Goal: Task Accomplishment & Management: Use online tool/utility

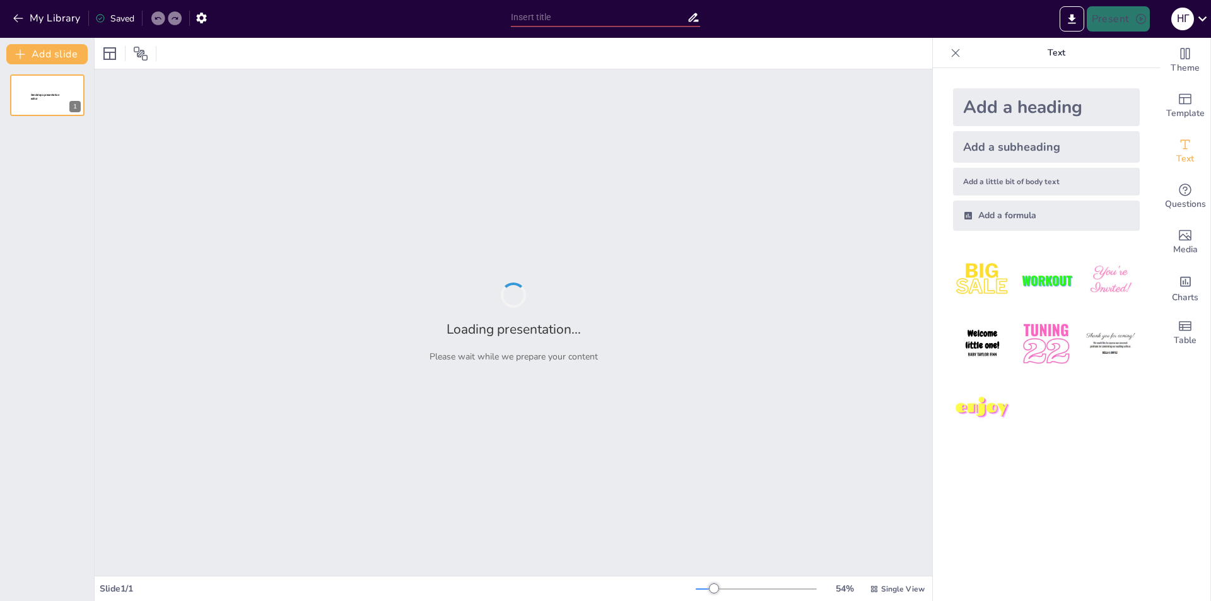
type input "[PERSON_NAME]: Життя і творчість видатного [DEMOGRAPHIC_DATA] письменника"
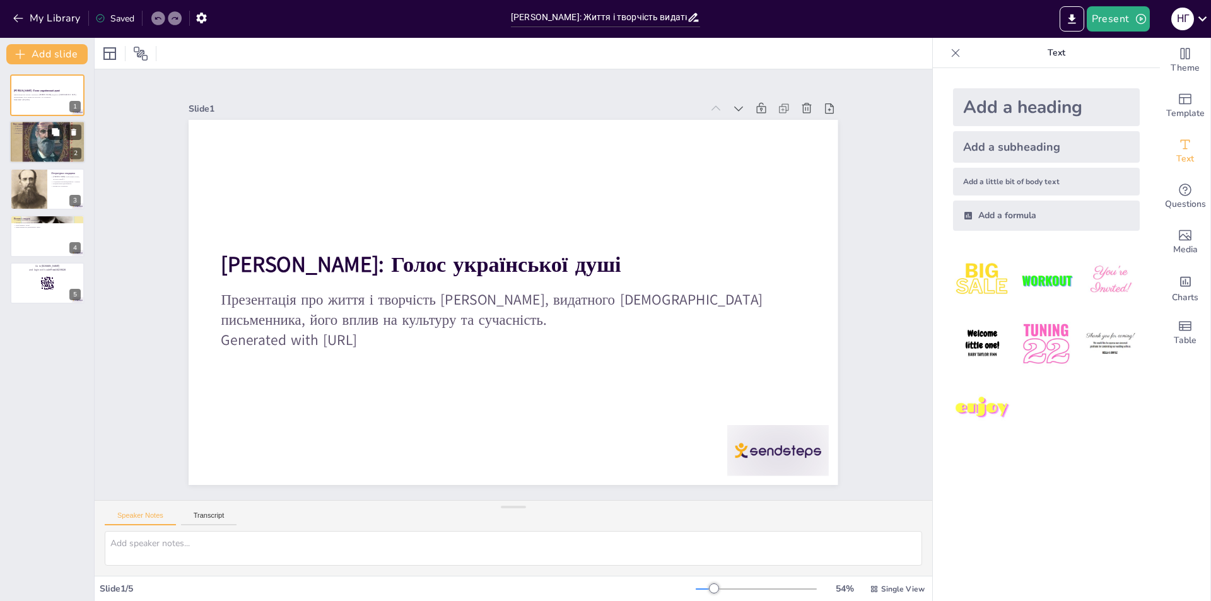
click at [20, 135] on div at bounding box center [47, 142] width 76 height 97
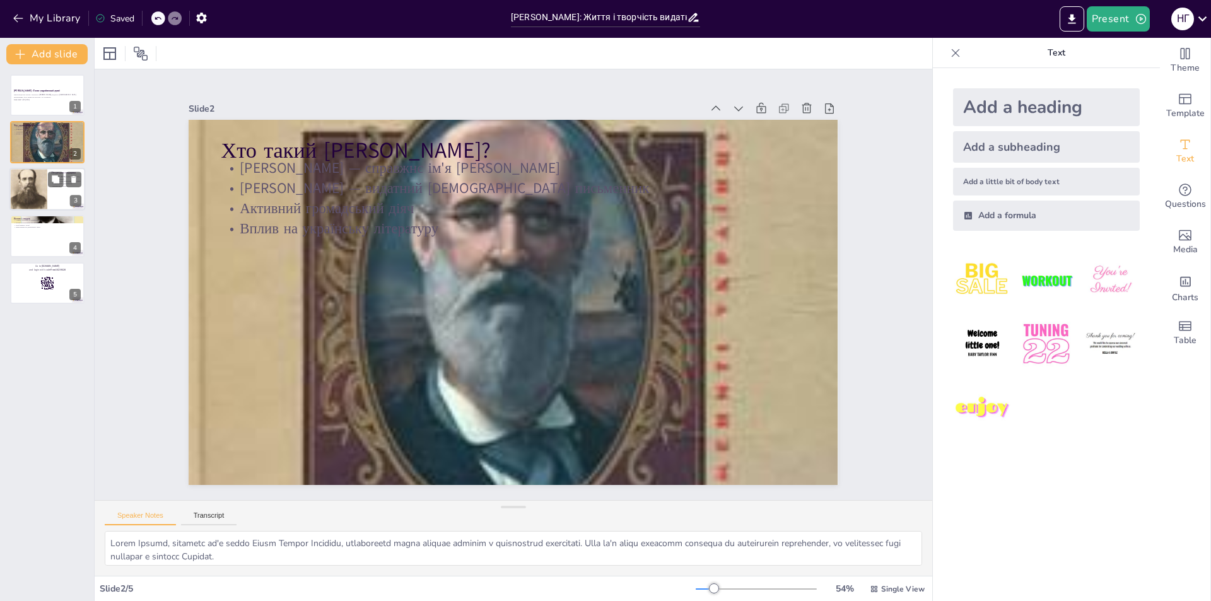
click at [28, 180] on div at bounding box center [28, 188] width 38 height 47
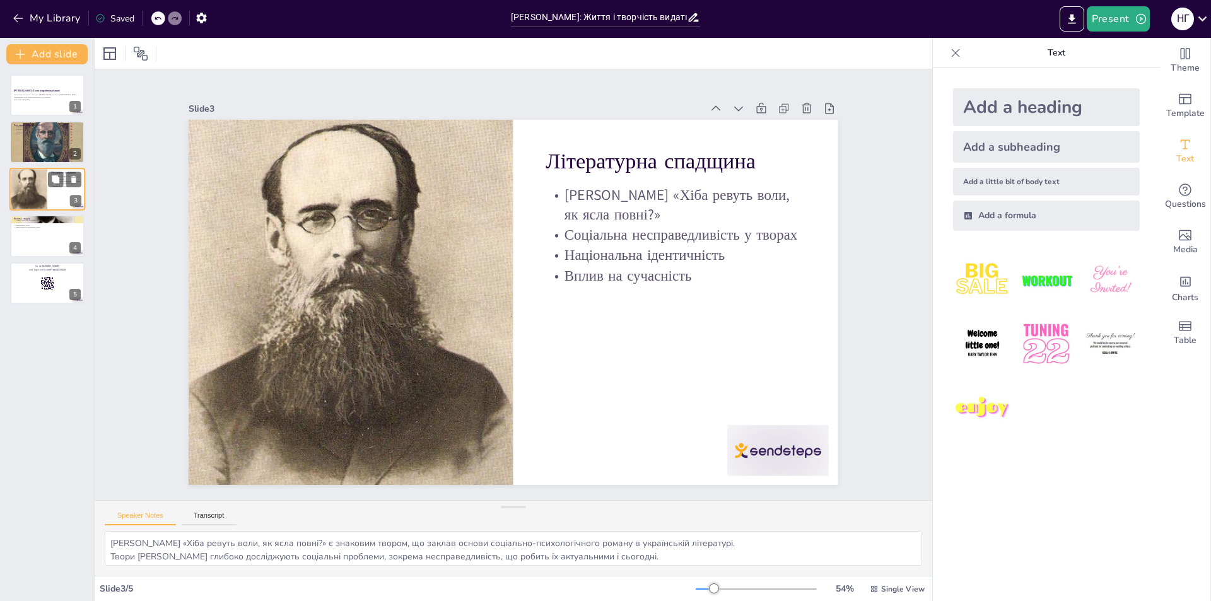
click at [45, 208] on div at bounding box center [28, 188] width 38 height 47
click at [54, 254] on div at bounding box center [47, 235] width 76 height 43
type textarea "Панас Мирний став символом боротьби за українську мову, його твори показують ва…"
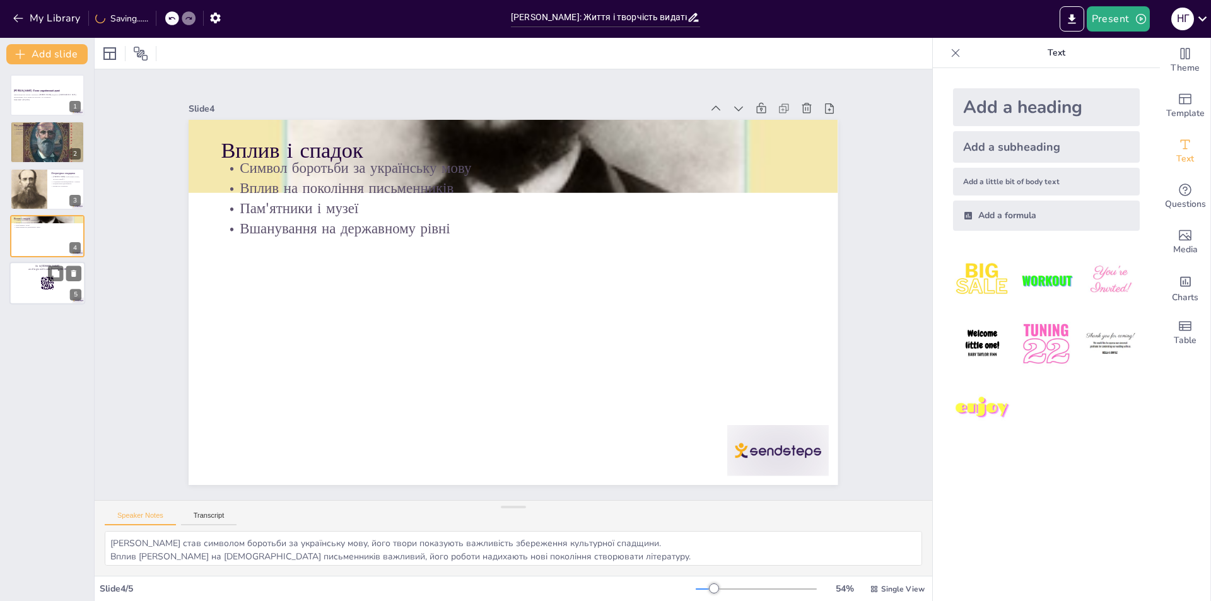
click at [56, 288] on div at bounding box center [47, 283] width 76 height 43
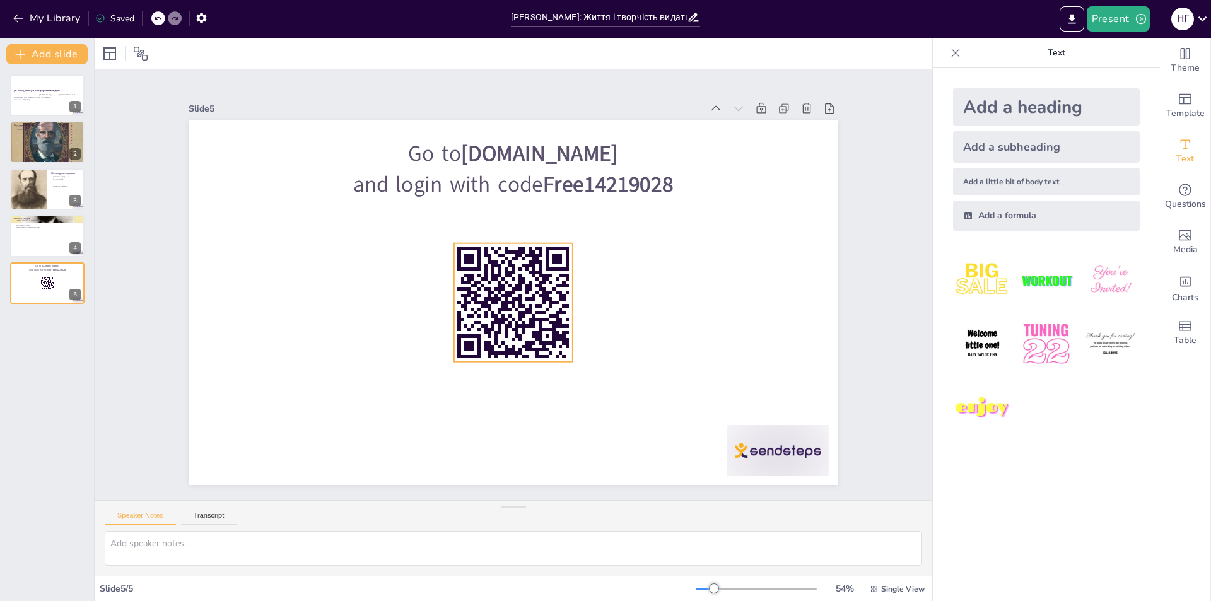
click at [492, 292] on icon at bounding box center [513, 302] width 119 height 119
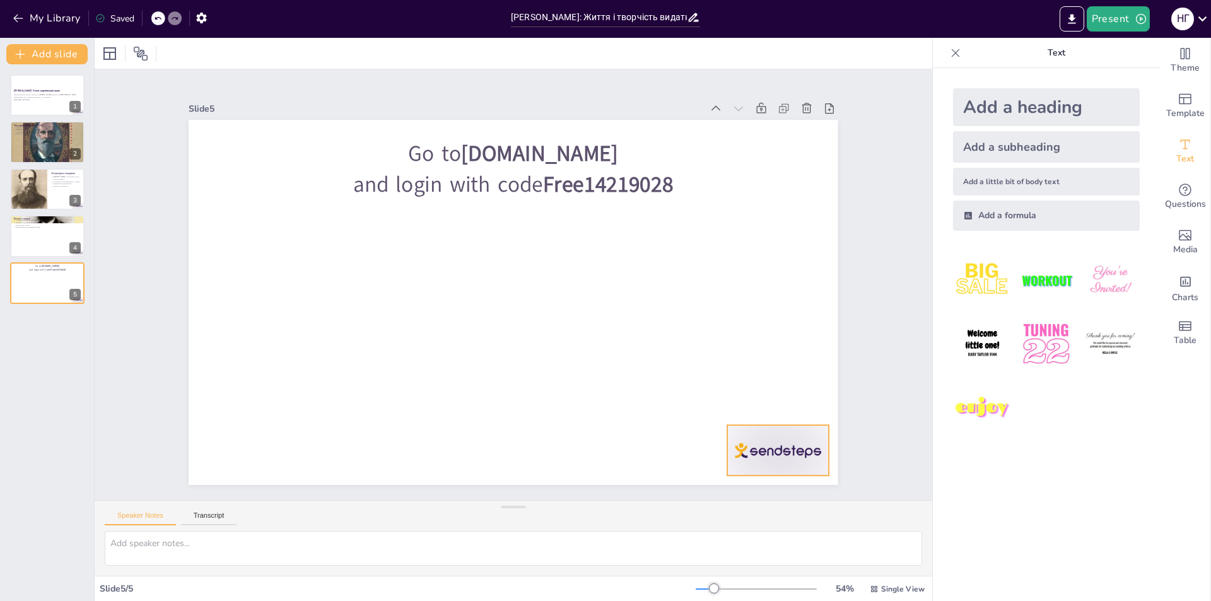
click at [764, 456] on div at bounding box center [759, 477] width 106 height 61
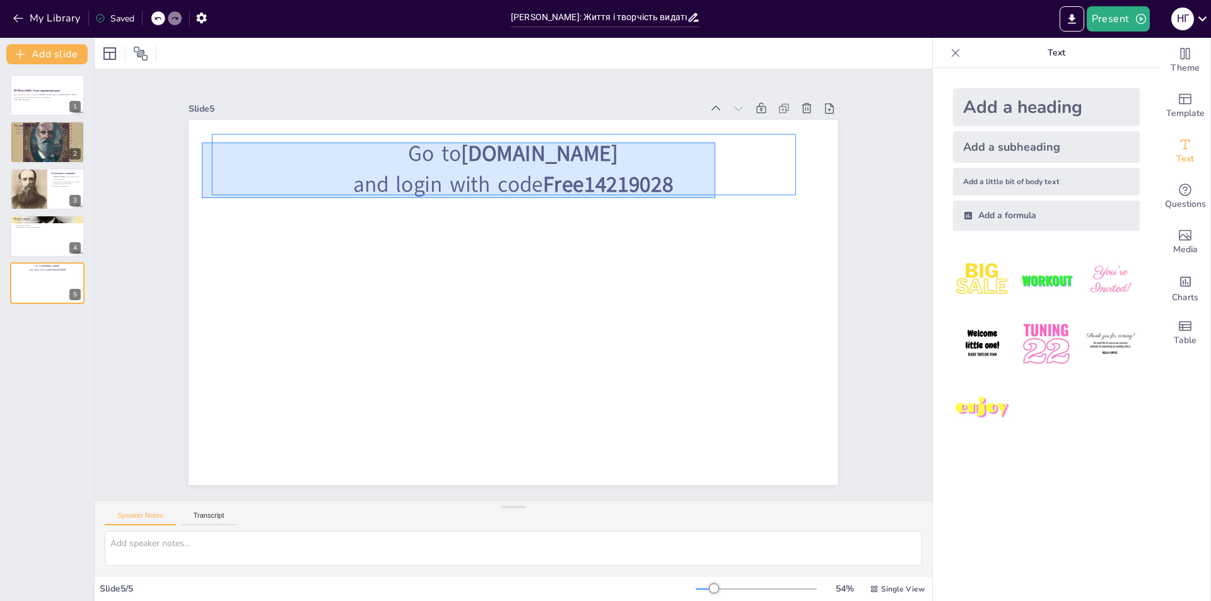
drag, startPoint x: 715, startPoint y: 198, endPoint x: 202, endPoint y: 143, distance: 516.4
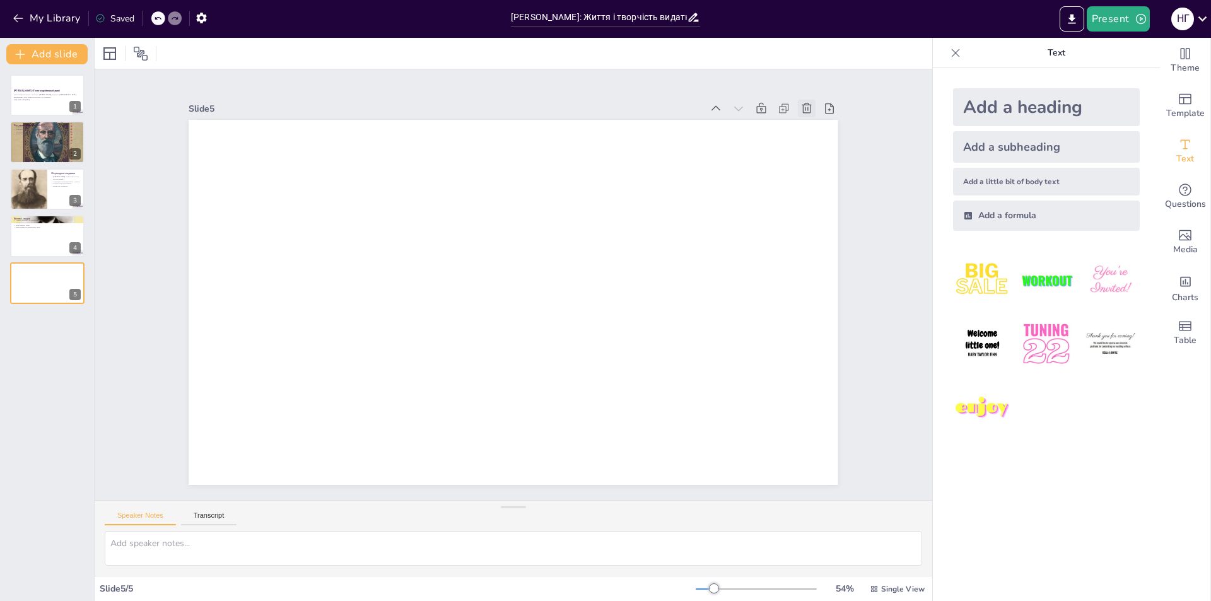
click at [798, 110] on div at bounding box center [807, 109] width 18 height 18
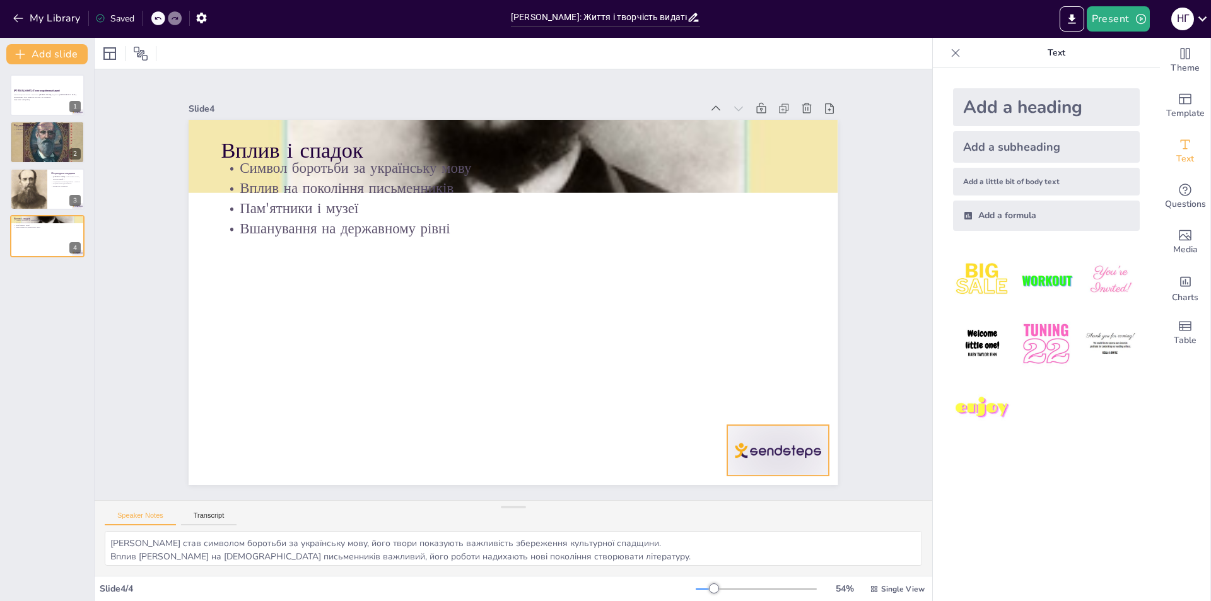
click at [763, 446] on div at bounding box center [778, 450] width 102 height 50
drag, startPoint x: 38, startPoint y: 182, endPoint x: 59, endPoint y: 191, distance: 23.2
click at [38, 182] on div at bounding box center [28, 188] width 38 height 47
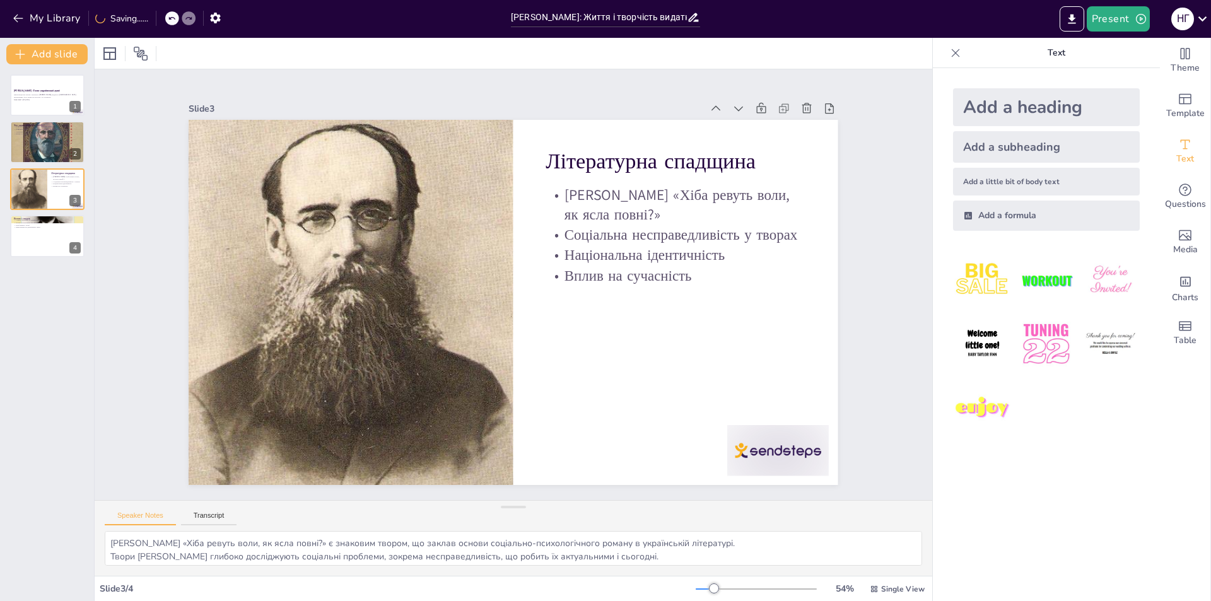
click at [795, 450] on div at bounding box center [778, 450] width 102 height 50
click at [67, 132] on button at bounding box center [73, 132] width 15 height 15
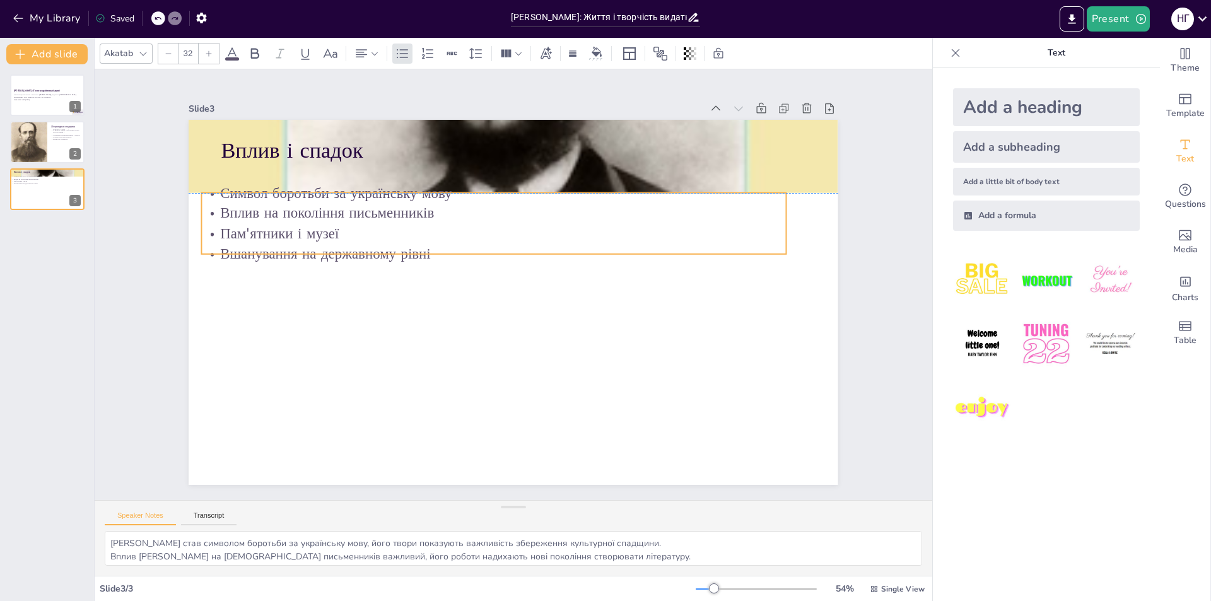
drag, startPoint x: 570, startPoint y: 175, endPoint x: 551, endPoint y: 199, distance: 31.4
click at [551, 203] on p "Вплив на покоління письменників" at bounding box center [494, 213] width 584 height 20
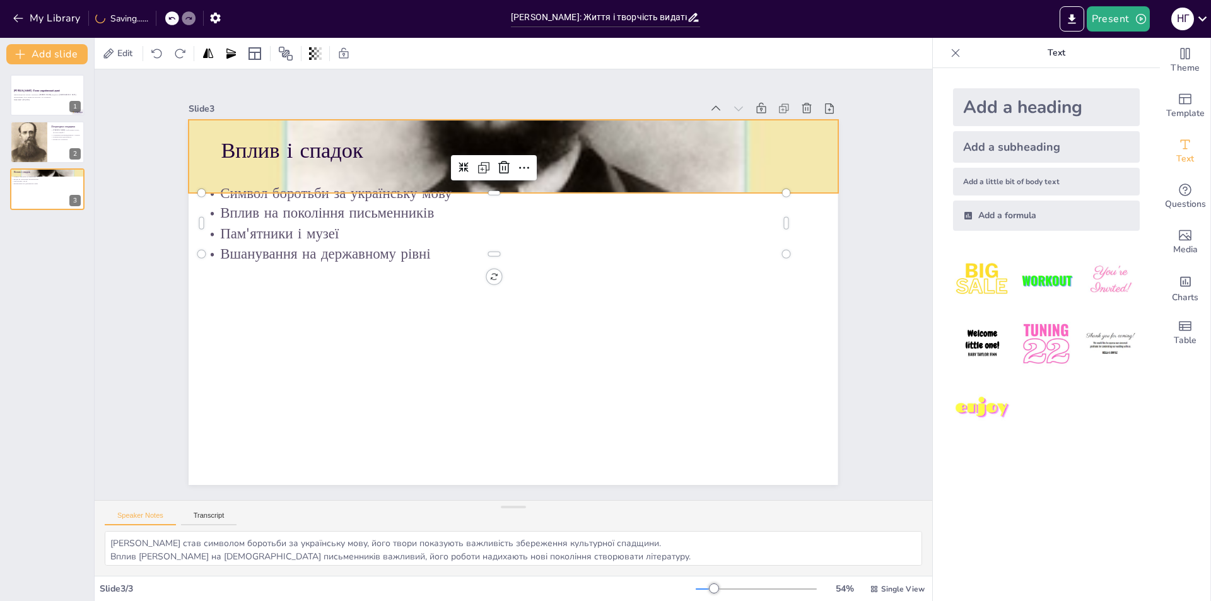
click at [593, 165] on div at bounding box center [513, 156] width 649 height 649
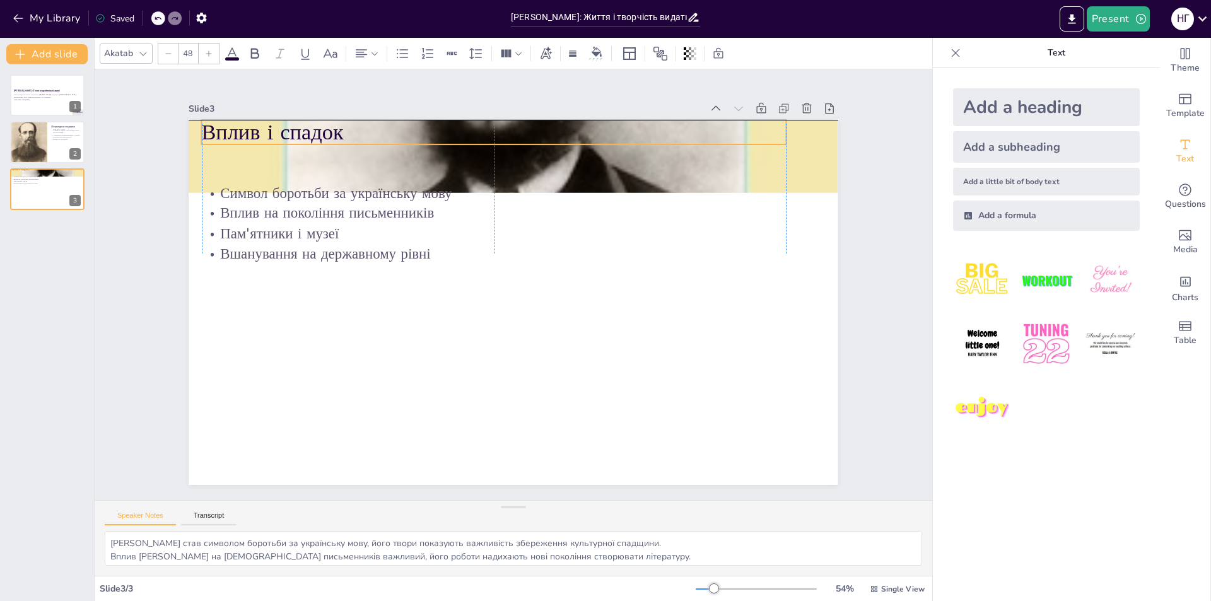
drag, startPoint x: 605, startPoint y: 158, endPoint x: 583, endPoint y: 143, distance: 26.8
click at [583, 143] on p "Вплив і спадок" at bounding box center [494, 132] width 584 height 30
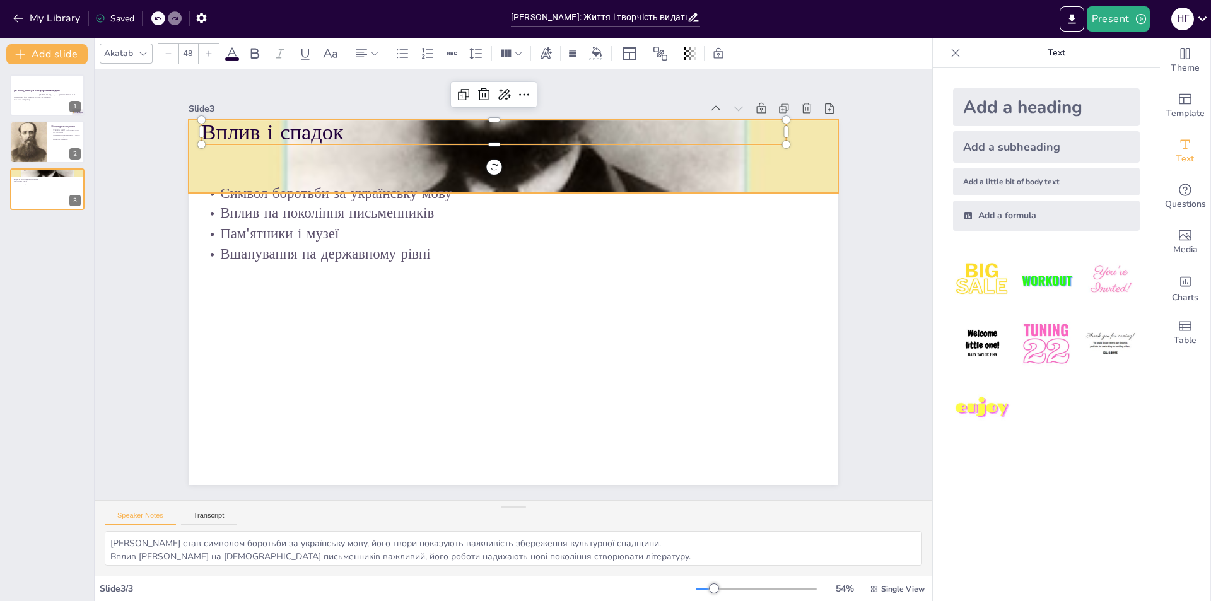
click at [801, 166] on div at bounding box center [513, 156] width 649 height 649
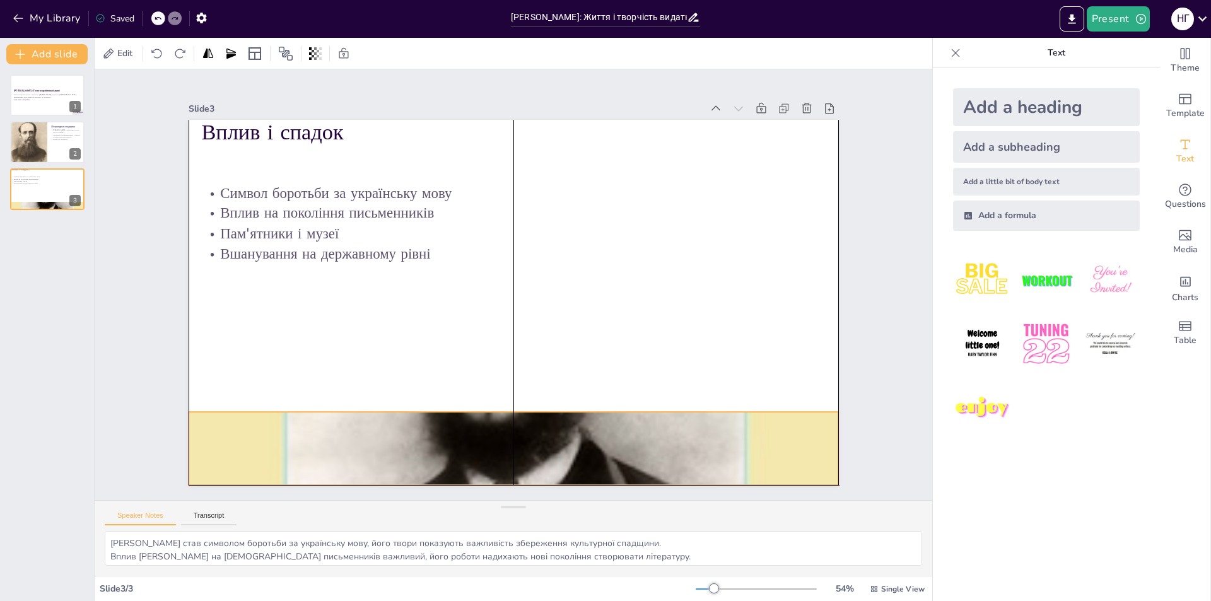
drag, startPoint x: 795, startPoint y: 163, endPoint x: 796, endPoint y: 453, distance: 290.1
click at [796, 453] on div at bounding box center [513, 448] width 649 height 649
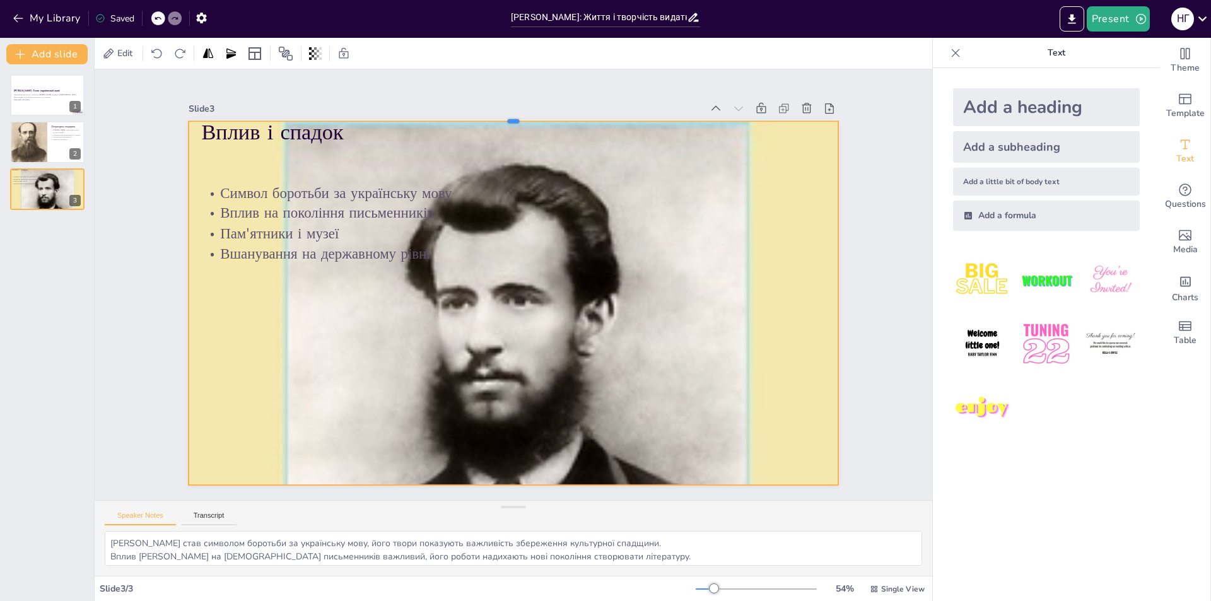
drag, startPoint x: 506, startPoint y: 406, endPoint x: 534, endPoint y: 115, distance: 292.0
click at [534, 115] on div at bounding box center [513, 116] width 649 height 10
click at [36, 134] on div at bounding box center [28, 142] width 38 height 47
type textarea "Роман «Хіба ревуть воли, як ясла повні?» є знаковим твором, що заклав основи со…"
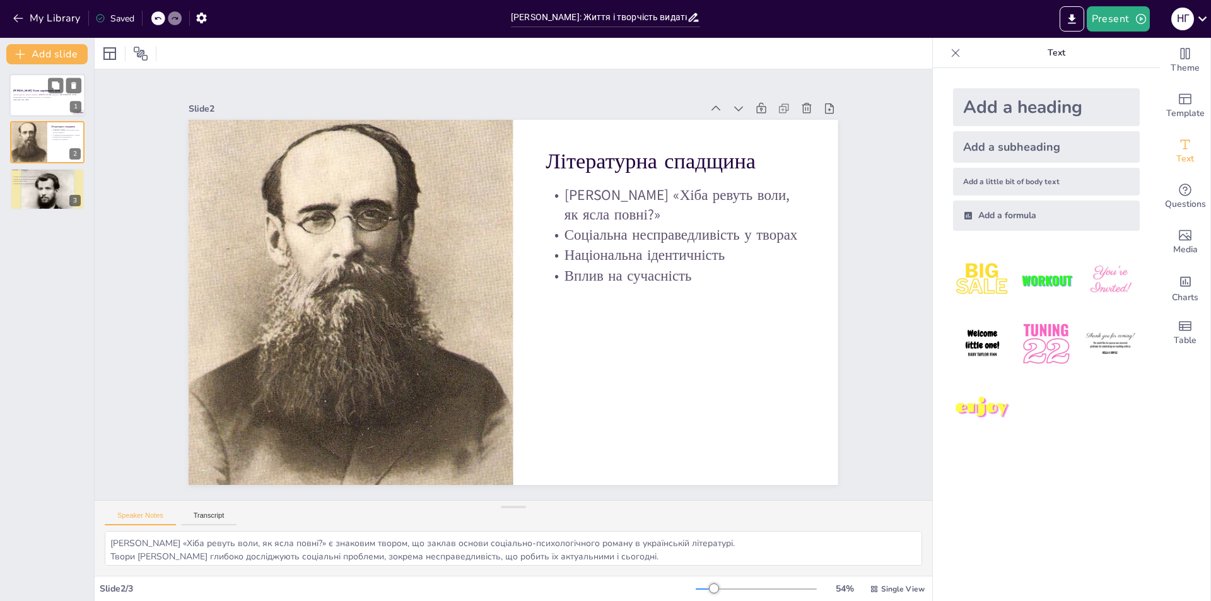
click at [33, 91] on strong "[PERSON_NAME]: Голос української душі" at bounding box center [36, 90] width 47 height 3
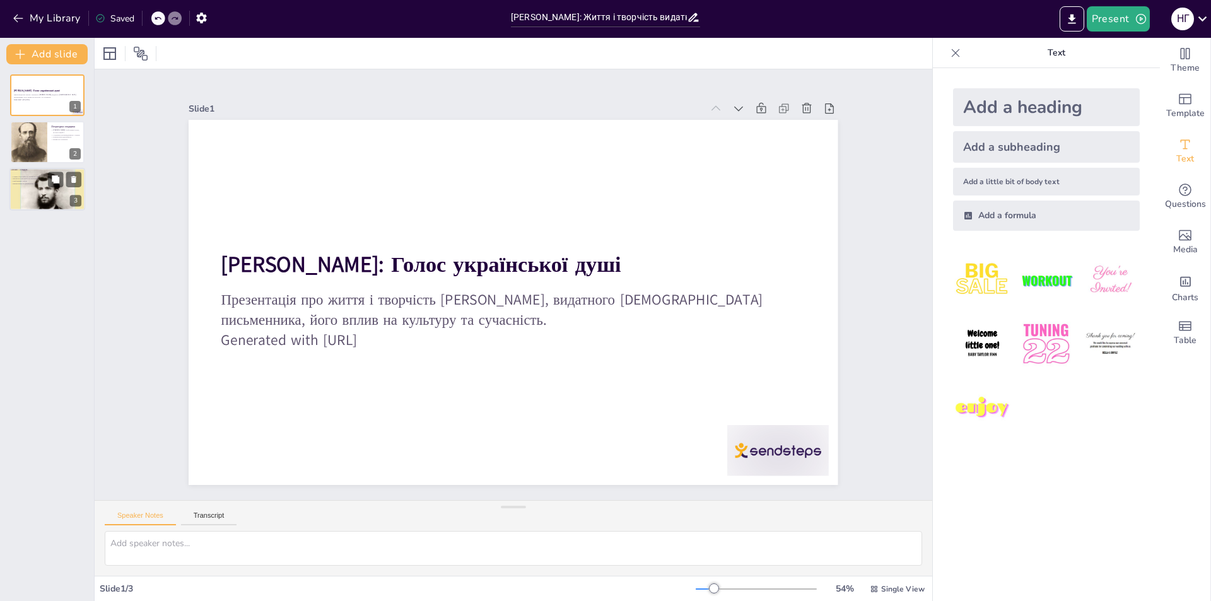
click at [62, 187] on div at bounding box center [47, 206] width 76 height 76
type textarea "Панас Мирний став символом боротьби за українську мову, його твори показують ва…"
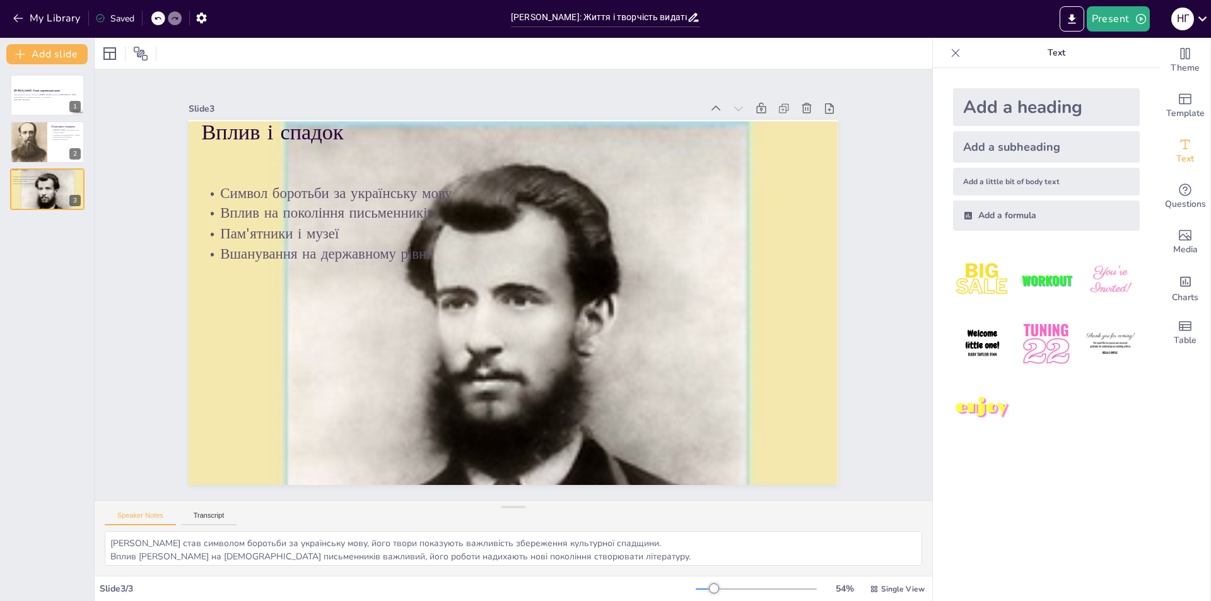
click at [61, 249] on div "Панас Мирний: Голос української душі Презентація про життя і творчість Панаса М…" at bounding box center [47, 332] width 94 height 537
click at [85, 242] on div "Панас Мирний: Голос української душі Презентація про життя і творчість Панаса М…" at bounding box center [47, 332] width 94 height 537
click at [59, 59] on button "Add slide" at bounding box center [46, 54] width 81 height 20
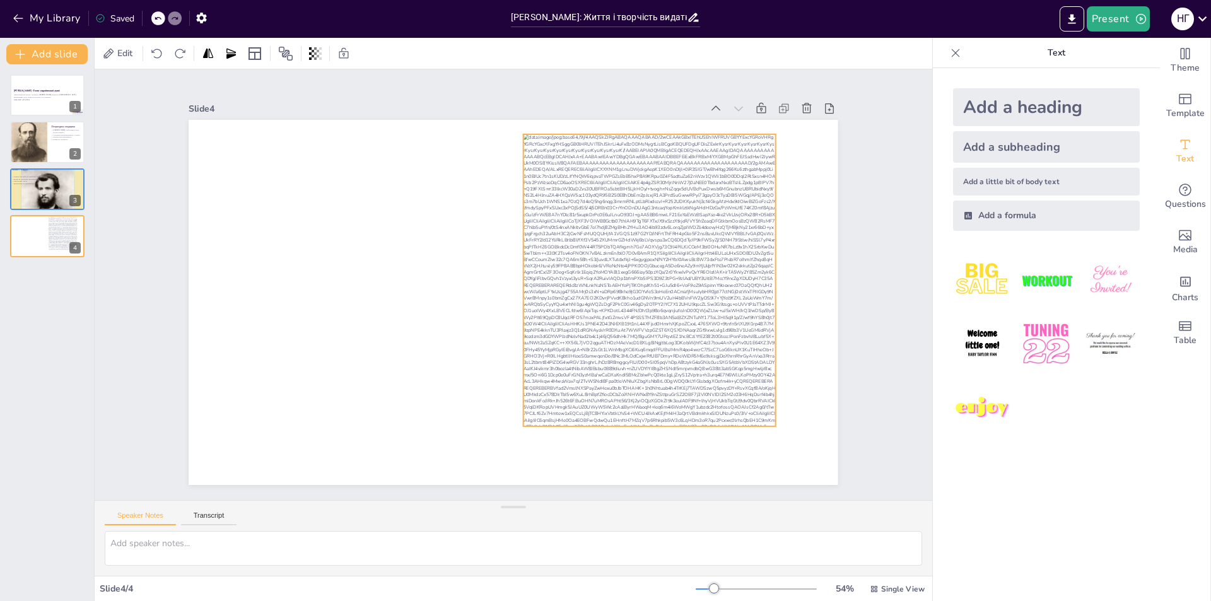
drag, startPoint x: 700, startPoint y: 307, endPoint x: 764, endPoint y: 277, distance: 71.1
click at [764, 277] on div at bounding box center [650, 280] width 252 height 292
click at [652, 294] on div at bounding box center [648, 294] width 281 height 317
click at [670, 118] on icon at bounding box center [676, 124] width 13 height 13
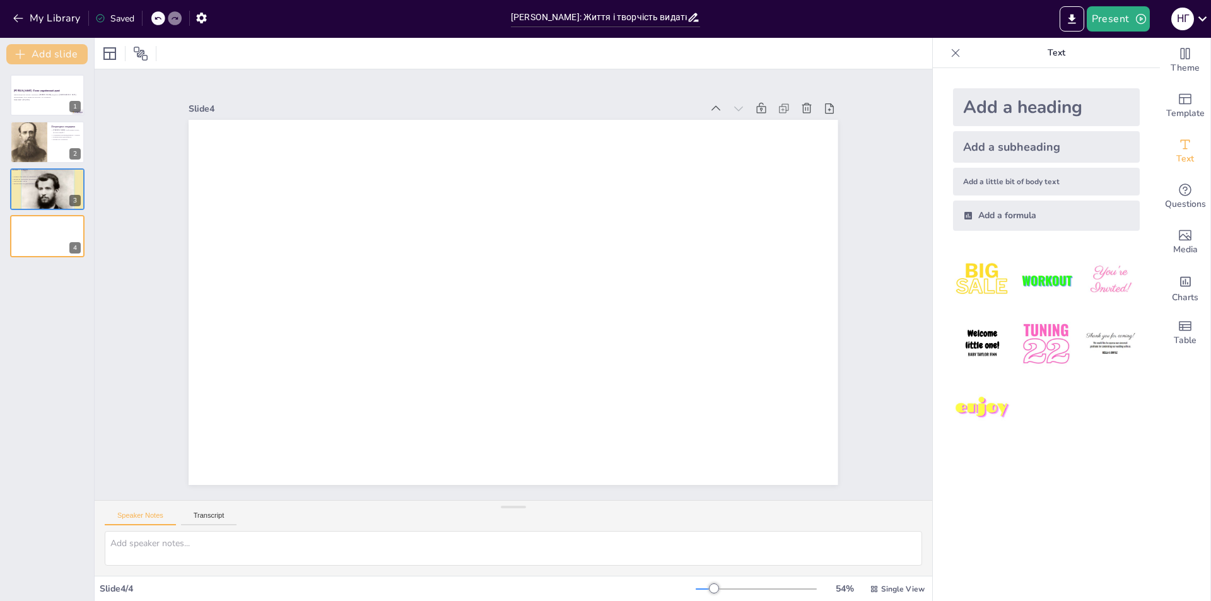
click at [52, 61] on button "Add slide" at bounding box center [46, 54] width 81 height 20
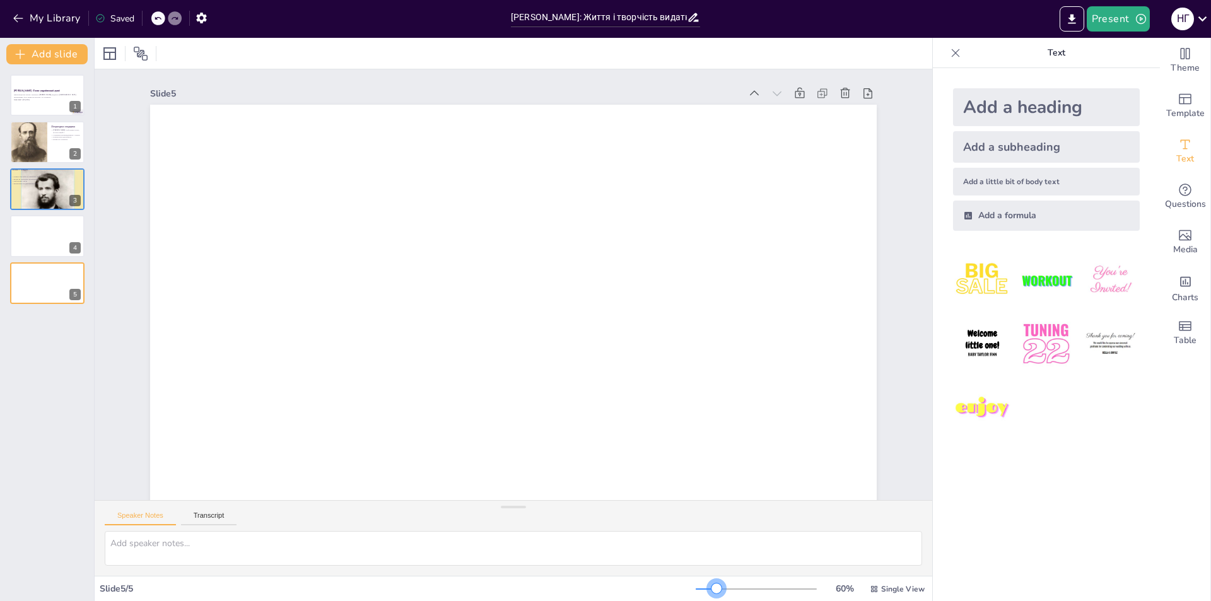
drag, startPoint x: 699, startPoint y: 586, endPoint x: 708, endPoint y: 583, distance: 9.8
click at [708, 584] on div at bounding box center [756, 589] width 121 height 10
click at [43, 245] on div at bounding box center [47, 235] width 76 height 43
click at [15, 201] on div at bounding box center [47, 206] width 76 height 76
type textarea "Панас Мирний став символом боротьби за українську мову, його твори показують ва…"
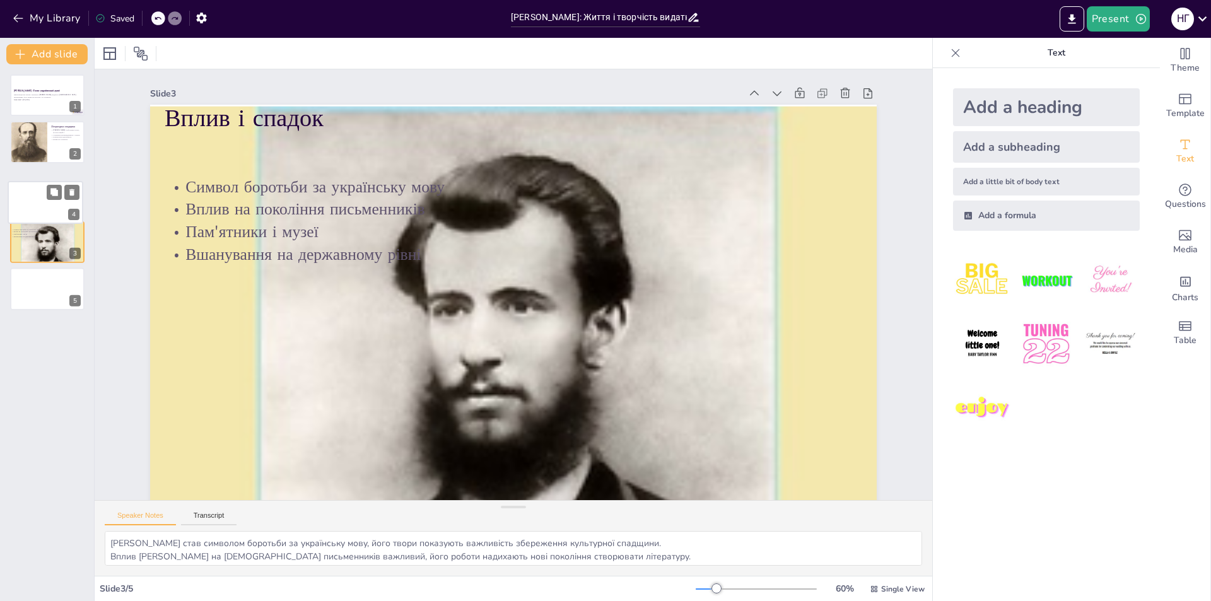
drag, startPoint x: 29, startPoint y: 231, endPoint x: 26, endPoint y: 179, distance: 52.4
click at [26, 182] on div at bounding box center [45, 203] width 74 height 42
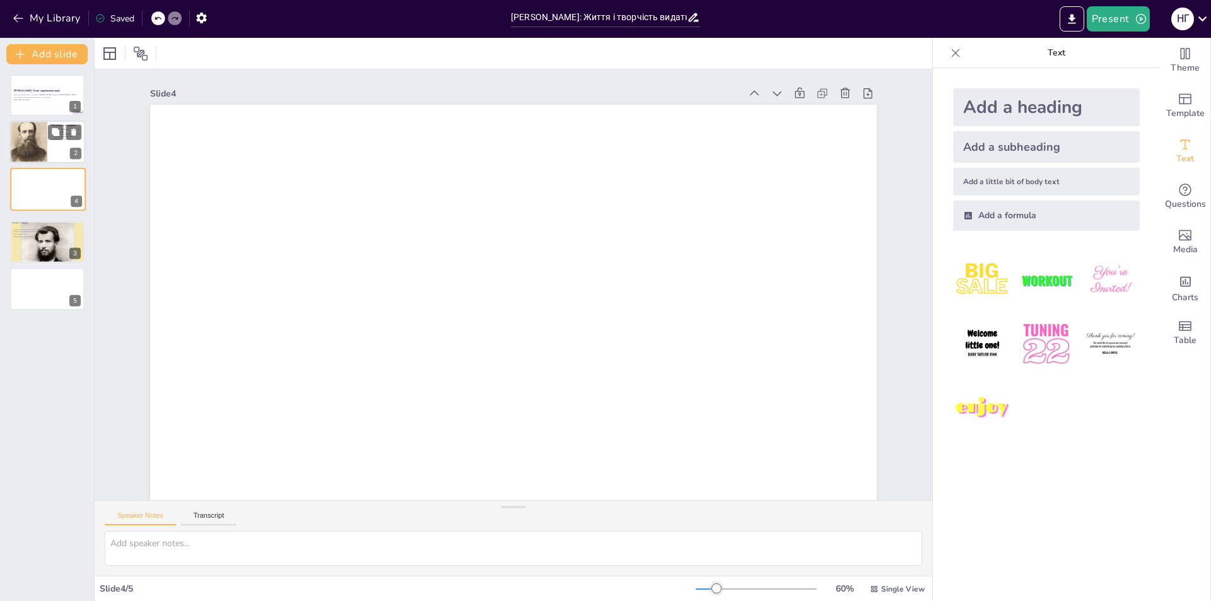
click at [40, 141] on div at bounding box center [28, 142] width 38 height 47
type textarea "Роман «Хіба ревуть воли, як ясла повні?» є знаковим твором, що заклав основи со…"
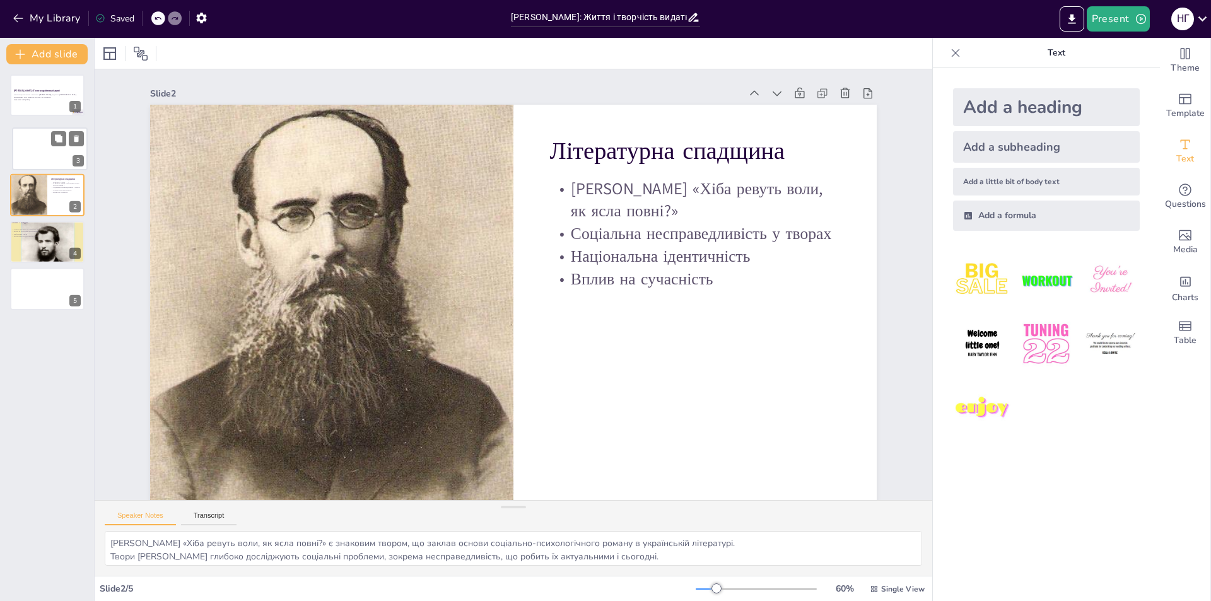
drag, startPoint x: 27, startPoint y: 193, endPoint x: 30, endPoint y: 148, distance: 44.9
click at [30, 148] on div at bounding box center [50, 149] width 74 height 42
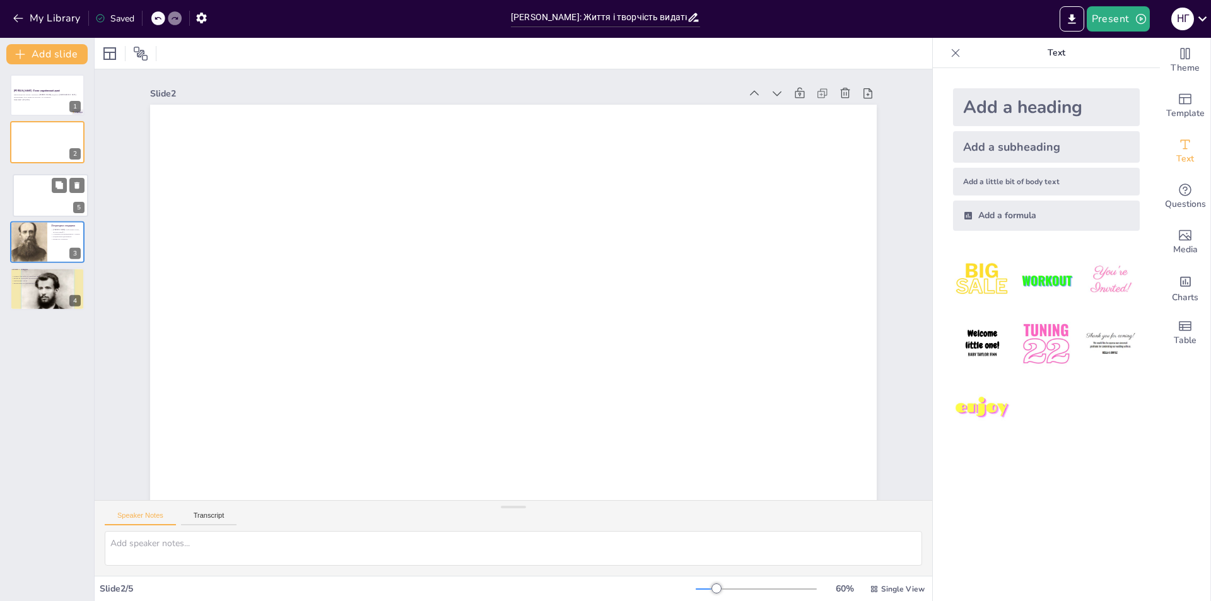
drag, startPoint x: 33, startPoint y: 283, endPoint x: 33, endPoint y: 178, distance: 104.1
click at [33, 178] on div at bounding box center [50, 196] width 74 height 42
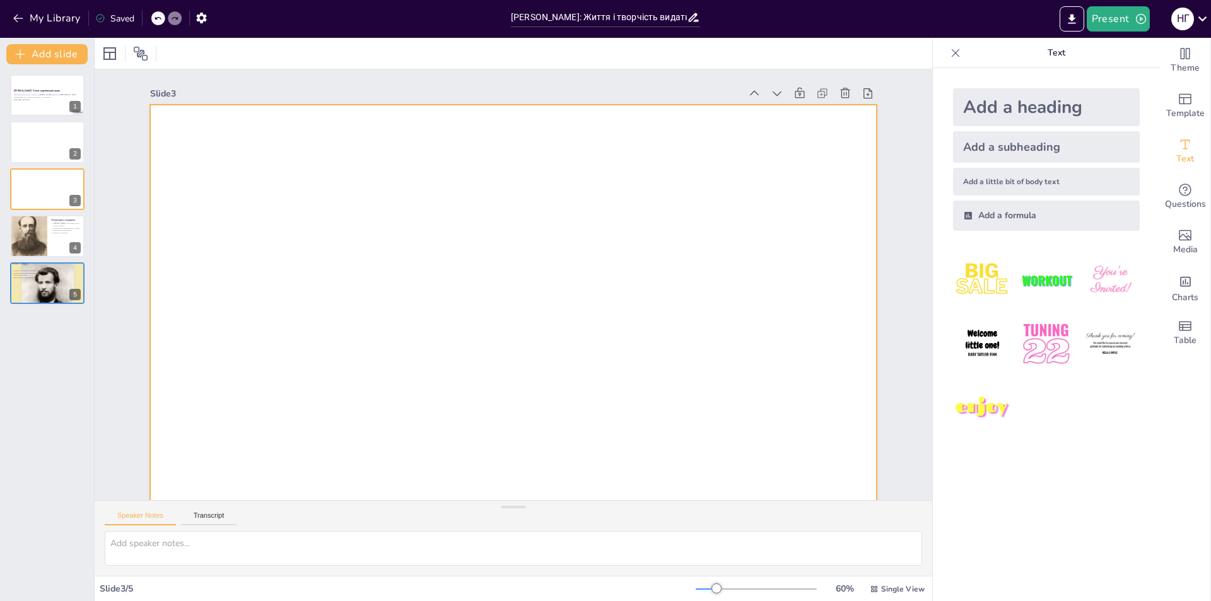
click at [349, 157] on div at bounding box center [510, 308] width 765 height 483
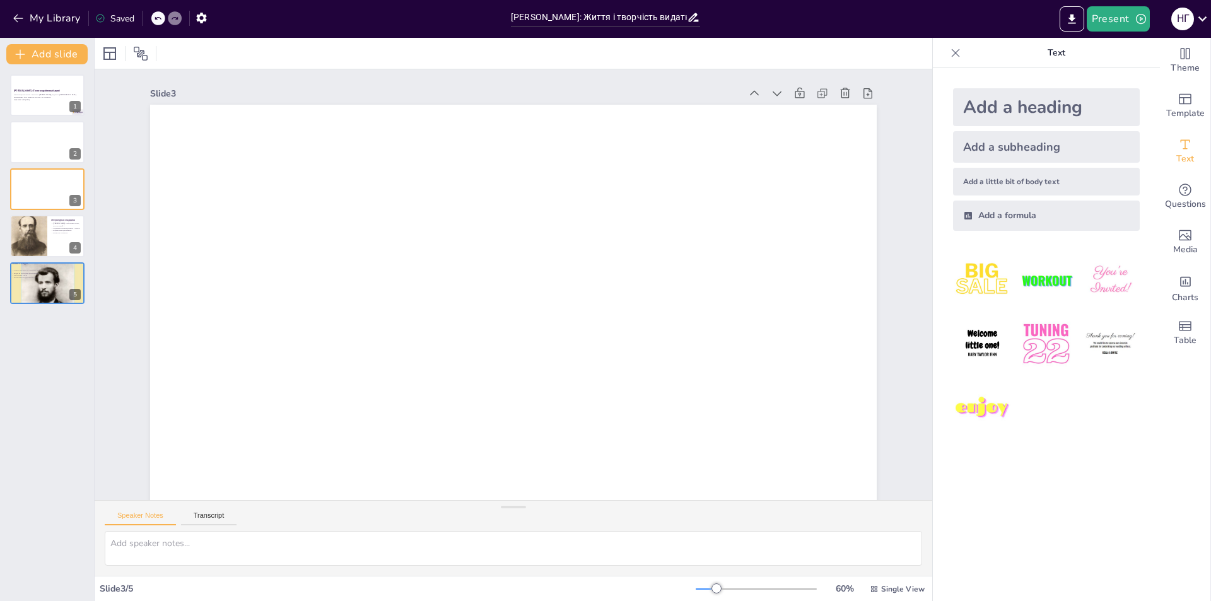
click at [350, 157] on div at bounding box center [513, 309] width 727 height 409
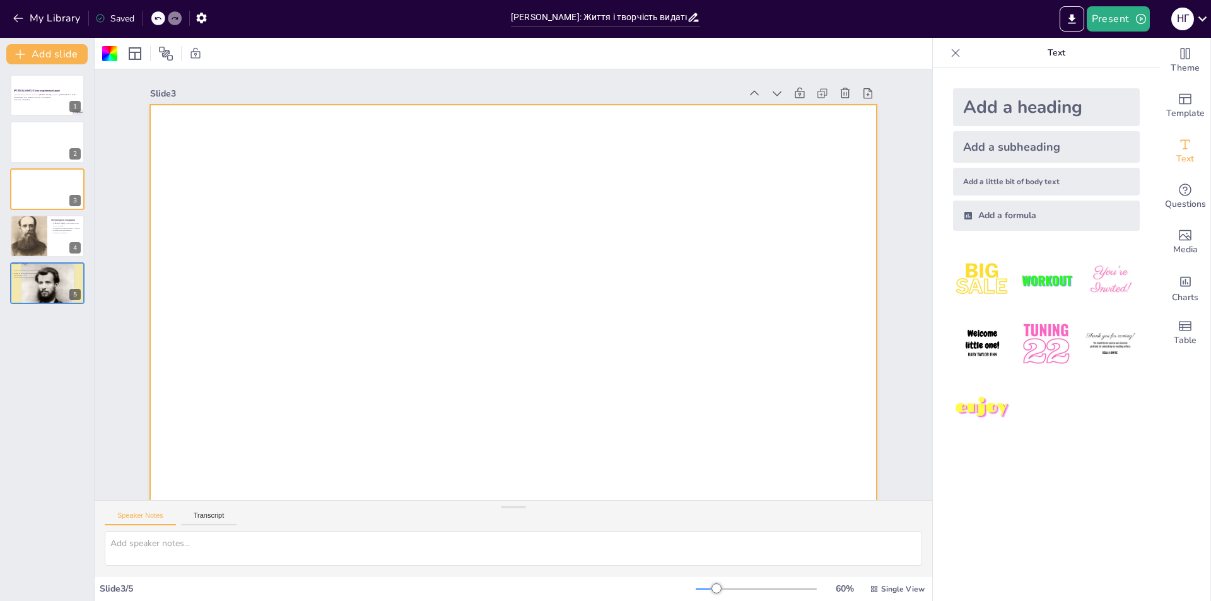
click at [350, 156] on div at bounding box center [513, 309] width 727 height 409
click at [1179, 158] on span "Text" at bounding box center [1185, 159] width 18 height 14
click at [165, 141] on div at bounding box center [513, 309] width 727 height 409
click at [167, 141] on div at bounding box center [513, 309] width 727 height 409
drag, startPoint x: 167, startPoint y: 141, endPoint x: 177, endPoint y: 137, distance: 10.0
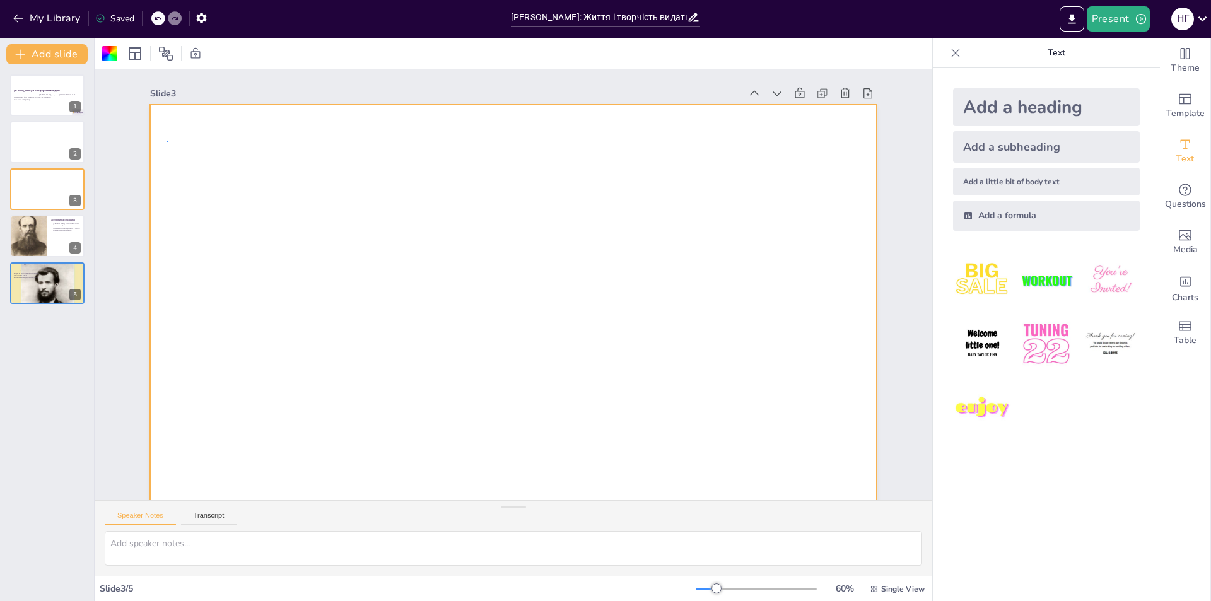
click at [169, 141] on div at bounding box center [513, 309] width 727 height 409
click at [173, 132] on div at bounding box center [510, 308] width 765 height 483
click at [173, 132] on div at bounding box center [513, 309] width 727 height 409
click at [180, 132] on div at bounding box center [513, 309] width 727 height 409
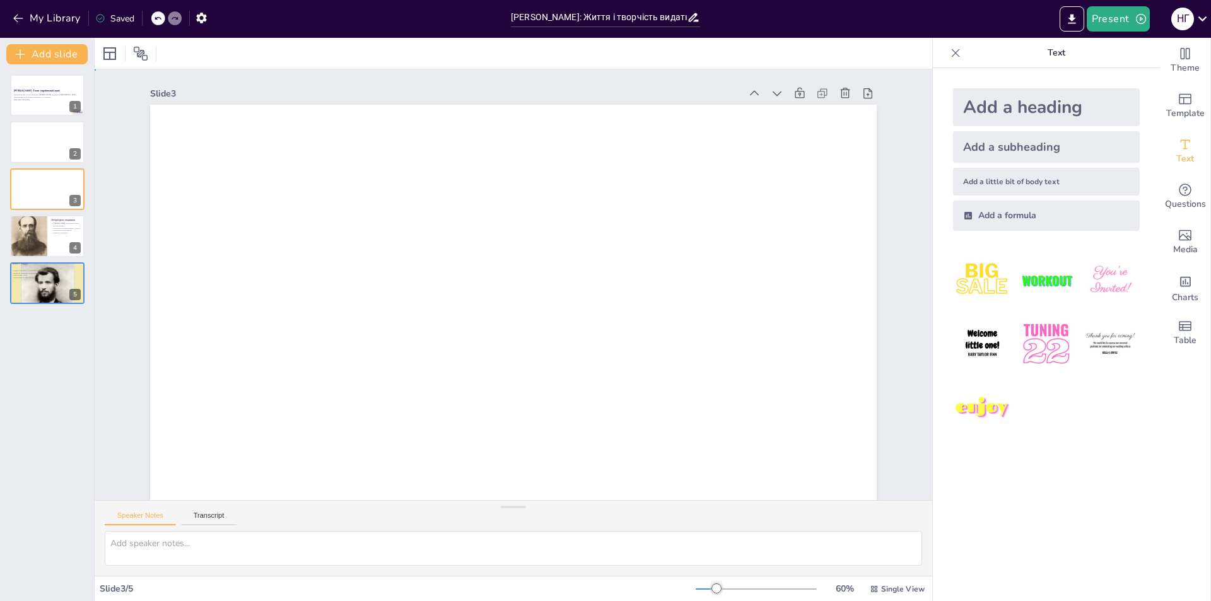
click at [180, 132] on div at bounding box center [513, 309] width 727 height 409
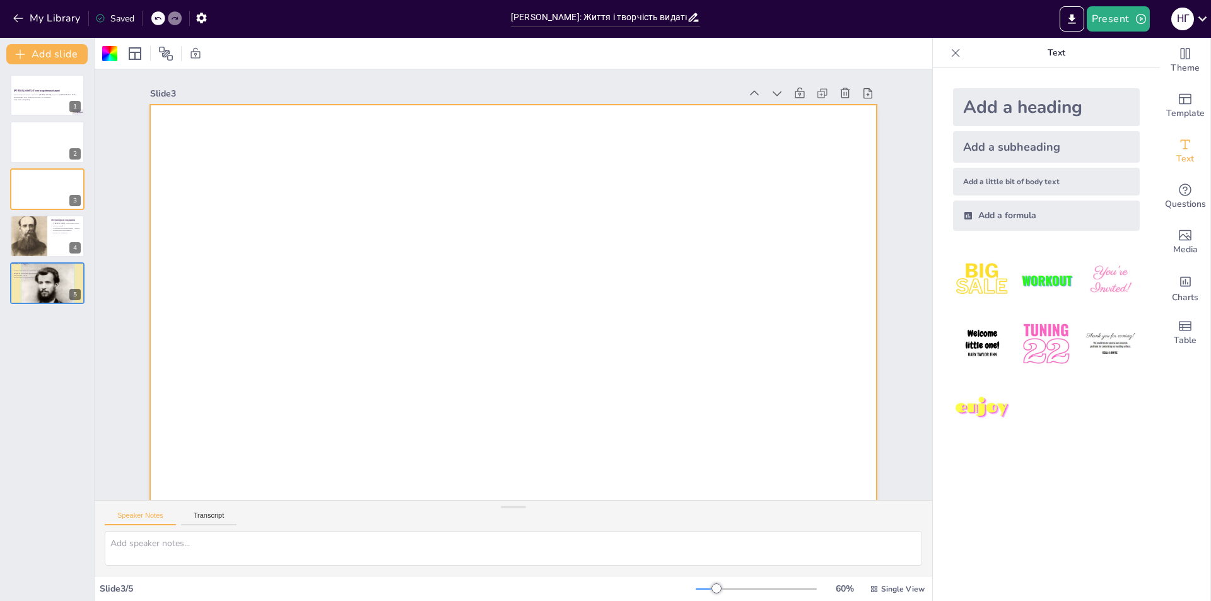
drag, startPoint x: 1176, startPoint y: 139, endPoint x: 1137, endPoint y: 141, distance: 39.8
click at [1137, 141] on div "Theme Template Text Questions Media Charts Table Text Add a heading Add a subhe…" at bounding box center [1072, 319] width 278 height 563
click at [361, 142] on div at bounding box center [513, 309] width 727 height 409
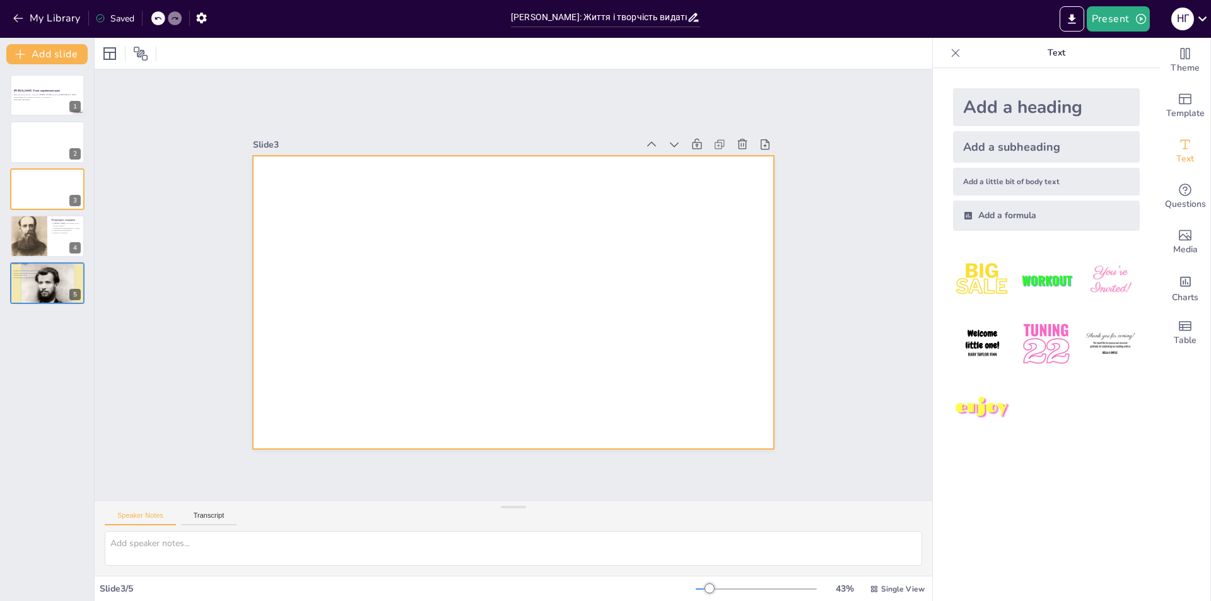
drag, startPoint x: 674, startPoint y: 251, endPoint x: 677, endPoint y: 223, distance: 27.9
click at [677, 233] on div at bounding box center [513, 302] width 520 height 293
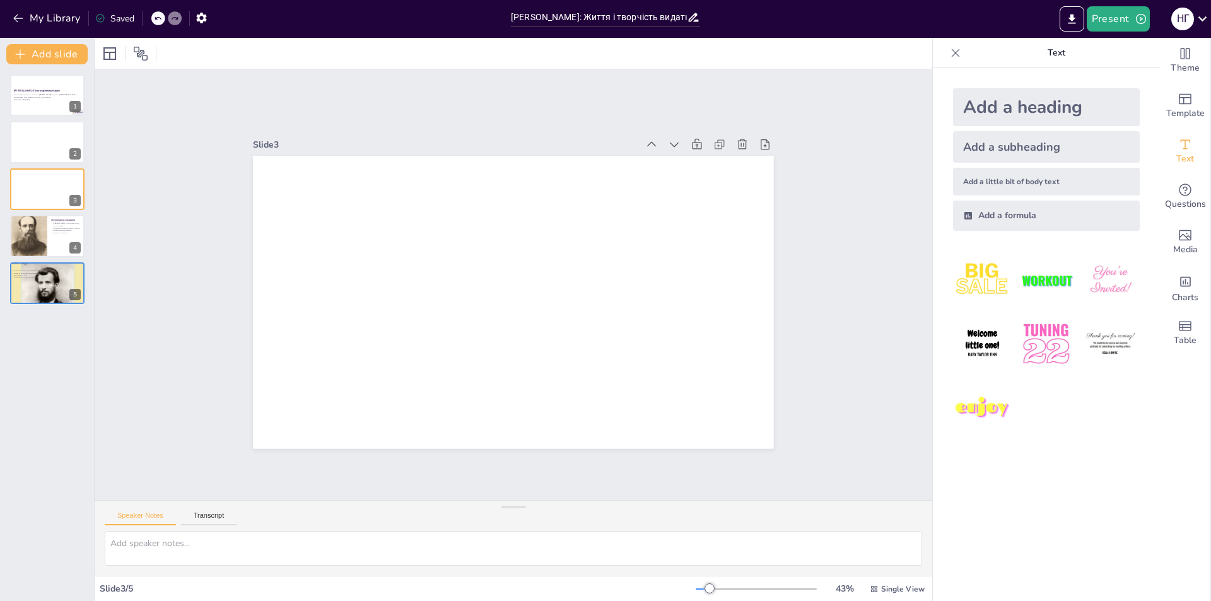
click at [585, 216] on div at bounding box center [513, 302] width 520 height 293
drag, startPoint x: 1176, startPoint y: 149, endPoint x: 1123, endPoint y: 134, distance: 54.3
click at [974, 158] on div "Theme Template Text Questions Media Charts Table Text Add a heading Add a subhe…" at bounding box center [1072, 319] width 278 height 563
click at [1060, 108] on div "Add a heading" at bounding box center [1046, 107] width 187 height 38
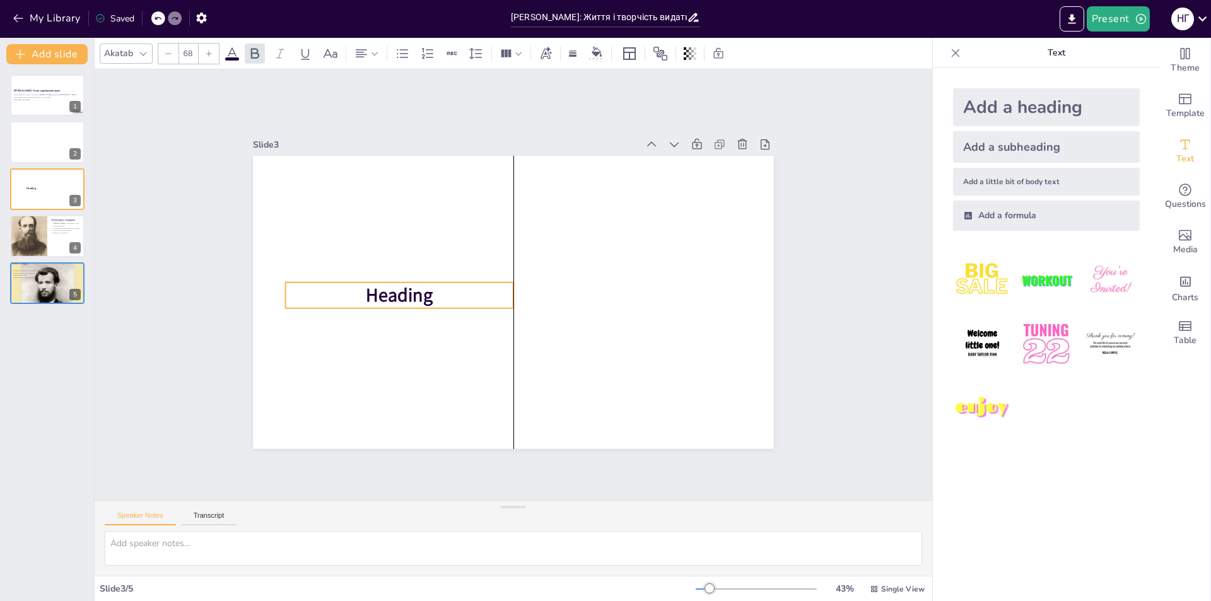
drag, startPoint x: 554, startPoint y: 299, endPoint x: 491, endPoint y: 293, distance: 62.7
click at [491, 293] on p "Heading" at bounding box center [398, 284] width 229 height 50
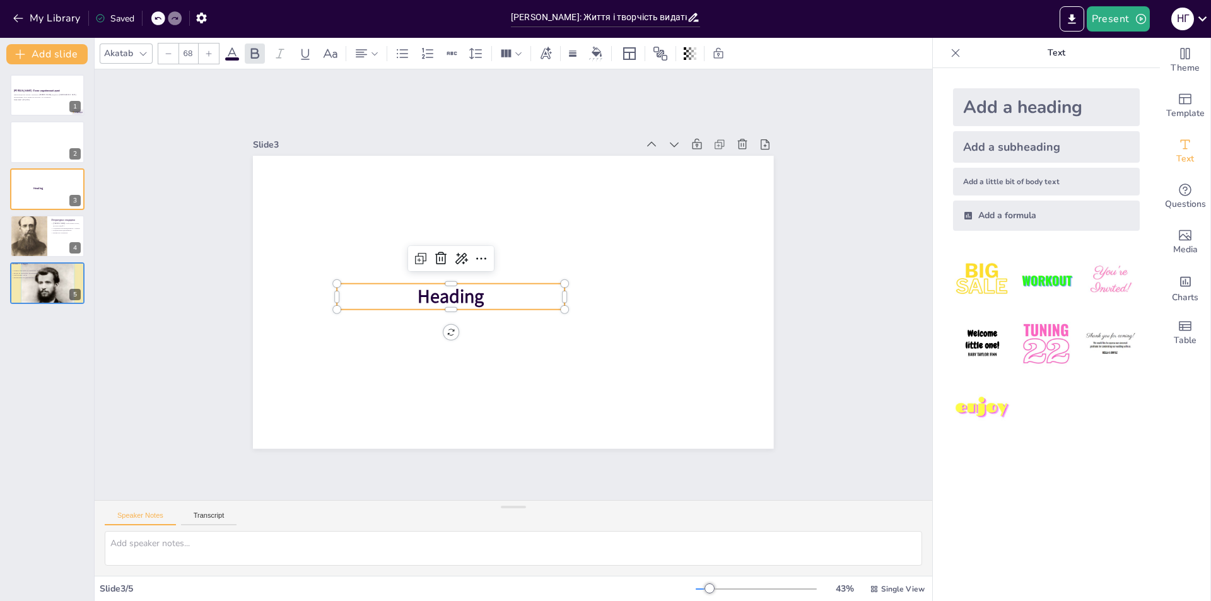
click at [491, 294] on p "Heading" at bounding box center [451, 297] width 228 height 26
click at [491, 295] on p "Heading" at bounding box center [450, 291] width 229 height 50
click at [468, 290] on span "Heading" at bounding box center [451, 296] width 66 height 25
click at [479, 294] on p "Heading" at bounding box center [451, 297] width 228 height 26
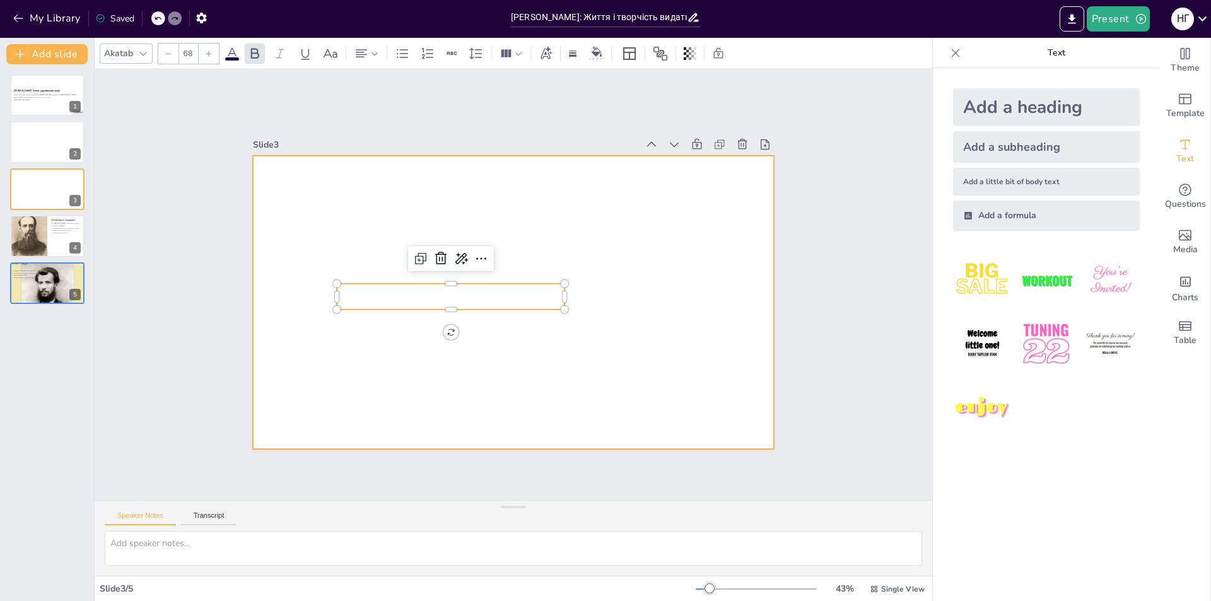
scroll to position [359, 0]
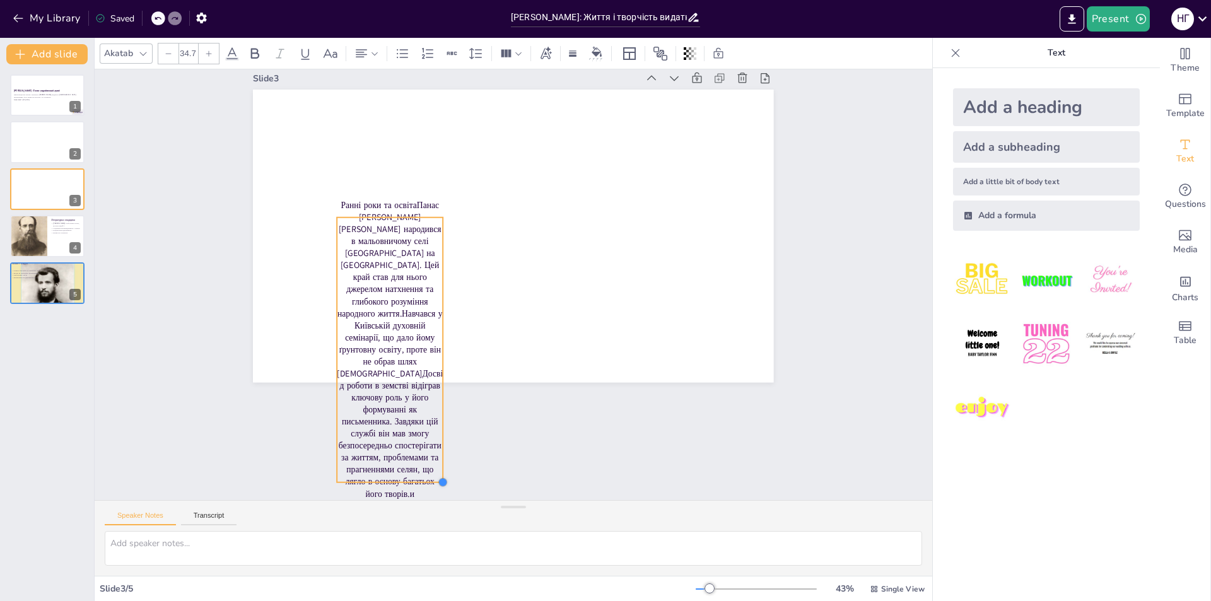
type input "31.7"
drag, startPoint x: 554, startPoint y: 486, endPoint x: 406, endPoint y: 320, distance: 222.5
click at [414, 183] on div "Ранні роки та освітаПанас Якович Рудченко народився в мальовничому селі Чечельн…" at bounding box center [513, 239] width 520 height 293
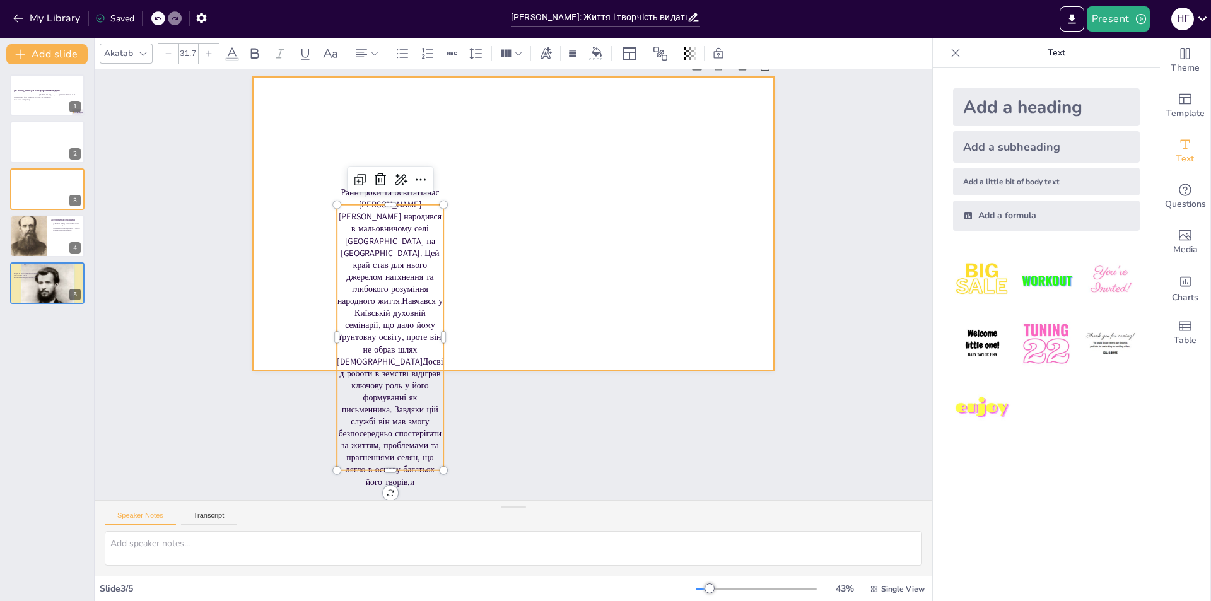
scroll to position [0, 0]
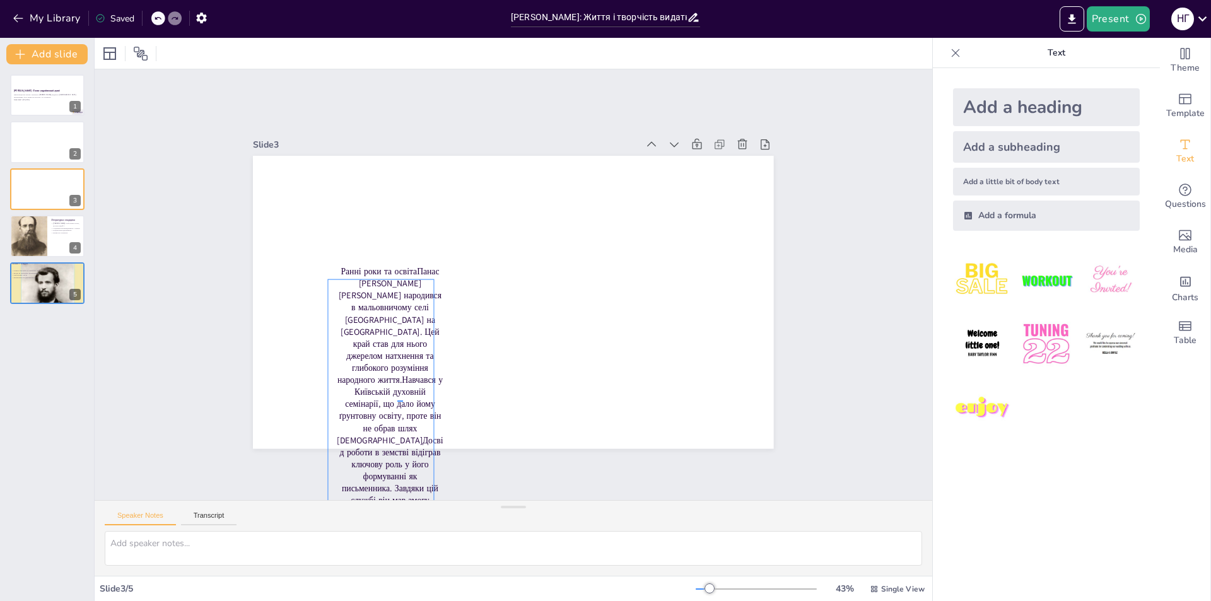
drag, startPoint x: 397, startPoint y: 401, endPoint x: 407, endPoint y: 400, distance: 10.1
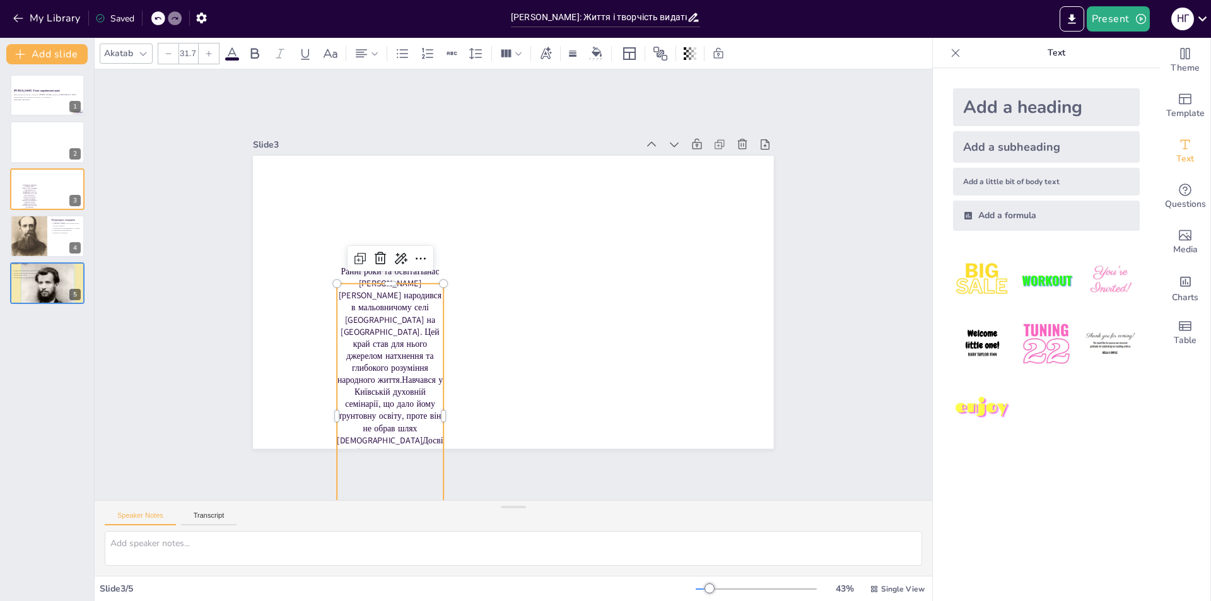
click at [375, 368] on p "Ранні роки та освітаПанас Якович Рудченко народився в мальовничому селі Чечельн…" at bounding box center [390, 416] width 107 height 301
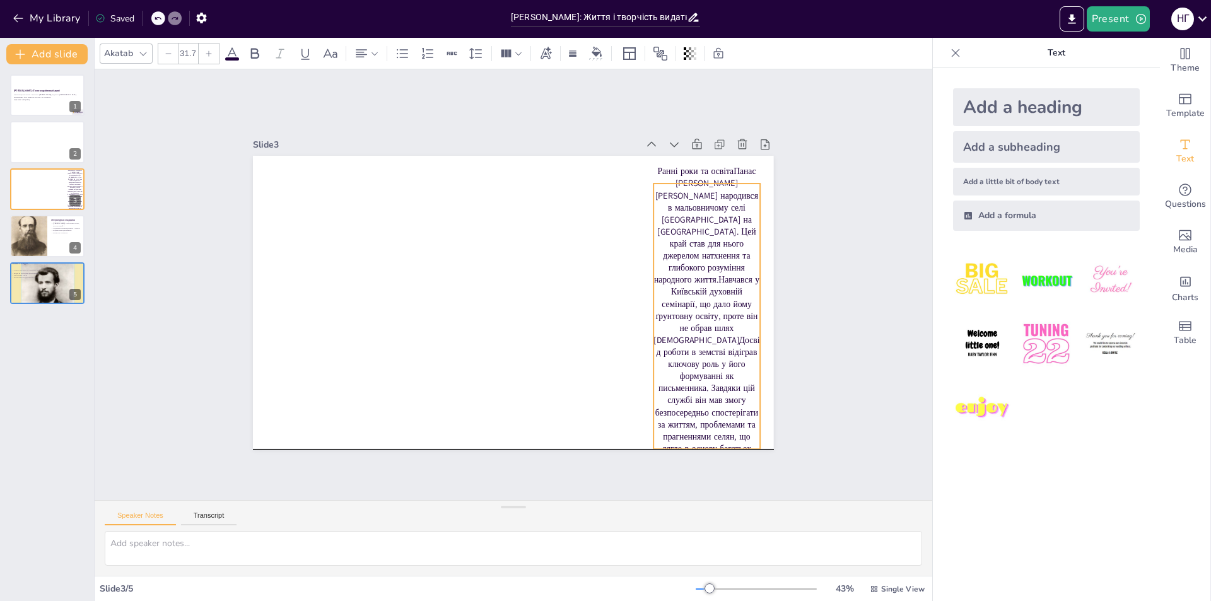
drag, startPoint x: 375, startPoint y: 368, endPoint x: 691, endPoint y: 273, distance: 330.6
click at [691, 273] on p "Ранні роки та освітаПанас Якович Рудченко народився в мальовничому селі Чечельн…" at bounding box center [706, 316] width 107 height 301
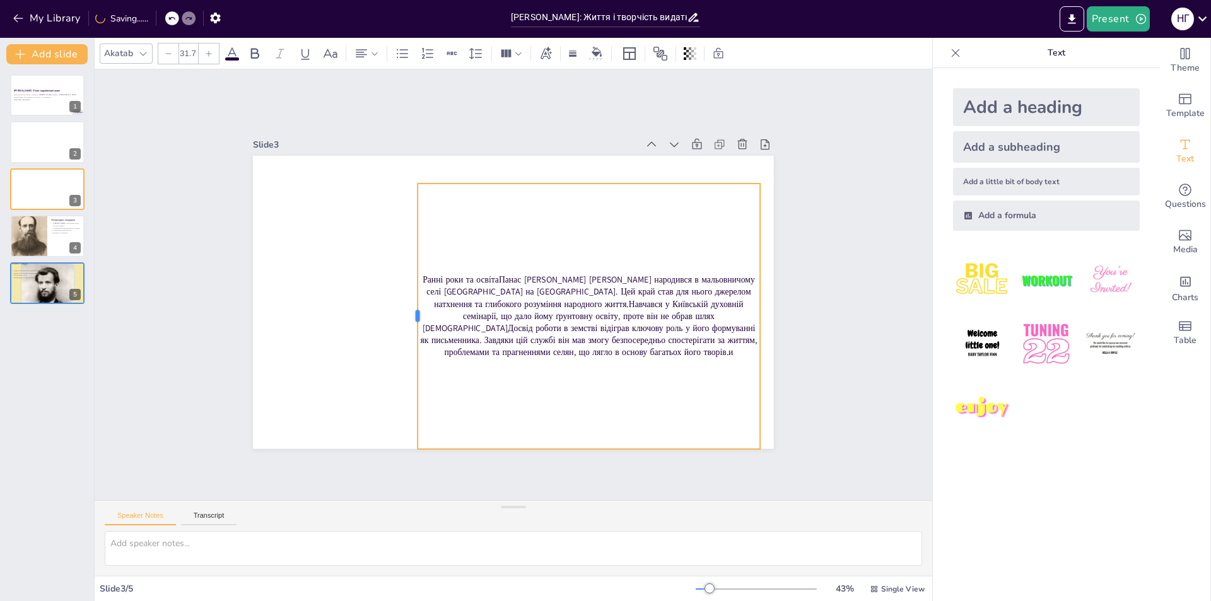
drag, startPoint x: 643, startPoint y: 309, endPoint x: 402, endPoint y: 342, distance: 243.2
click at [402, 342] on div at bounding box center [410, 305] width 38 height 265
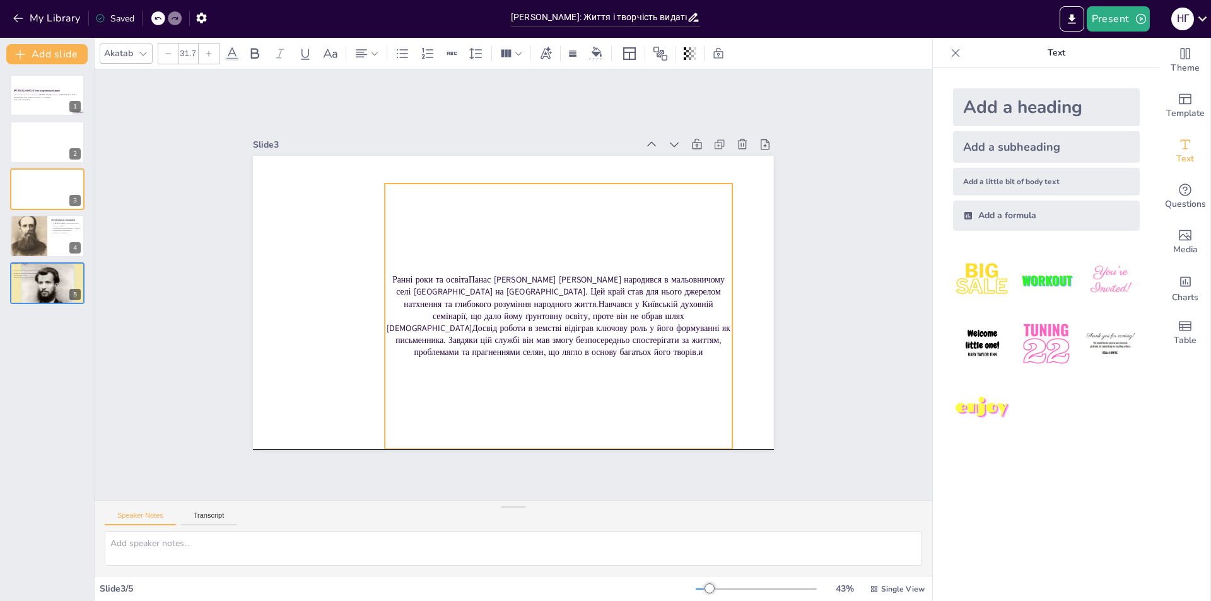
drag, startPoint x: 573, startPoint y: 283, endPoint x: 546, endPoint y: 279, distance: 27.9
click at [546, 279] on p "Ранні роки та освітаПанас Якович Рудченко народився в мальовничому селі Чечельн…" at bounding box center [559, 316] width 348 height 85
click at [546, 281] on p "Ранні роки та освітаПанас Якович Рудченко народився в мальовничому селі Чечельн…" at bounding box center [559, 316] width 348 height 85
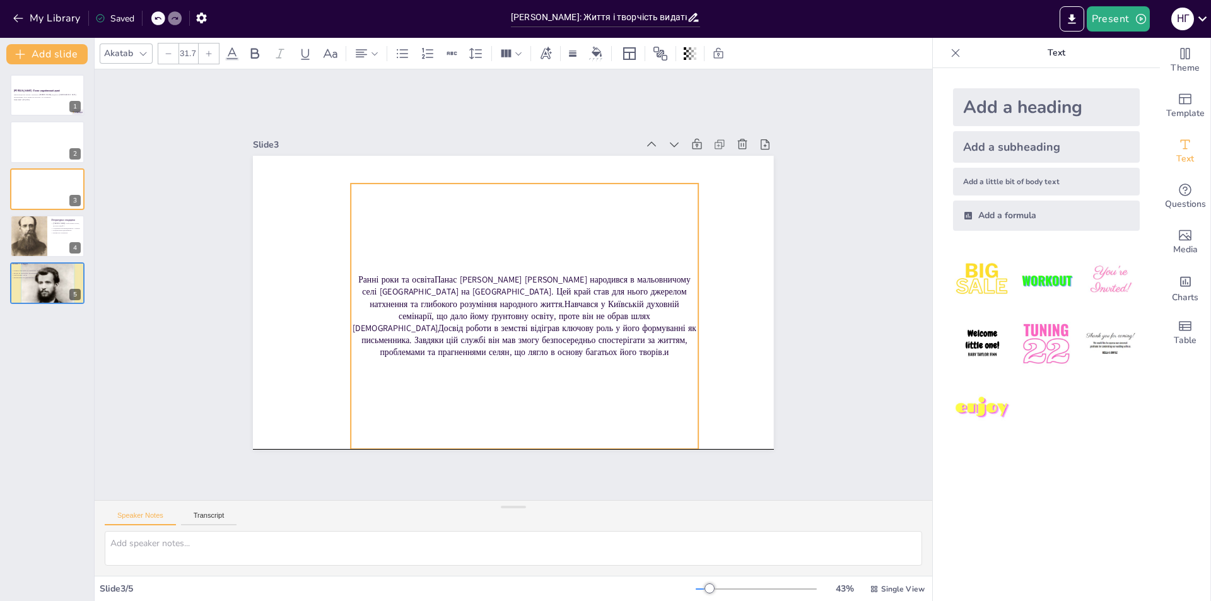
drag, startPoint x: 541, startPoint y: 282, endPoint x: 518, endPoint y: 285, distance: 22.9
click at [518, 285] on p "Ранні роки та освітаПанас Якович Рудченко народився в мальовничому селі Чечельн…" at bounding box center [525, 316] width 348 height 85
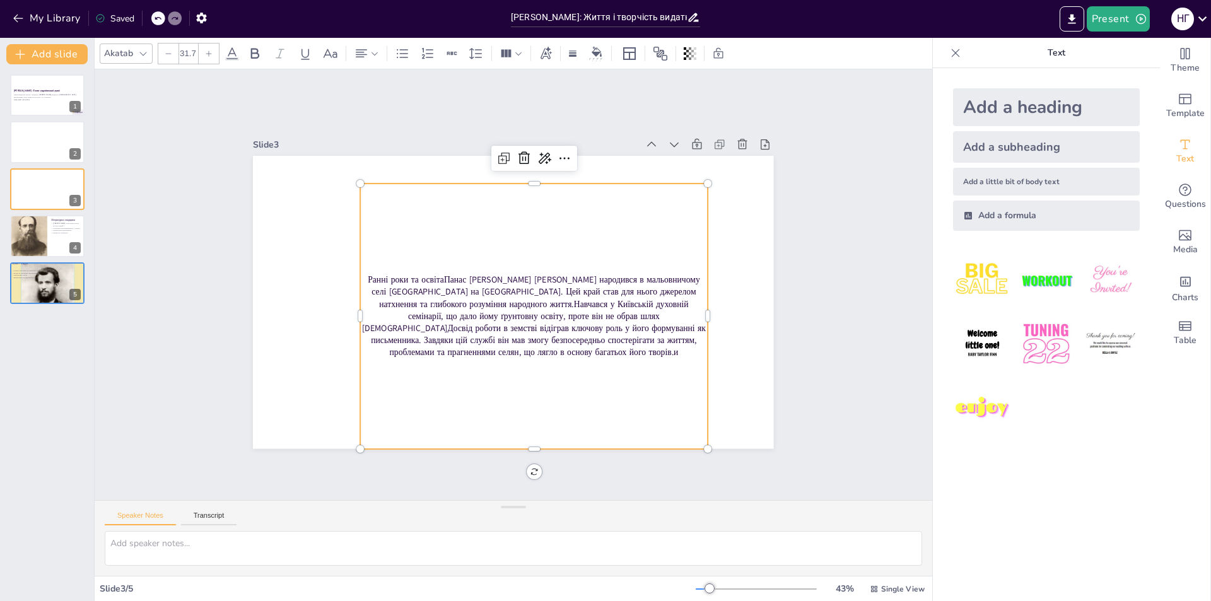
click at [518, 283] on p "Ранні роки та освітаПанас Якович Рудченко народився в мальовничому селі Чечельн…" at bounding box center [531, 318] width 354 height 120
click at [514, 281] on p "Ранні роки та освітаПанас Якович Рудченко народився в мальовничому селі Чечельн…" at bounding box center [527, 318] width 354 height 120
click at [499, 281] on p "Ранні роки та освітаПанас Якович Рудченко народився в мальовничому селі Чечельн…" at bounding box center [530, 316] width 348 height 85
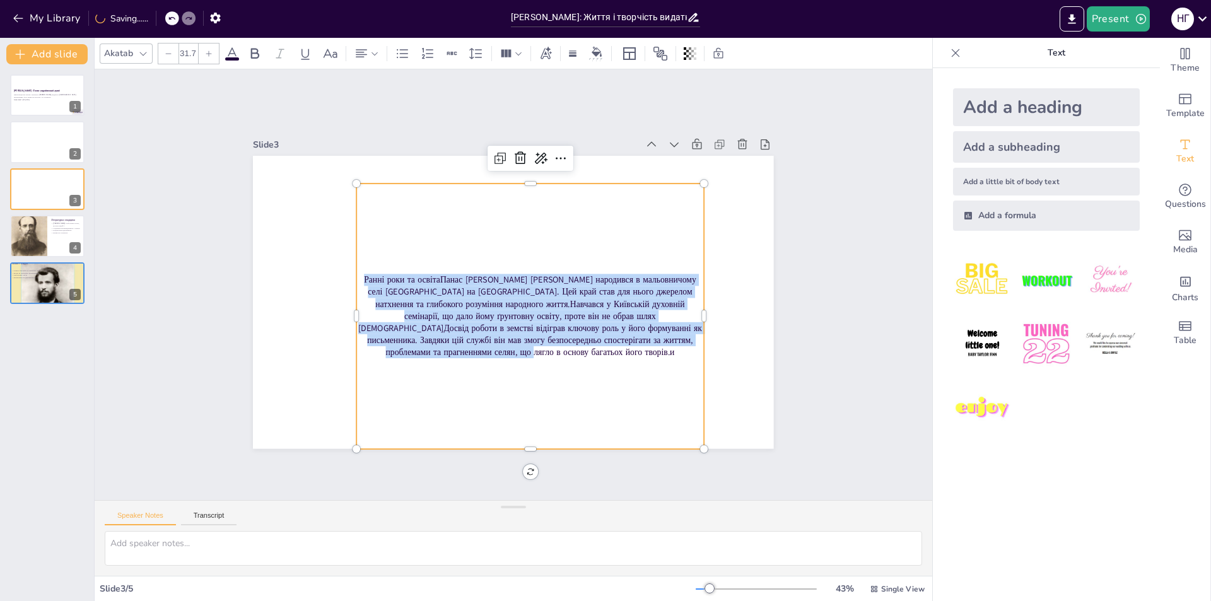
click at [499, 281] on p "Ранні роки та освітаПанас Якович Рудченко народився в мальовничому селі Чечельн…" at bounding box center [530, 316] width 348 height 85
click at [496, 278] on p "Ранні роки та освітаПанас Якович Рудченко народився в мальовничому селі Чечельн…" at bounding box center [530, 316] width 348 height 85
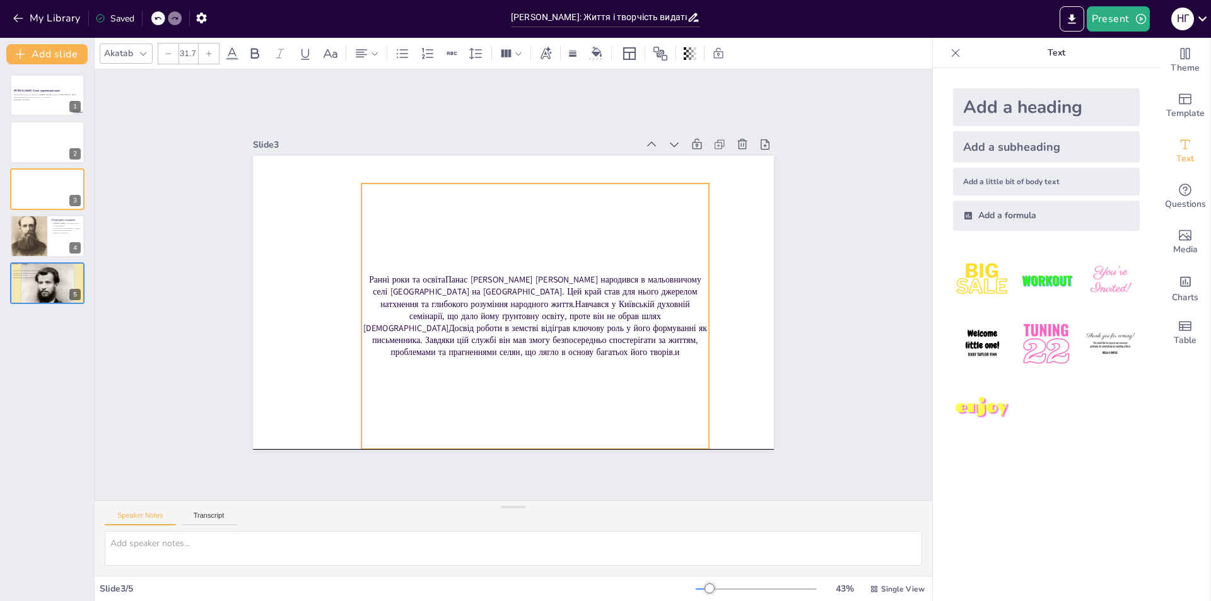
click at [361, 280] on p "Ранні роки та освітаПанас Якович Рудченко народився в мальовничому селі Чечельн…" at bounding box center [535, 316] width 348 height 85
click at [368, 281] on p "Ранні роки та освітаПанас Якович Рудченко народився в мальовничому селі Чечельн…" at bounding box center [504, 325] width 272 height 331
click at [373, 281] on p "Ранні роки та освітаПанас Якович Рудченко народився в мальовничому селі Чечельн…" at bounding box center [538, 319] width 354 height 120
click at [373, 281] on p "Ранні роки та освітаПанас Якович Рудченко народився в мальовничому селі Чечельн…" at bounding box center [537, 319] width 354 height 120
click at [392, 281] on p "Ранні роки та освітаПанас Якович Рудченко народився в мальовничому селі Чечельн…" at bounding box center [538, 319] width 354 height 120
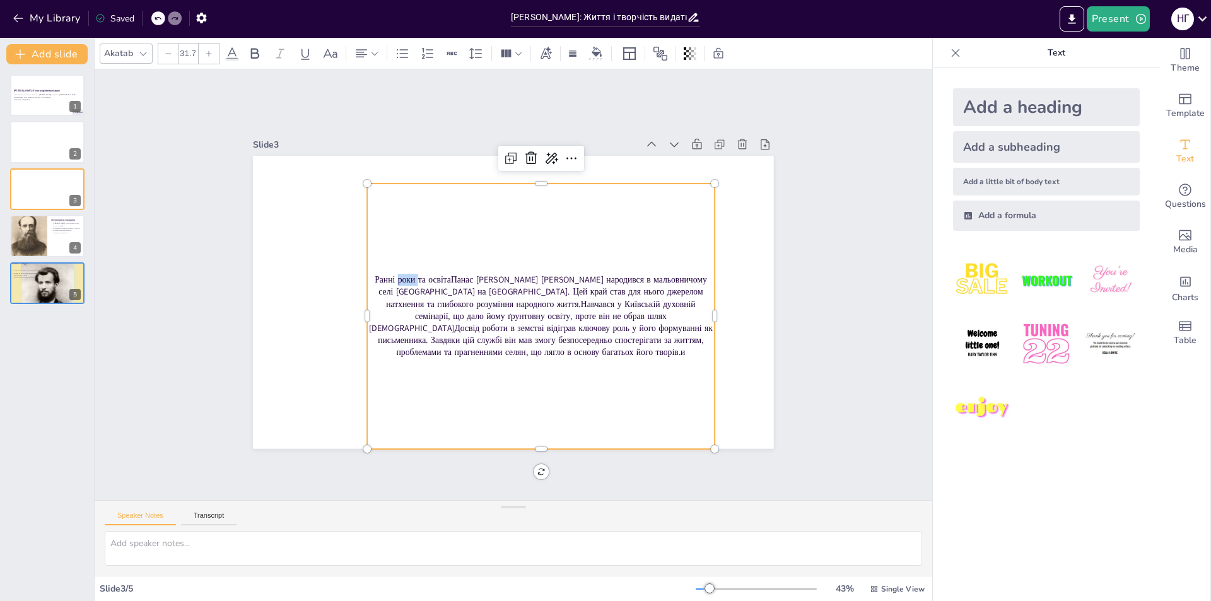
click at [392, 281] on p "Ранні роки та освітаПанас Якович Рудченко народився в мальовничому селі Чечельн…" at bounding box center [541, 316] width 348 height 85
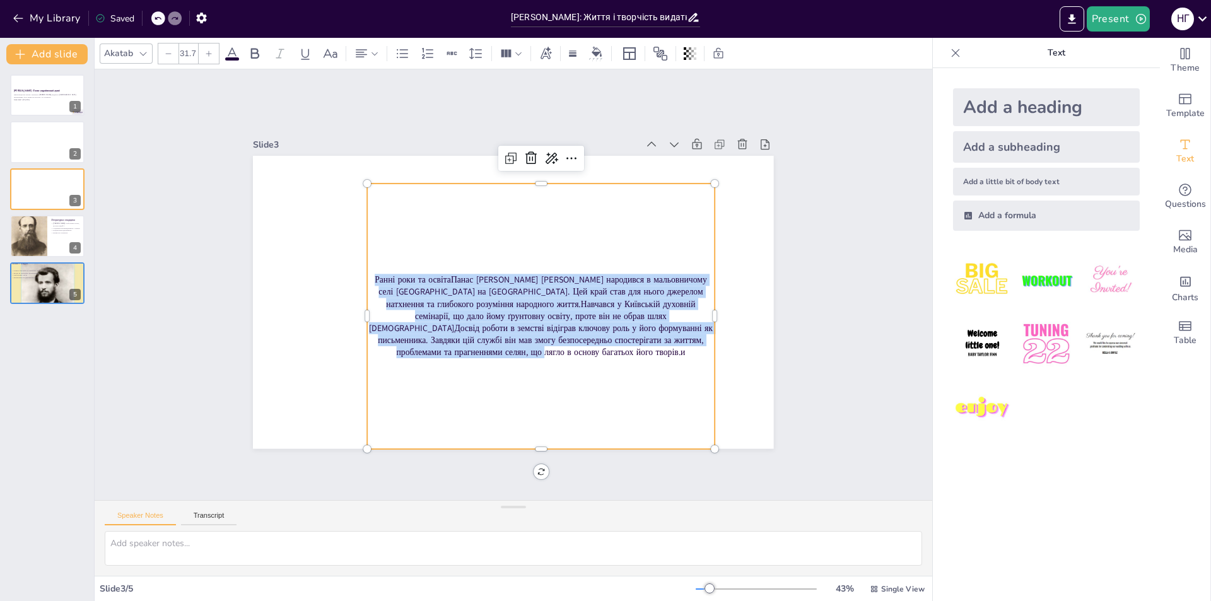
click at [396, 281] on p "Ранні роки та освітаПанас Якович Рудченко народився в мальовничому селі Чечельн…" at bounding box center [541, 316] width 348 height 85
click at [404, 282] on p "Ранні роки та освітаПанас Якович Рудченко народився в мальовничому селі Чечельн…" at bounding box center [541, 316] width 348 height 85
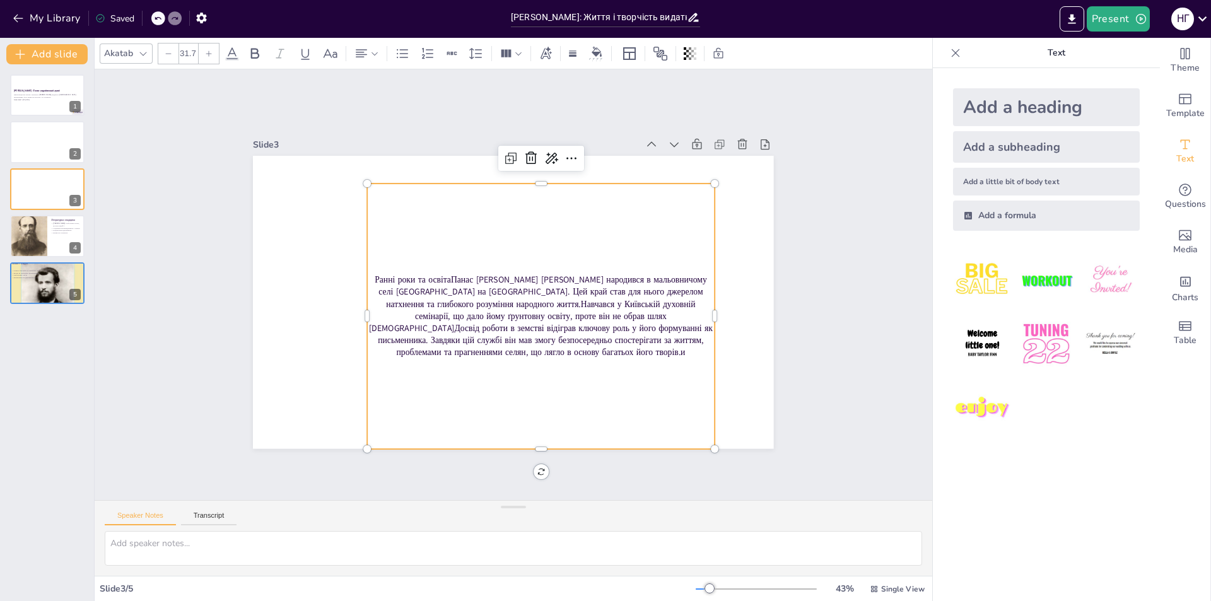
click at [407, 283] on p "Ранні роки та освітаПанас Якович Рудченко народився в мальовничому селі Чечельн…" at bounding box center [541, 316] width 348 height 85
click at [435, 281] on p "Ранні роки та освітаПанас Якович Рудченко народився в мальовничому селі Чечельн…" at bounding box center [541, 316] width 348 height 85
click at [439, 279] on p "Ранні роки та освітаПанас Якович Рудченко народився в мальовничому селі Чечельн…" at bounding box center [537, 319] width 354 height 120
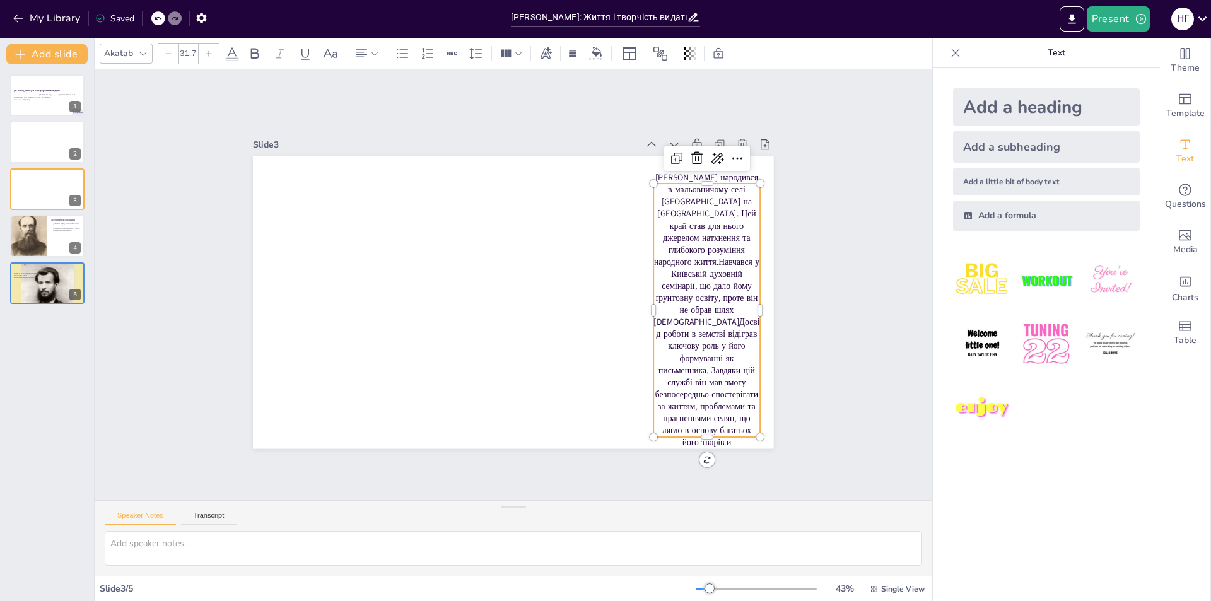
click at [344, 185] on div at bounding box center [511, 302] width 548 height 346
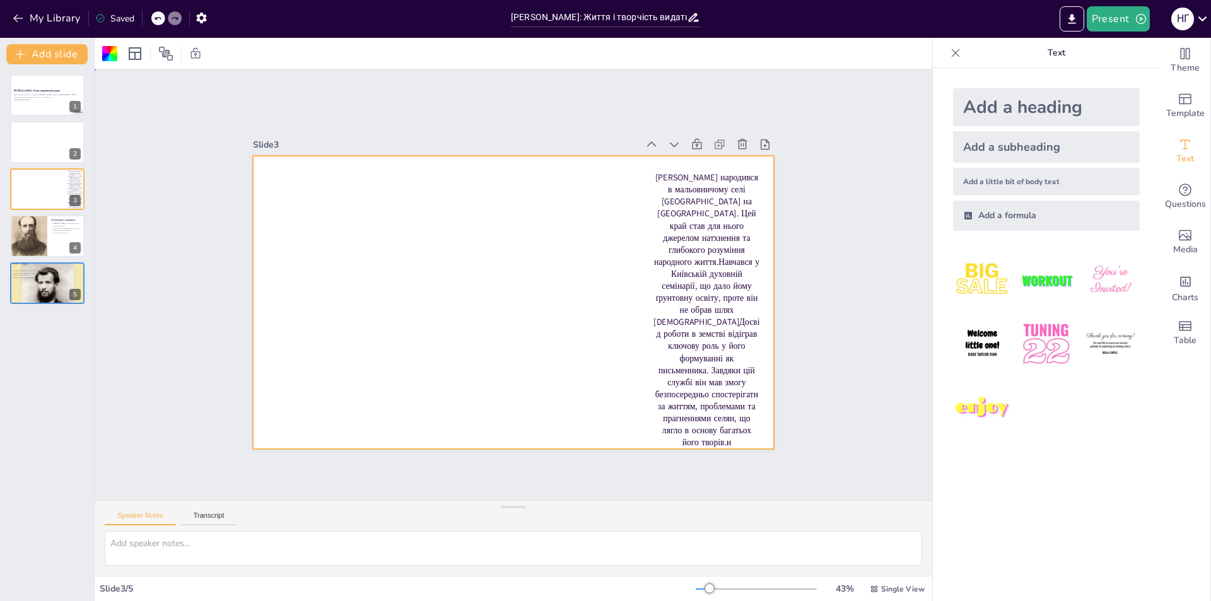
click at [282, 196] on div at bounding box center [513, 302] width 520 height 293
click at [1069, 109] on div "Add a heading" at bounding box center [1046, 107] width 187 height 38
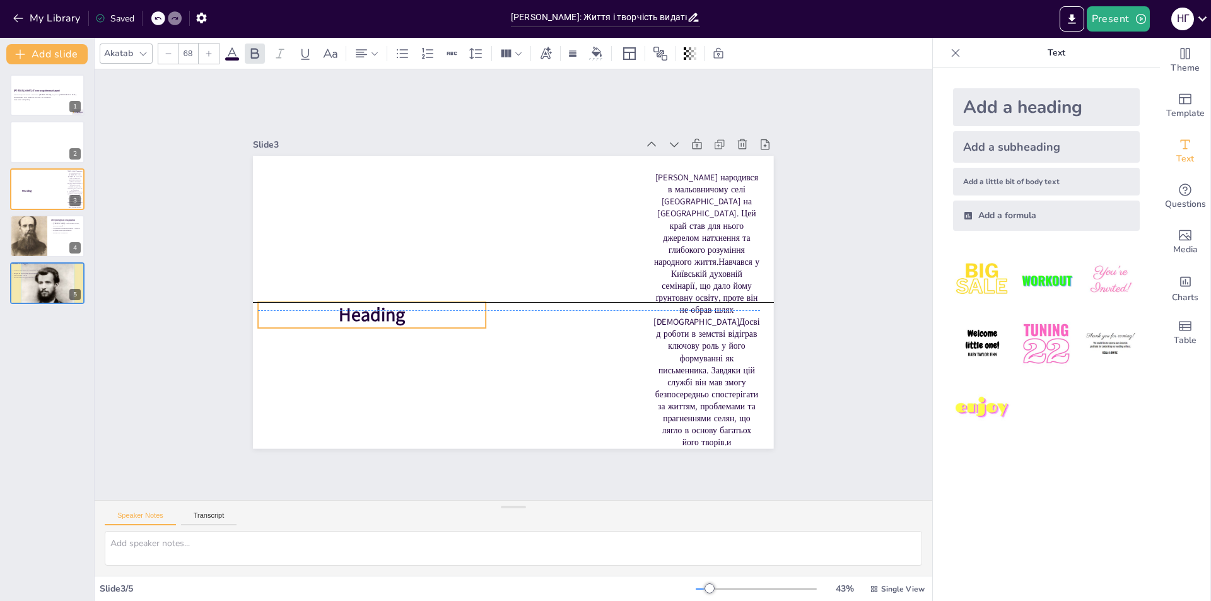
drag, startPoint x: 462, startPoint y: 272, endPoint x: 428, endPoint y: 300, distance: 44.0
click at [421, 304] on p "Heading" at bounding box center [372, 315] width 228 height 26
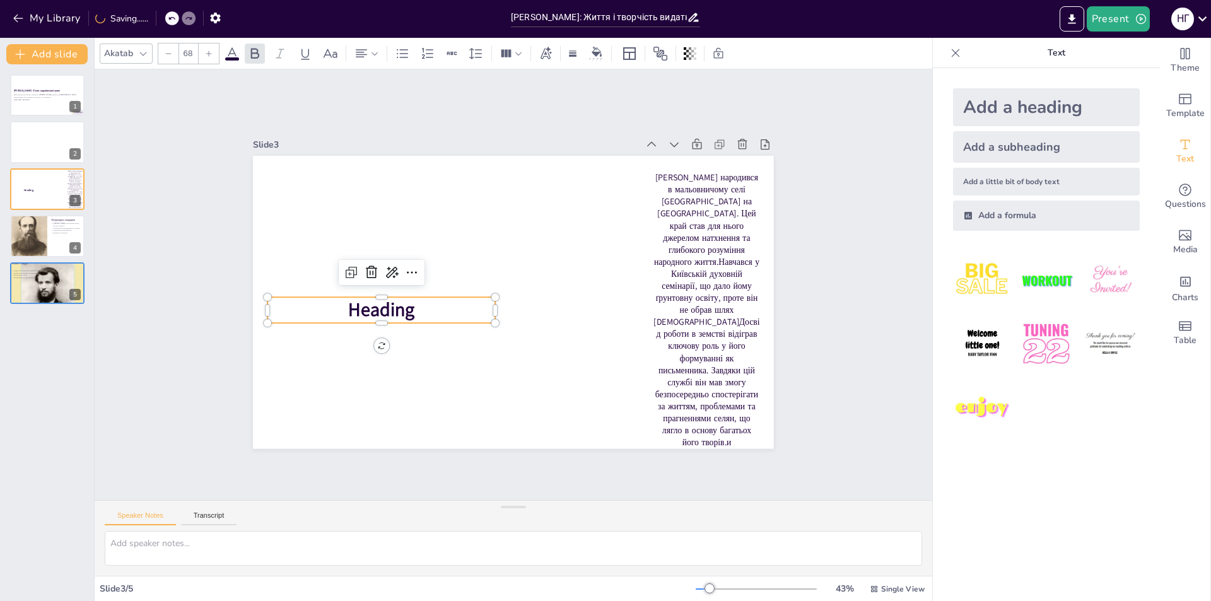
click at [428, 300] on p "Heading" at bounding box center [381, 311] width 228 height 26
click at [428, 300] on p "Heading" at bounding box center [379, 296] width 229 height 49
click at [424, 304] on p "Heading" at bounding box center [381, 311] width 228 height 26
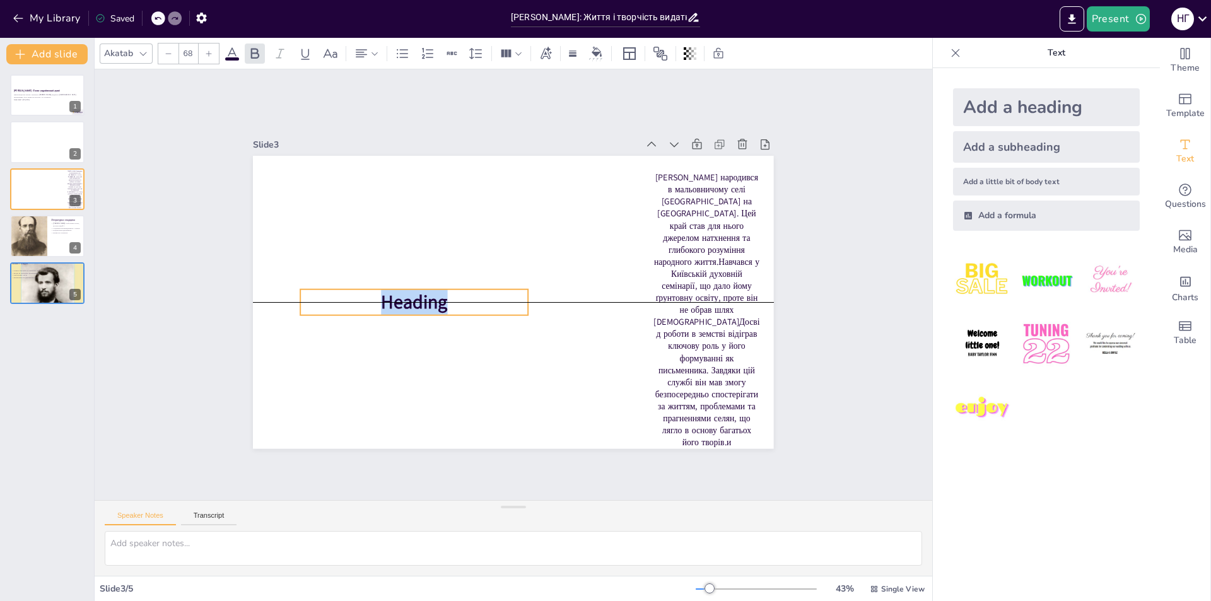
drag, startPoint x: 421, startPoint y: 305, endPoint x: 457, endPoint y: 298, distance: 37.1
click at [457, 298] on p "Heading" at bounding box center [414, 303] width 228 height 26
click at [403, 308] on p "рані" at bounding box center [381, 311] width 228 height 26
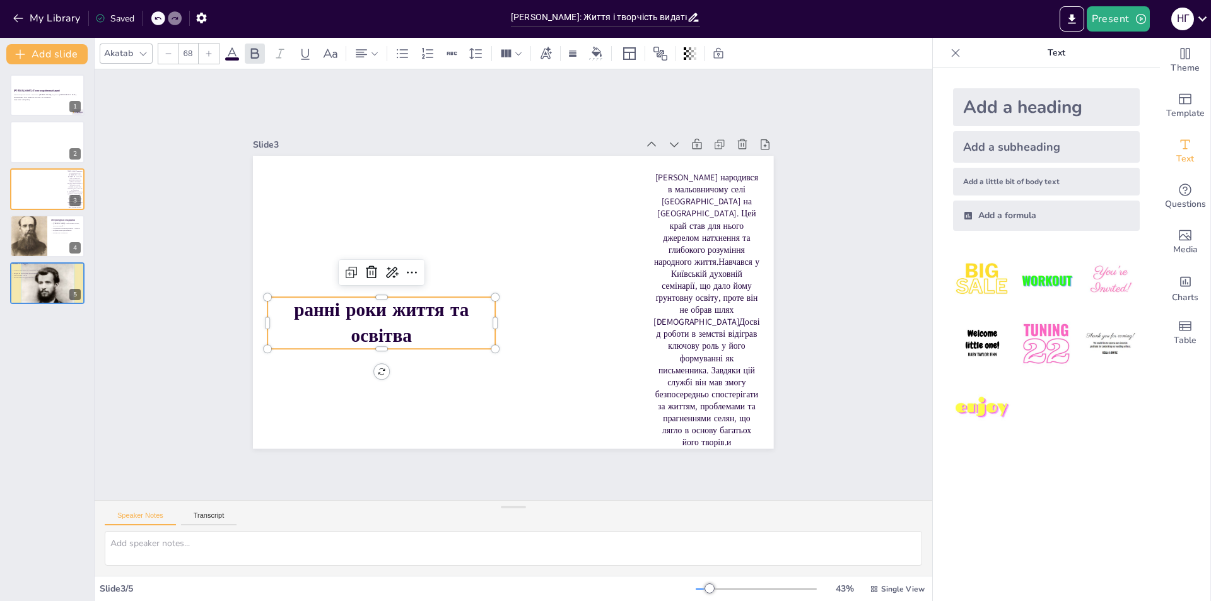
click at [148, 226] on div "Slide 1 [PERSON_NAME]: Голос української душі Презентація про життя і творчість…" at bounding box center [514, 284] width 838 height 431
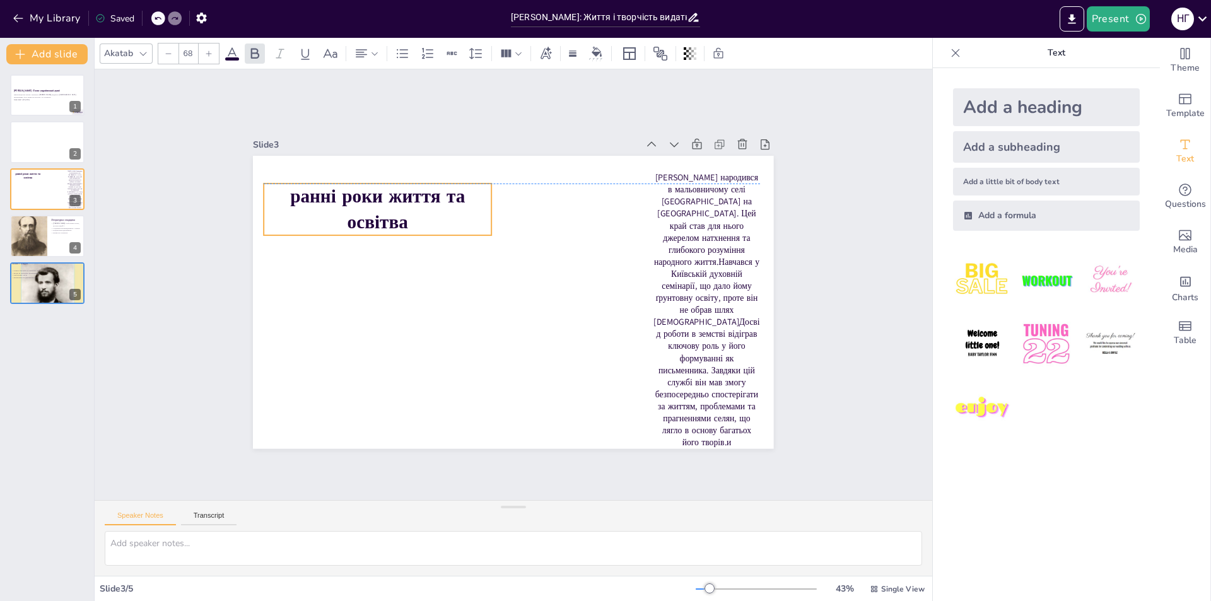
drag, startPoint x: 421, startPoint y: 314, endPoint x: 419, endPoint y: 189, distance: 125.5
click at [419, 189] on span "ранні роки життя та освітва" at bounding box center [377, 209] width 175 height 51
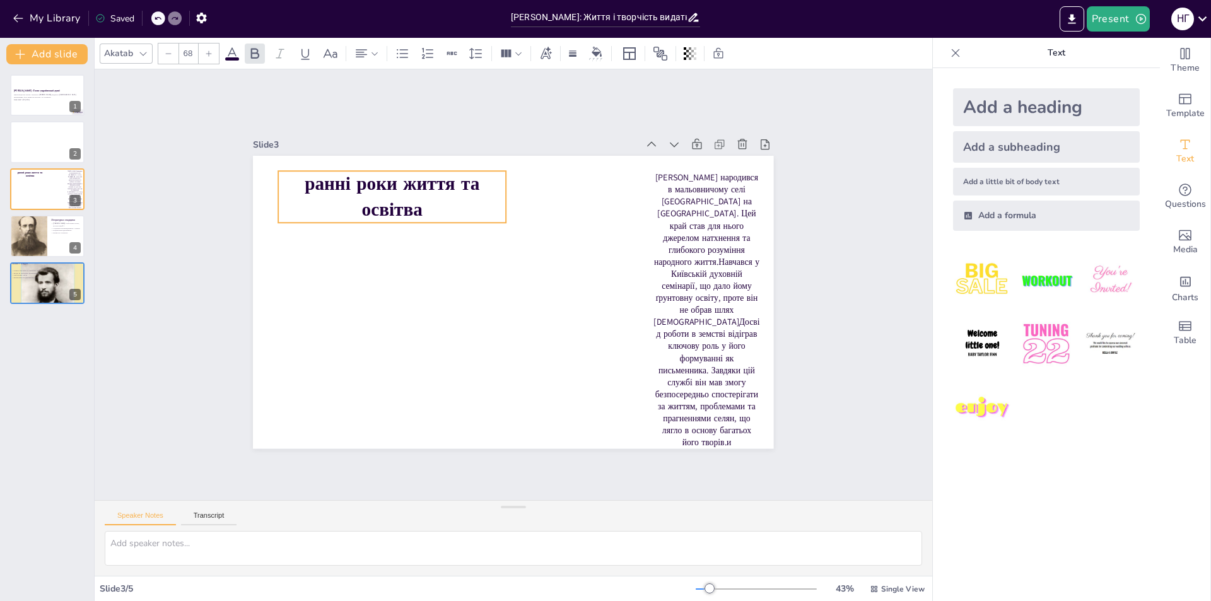
drag, startPoint x: 480, startPoint y: 190, endPoint x: 496, endPoint y: 190, distance: 16.4
click at [496, 190] on p "ранні роки життя та освітва" at bounding box center [392, 197] width 228 height 52
drag, startPoint x: 495, startPoint y: 190, endPoint x: 501, endPoint y: 190, distance: 6.3
click at [501, 190] on p "ранні роки життя та освітва" at bounding box center [400, 198] width 228 height 52
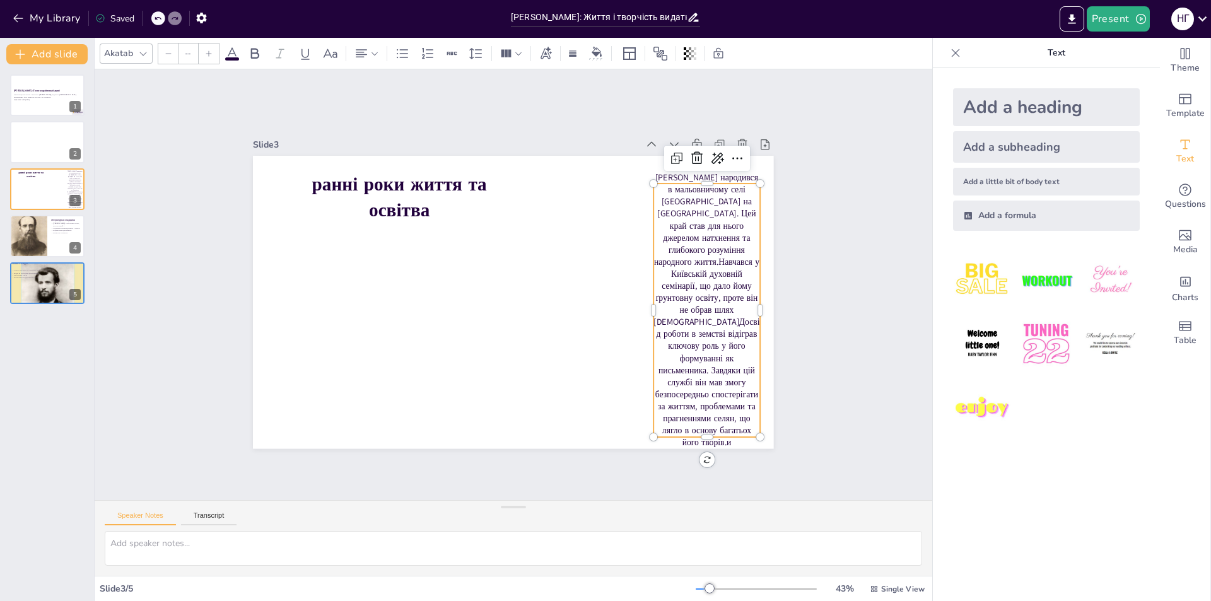
type input "31.7"
click at [673, 247] on p "[PERSON_NAME] народився в мальовничому селі [GEOGRAPHIC_DATA] на [GEOGRAPHIC_DA…" at bounding box center [706, 310] width 107 height 277
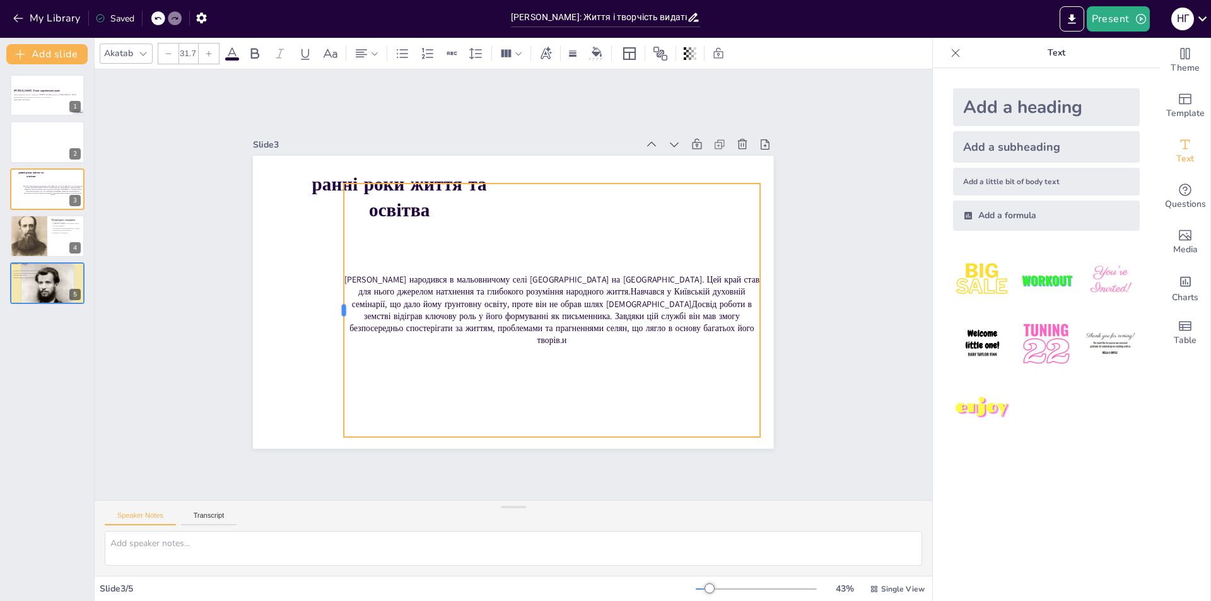
drag, startPoint x: 643, startPoint y: 300, endPoint x: 334, endPoint y: 361, distance: 315.7
click at [334, 361] on div at bounding box center [337, 292] width 37 height 253
click at [41, 148] on div at bounding box center [47, 142] width 76 height 43
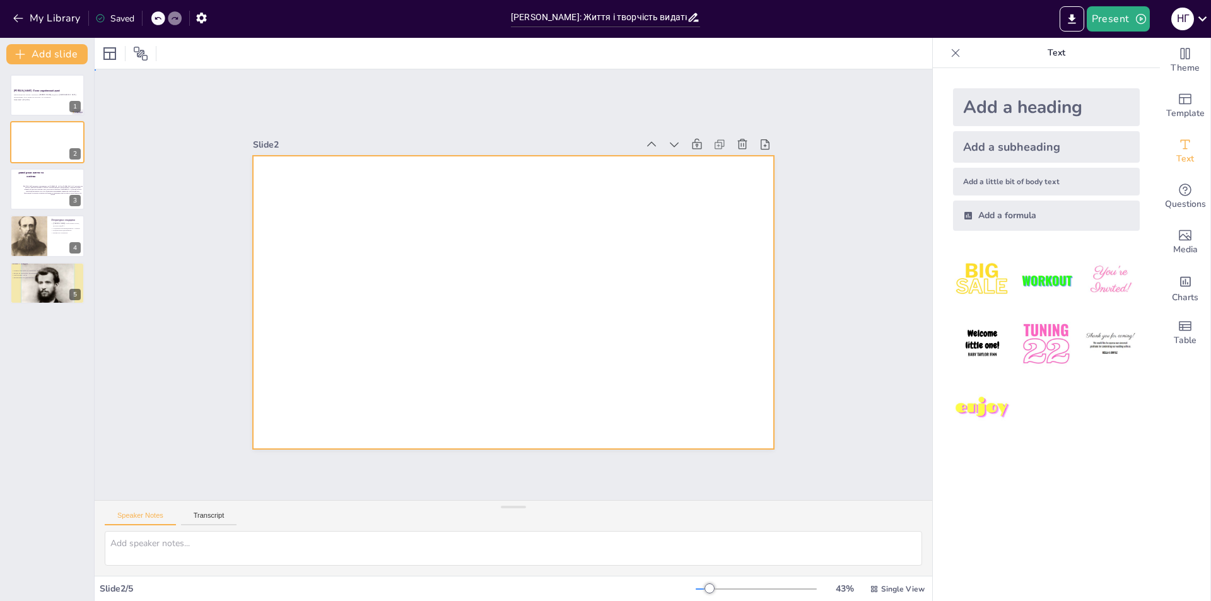
click at [267, 182] on div at bounding box center [513, 302] width 520 height 293
click at [269, 182] on div at bounding box center [513, 302] width 520 height 293
click at [989, 111] on div "Add a heading" at bounding box center [1046, 107] width 187 height 38
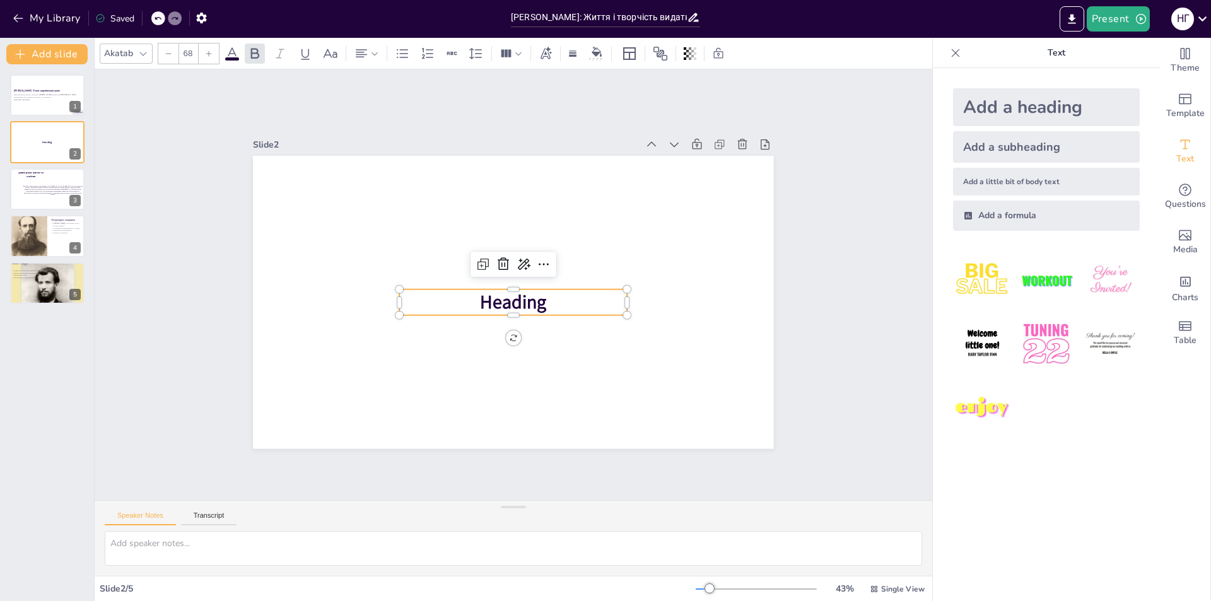
click at [556, 291] on p "Heading" at bounding box center [513, 303] width 228 height 26
click at [556, 291] on p "Heading" at bounding box center [511, 303] width 229 height 50
click at [556, 291] on p "Heading" at bounding box center [513, 303] width 228 height 26
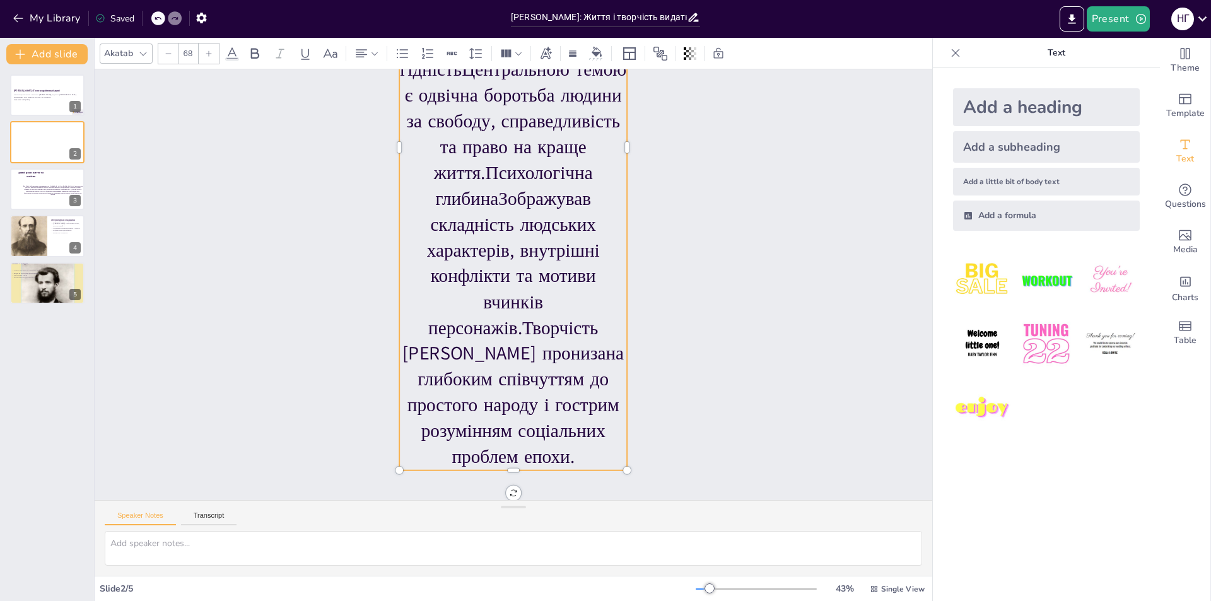
scroll to position [450, 0]
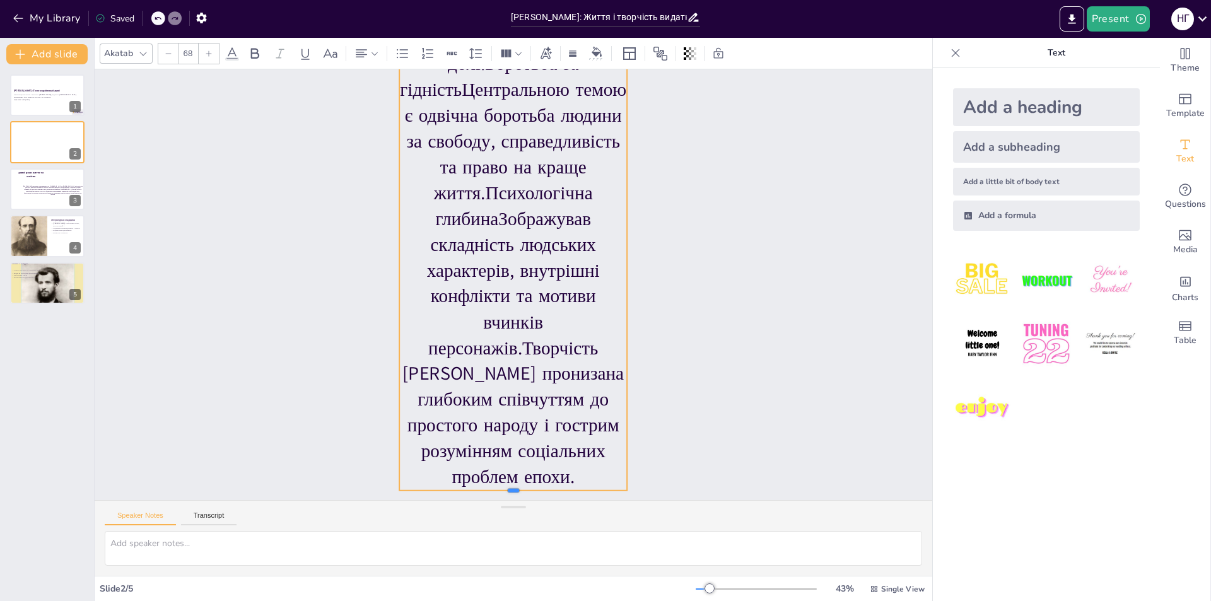
drag, startPoint x: 508, startPoint y: 464, endPoint x: 553, endPoint y: 370, distance: 104.1
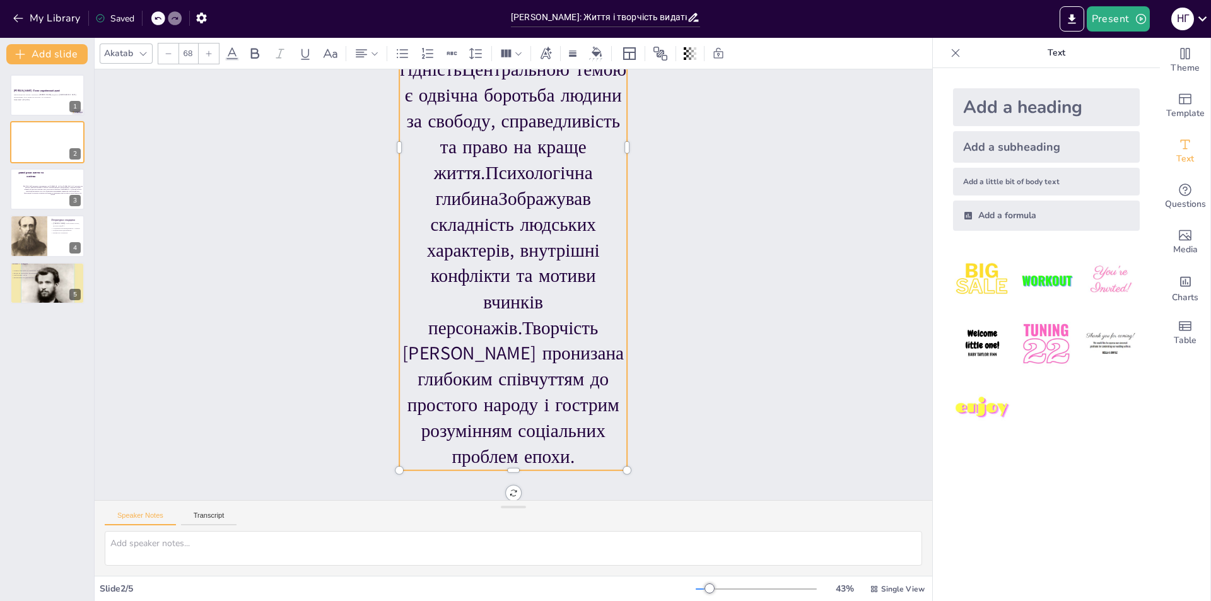
scroll to position [440, 0]
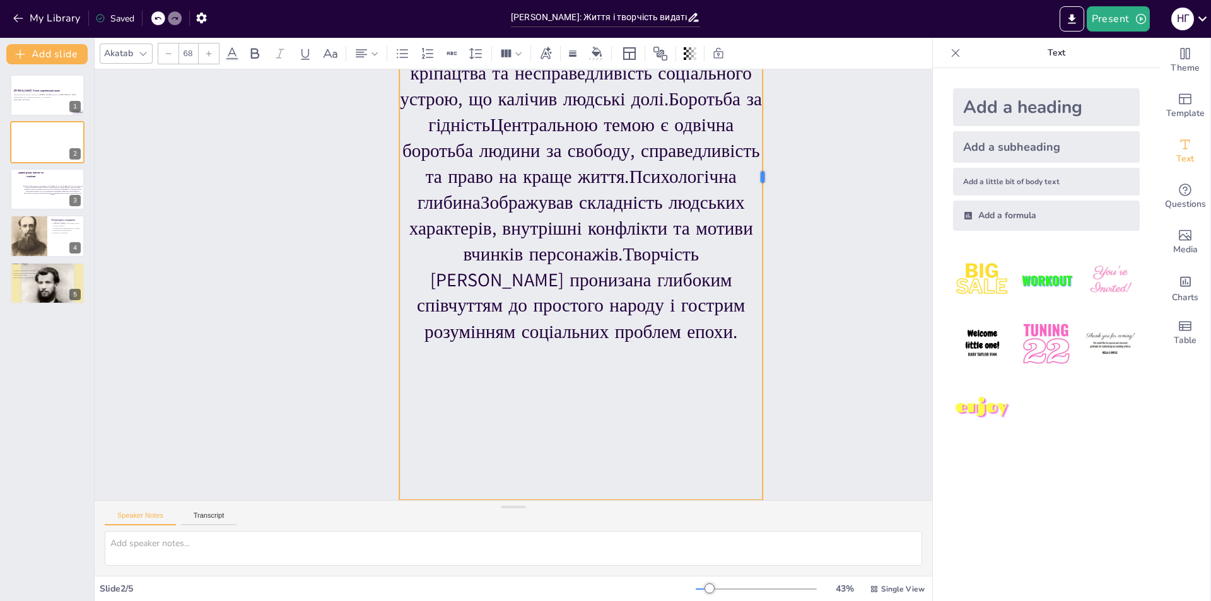
drag, startPoint x: 620, startPoint y: 134, endPoint x: 759, endPoint y: 165, distance: 142.6
click at [763, 161] on div at bounding box center [768, 176] width 10 height 645
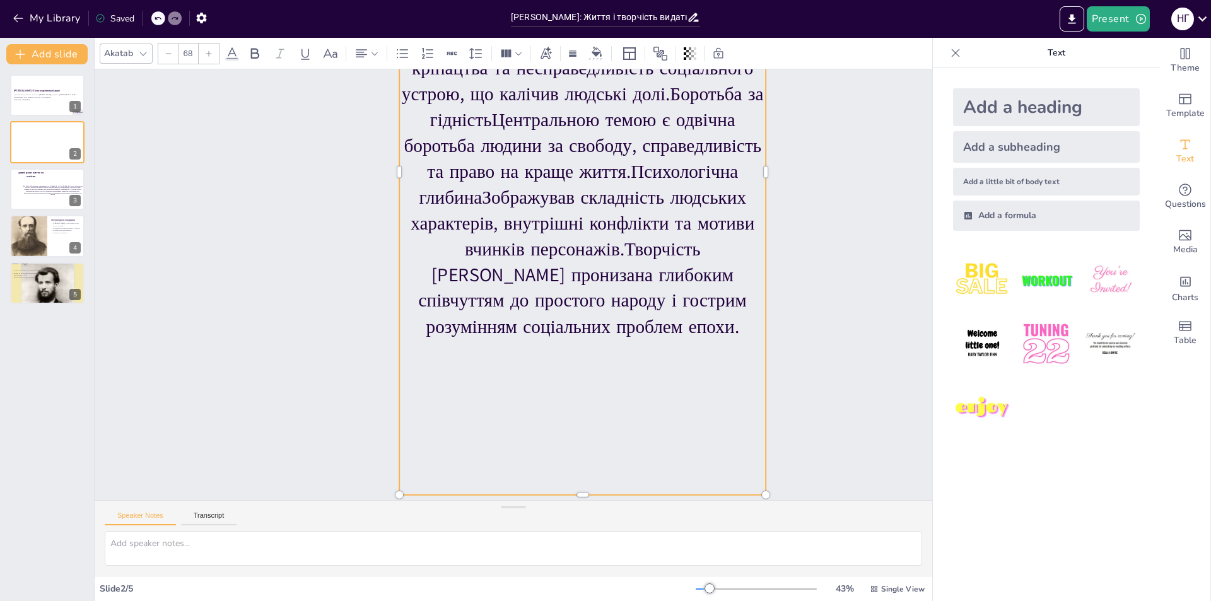
scroll to position [470, 0]
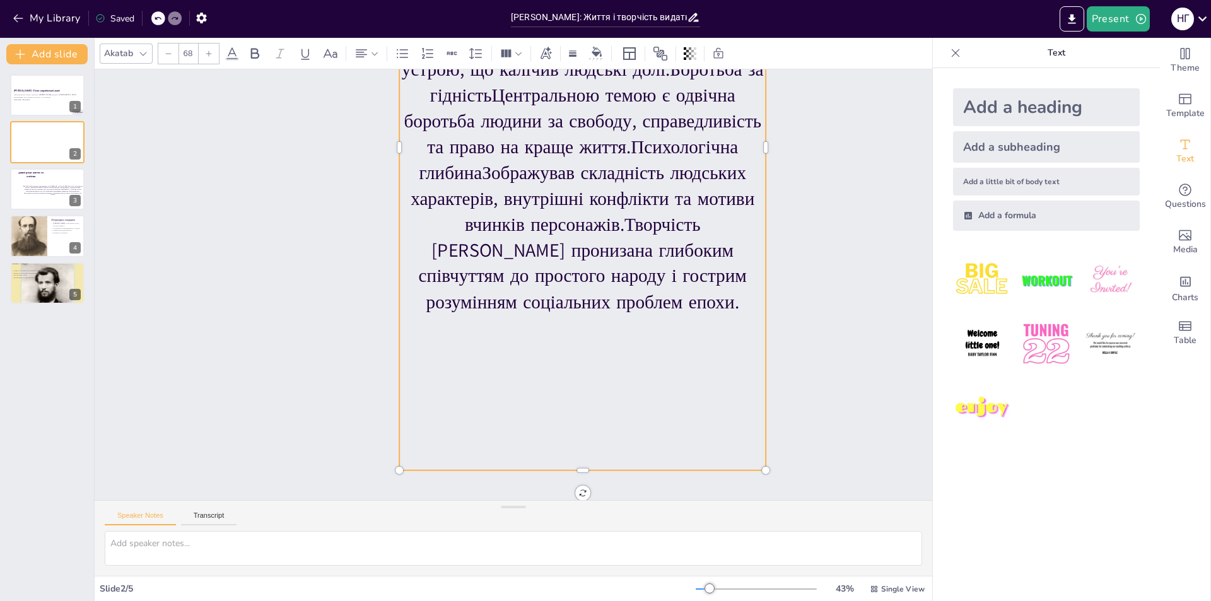
click at [573, 459] on div "Теми творчості [PERSON_NAME] нерівністьМайстерно розкривав жорстокість кріпацтв…" at bounding box center [597, 155] width 432 height 680
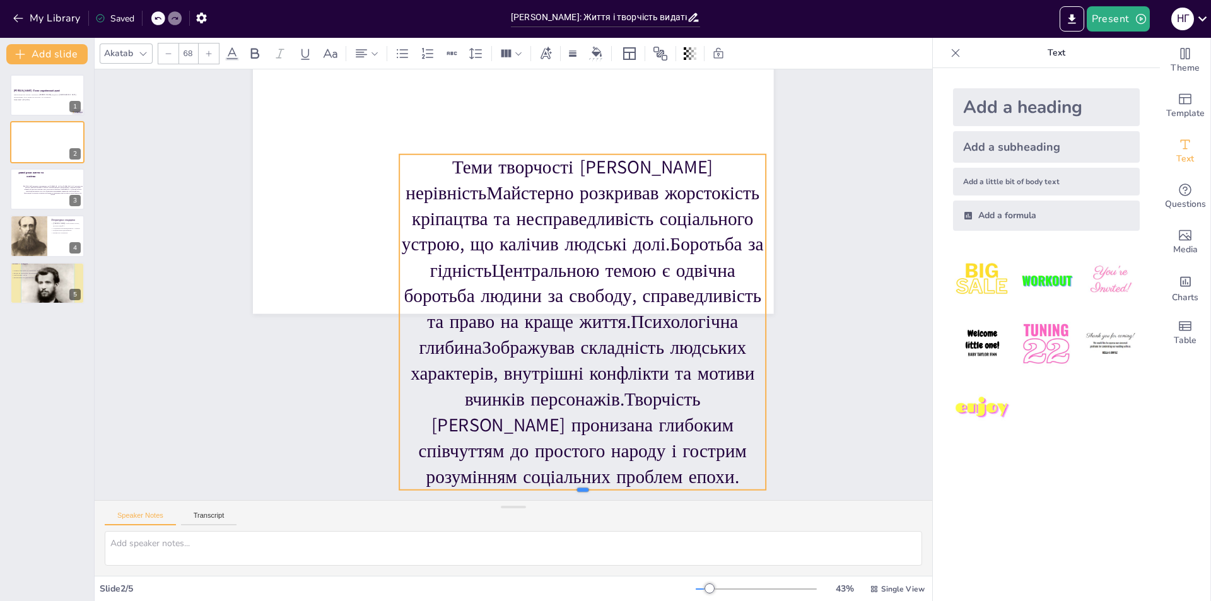
drag, startPoint x: 574, startPoint y: 464, endPoint x: 585, endPoint y: 63, distance: 400.7
click at [582, 63] on div "Akatab 68 Slide 1 Панас Мирний: Голос української душі Презентація про життя і …" at bounding box center [514, 319] width 838 height 563
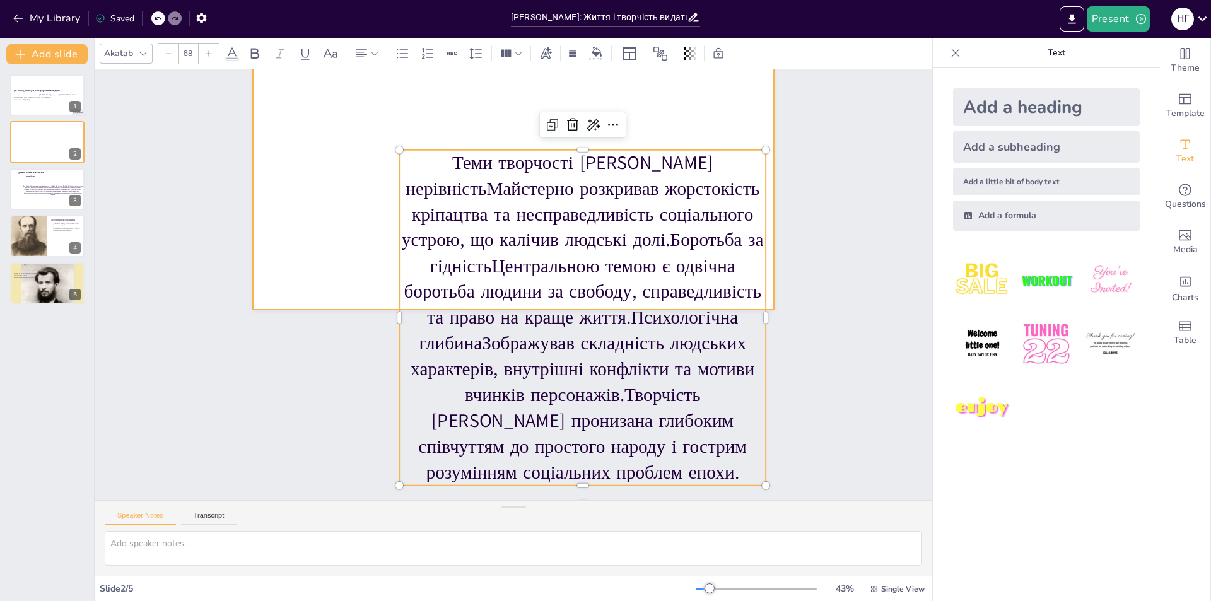
scroll to position [160, 0]
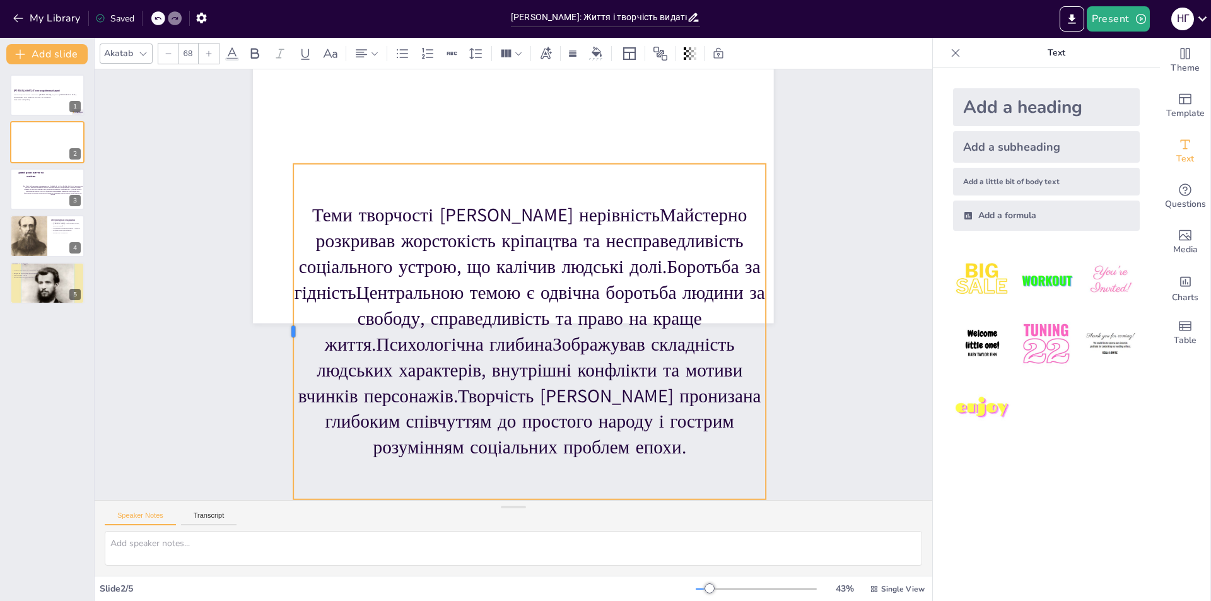
drag, startPoint x: 387, startPoint y: 293, endPoint x: 279, endPoint y: 293, distance: 107.2
click at [283, 293] on div at bounding box center [288, 332] width 10 height 336
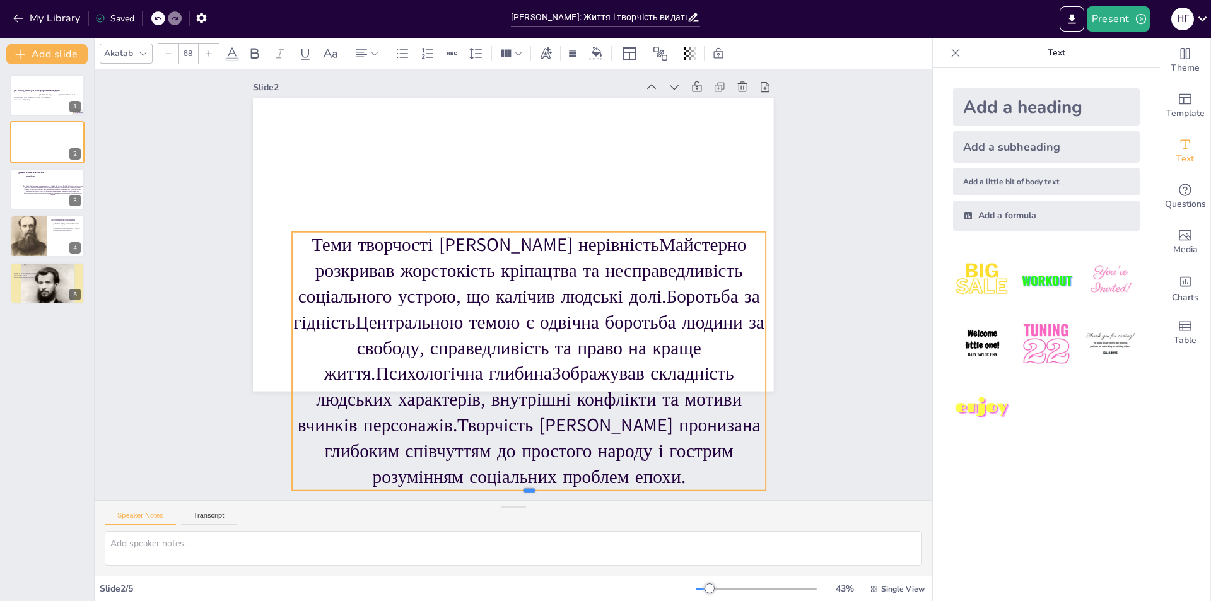
drag, startPoint x: 517, startPoint y: 460, endPoint x: 517, endPoint y: 372, distance: 88.3
click at [517, 372] on div "Теми творчості [PERSON_NAME] нерівністьМайстерно розкривав жорстокість кріпацтв…" at bounding box center [513, 244] width 520 height 293
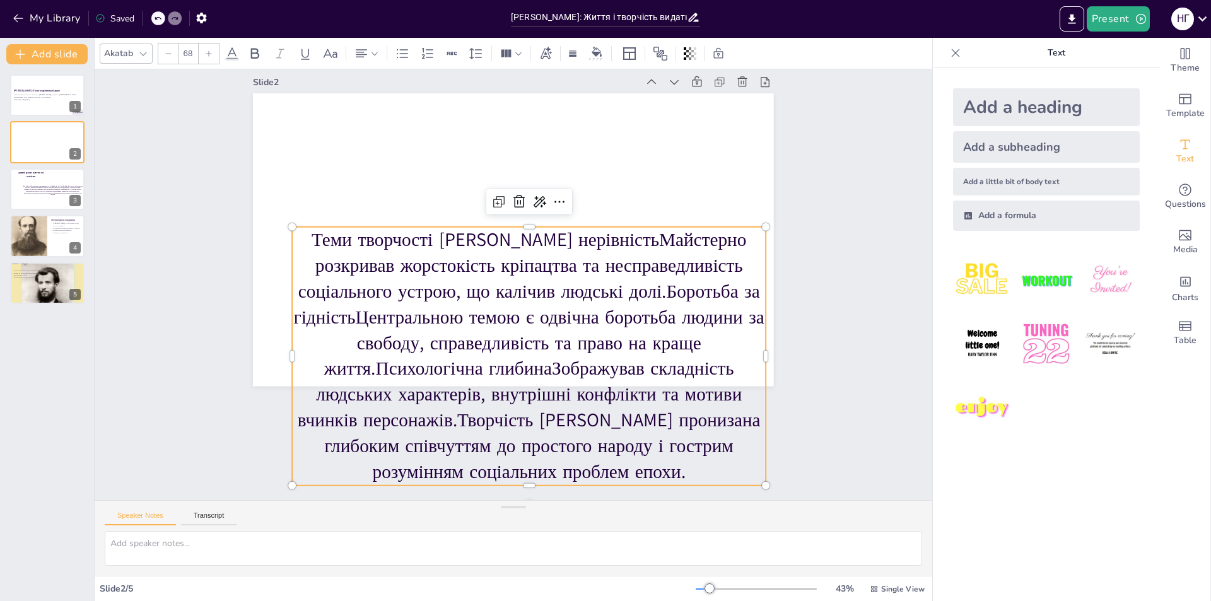
scroll to position [83, 0]
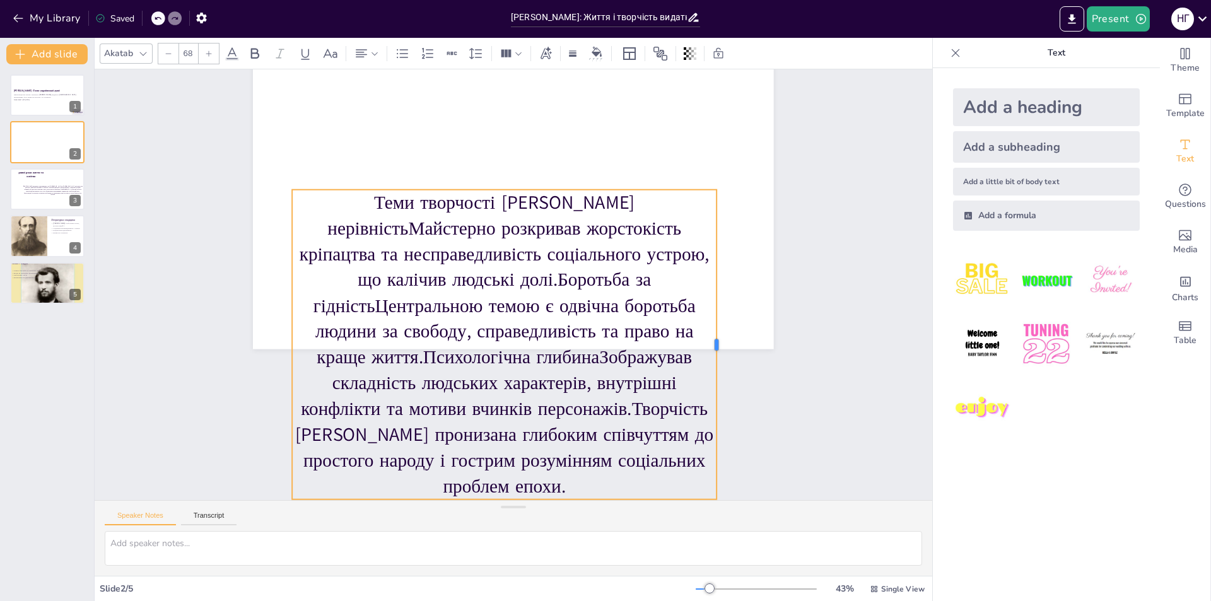
drag, startPoint x: 758, startPoint y: 331, endPoint x: 708, endPoint y: 331, distance: 49.8
click at [708, 331] on div at bounding box center [714, 366] width 42 height 309
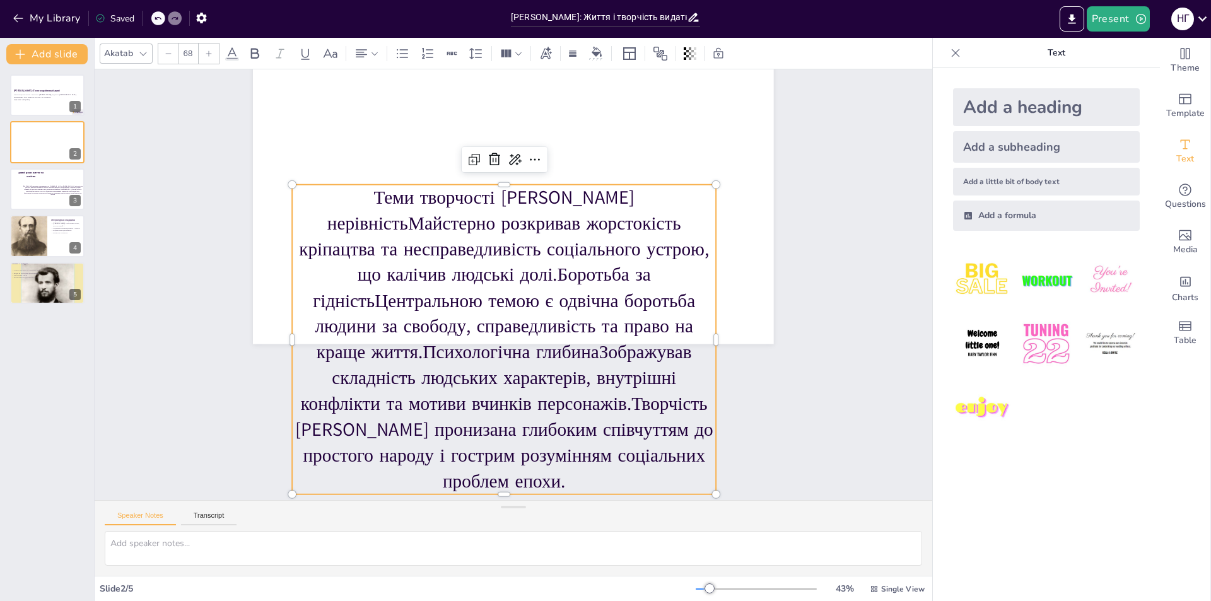
scroll to position [134, 0]
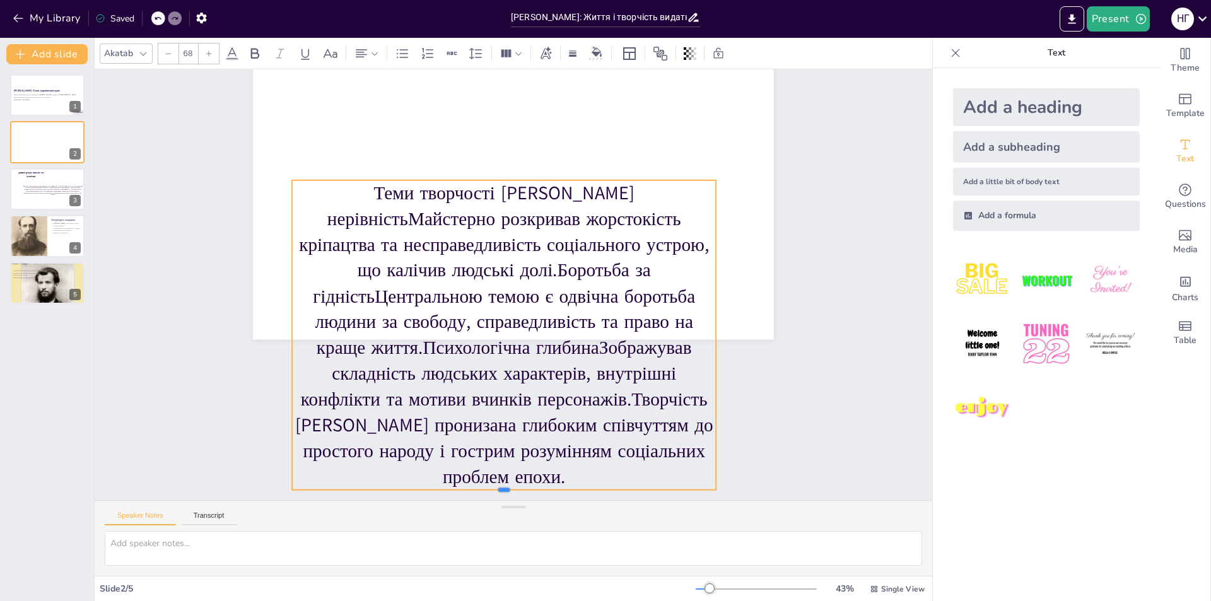
drag, startPoint x: 493, startPoint y: 455, endPoint x: 506, endPoint y: 293, distance: 163.2
click at [506, 293] on div "Теми творчості [PERSON_NAME] нерівністьМайстерно розкривав жорстокість кріпацтв…" at bounding box center [513, 193] width 520 height 293
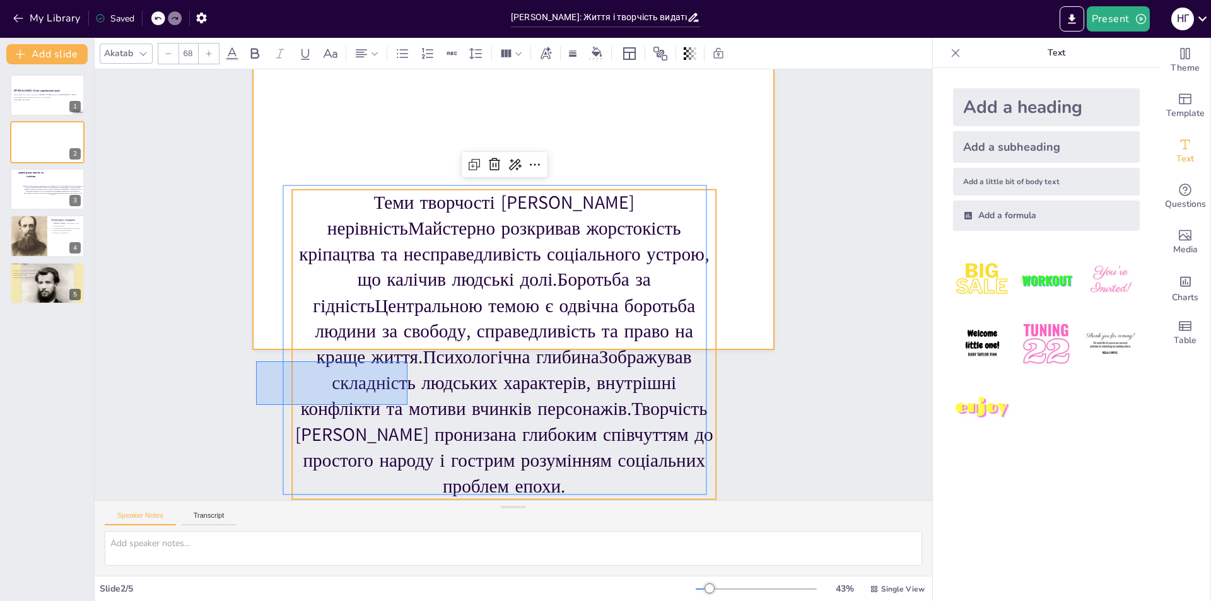
click at [256, 327] on div "Slide 1 [PERSON_NAME]: Голос української душі Презентація про життя і творчість…" at bounding box center [514, 185] width 838 height 431
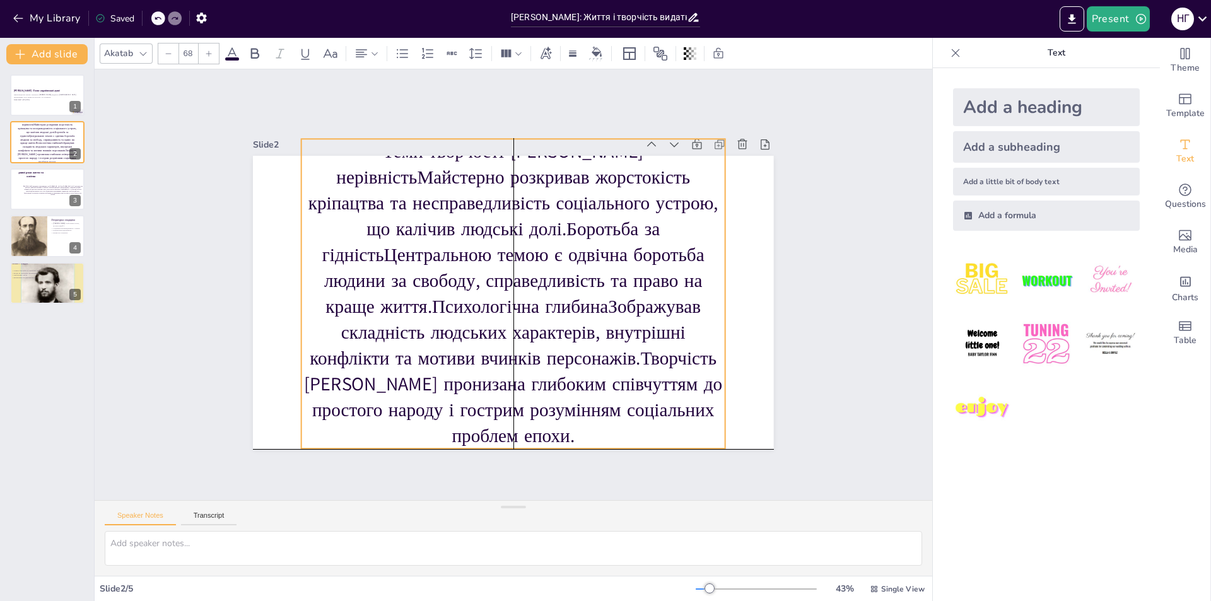
drag, startPoint x: 466, startPoint y: 390, endPoint x: 471, endPoint y: 238, distance: 151.4
click at [471, 238] on p "Теми творчості [PERSON_NAME] нерівністьМайстерно розкривав жорстокість кріпацтв…" at bounding box center [513, 294] width 424 height 310
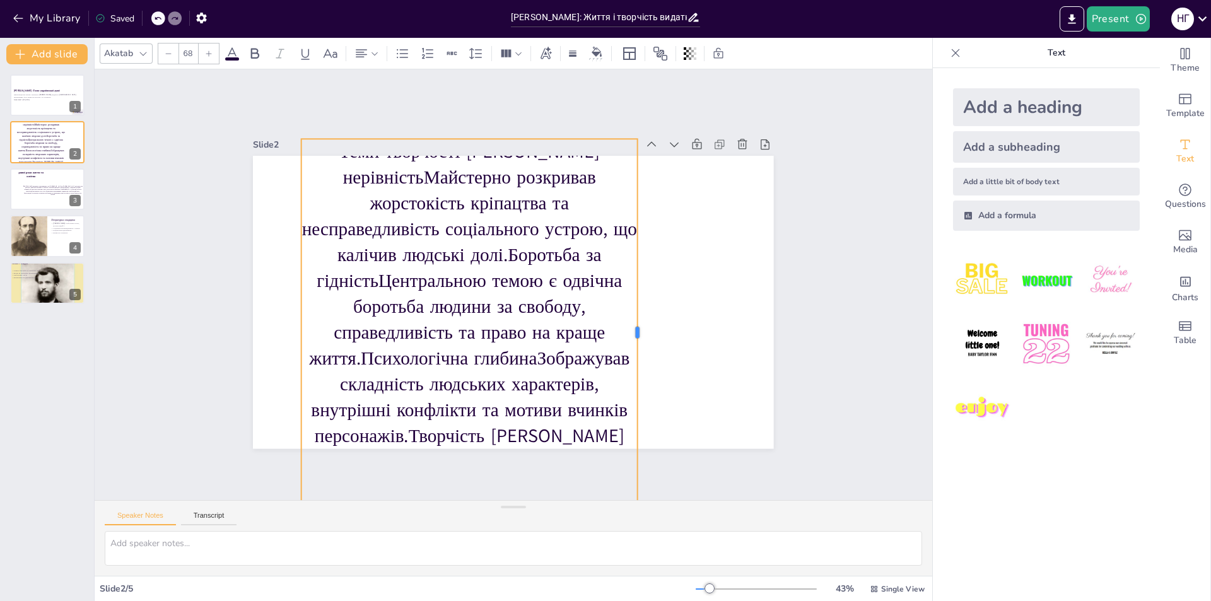
drag, startPoint x: 717, startPoint y: 290, endPoint x: 602, endPoint y: 290, distance: 115.4
click at [612, 290] on div "Теми творчості [PERSON_NAME] нерівністьМайстерно розкривав жорстокість кріпацтв…" at bounding box center [513, 302] width 520 height 293
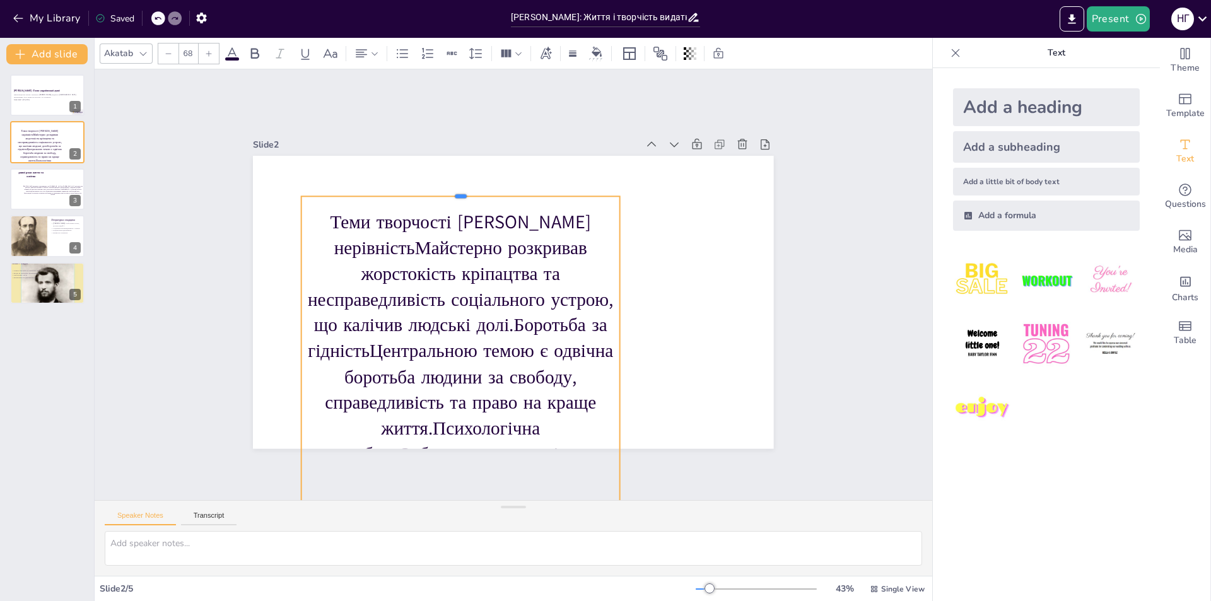
drag, startPoint x: 452, startPoint y: 132, endPoint x: 455, endPoint y: 189, distance: 57.5
click at [455, 189] on div at bounding box center [460, 192] width 319 height 10
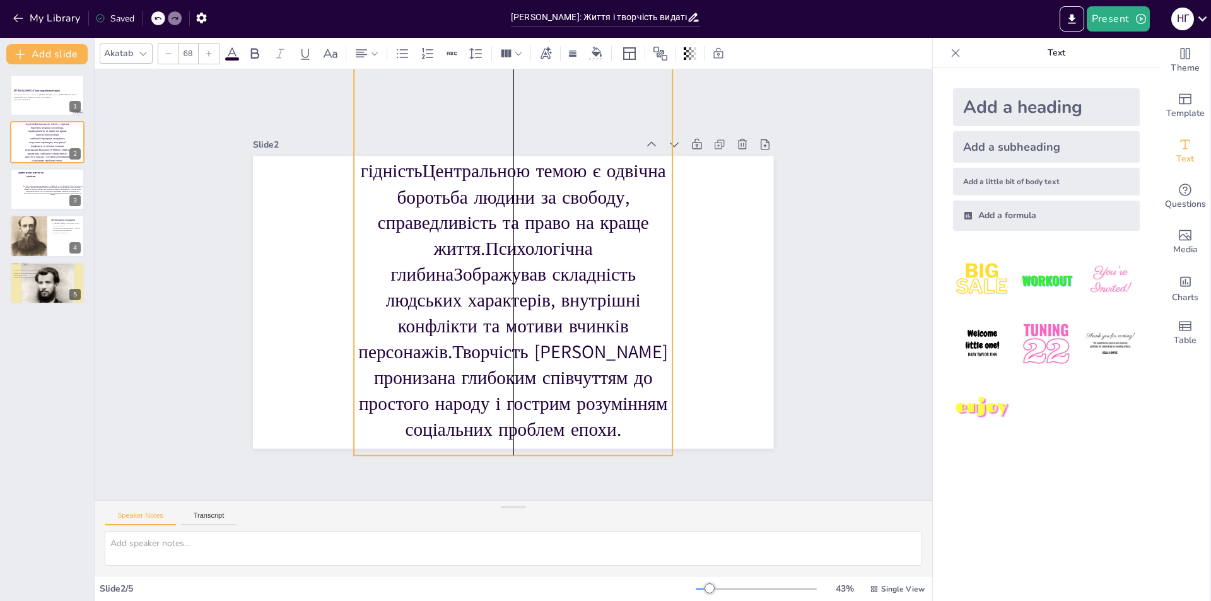
drag, startPoint x: 451, startPoint y: 319, endPoint x: 484, endPoint y: 243, distance: 81.9
click at [484, 243] on p "Теми творчості [PERSON_NAME] нерівністьМайстерно розкривав жорстокість кріпацтв…" at bounding box center [513, 236] width 319 height 413
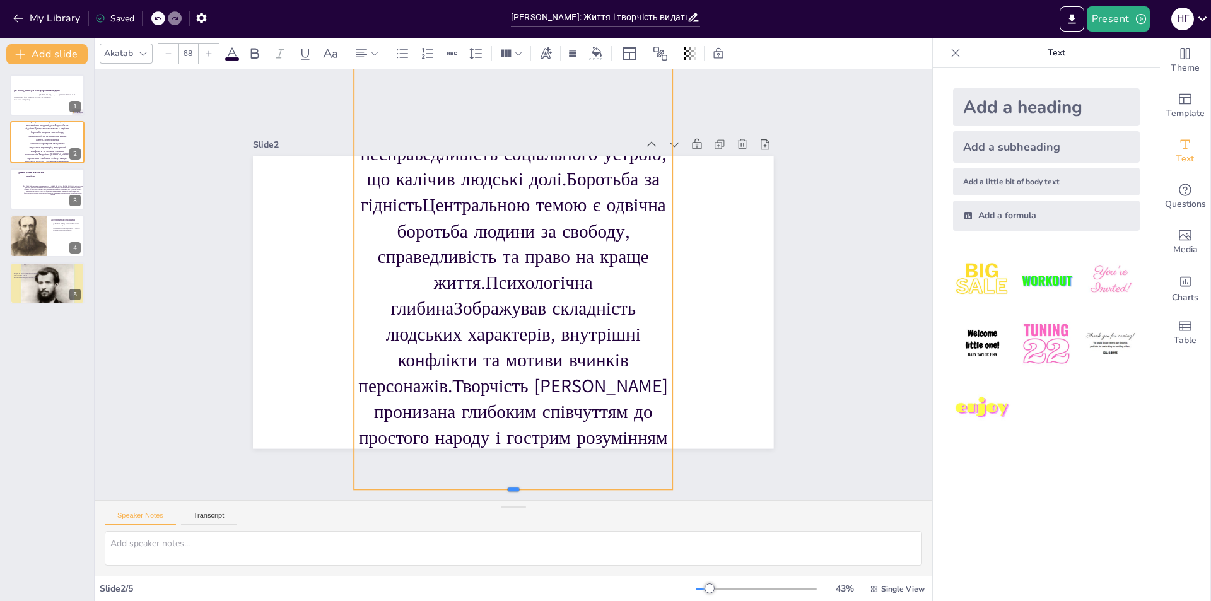
drag, startPoint x: 509, startPoint y: 486, endPoint x: 513, endPoint y: 237, distance: 249.2
click at [513, 329] on div "Теми творчості [PERSON_NAME] нерівністьМайстерно розкривав жорстокість кріпацтв…" at bounding box center [513, 302] width 520 height 293
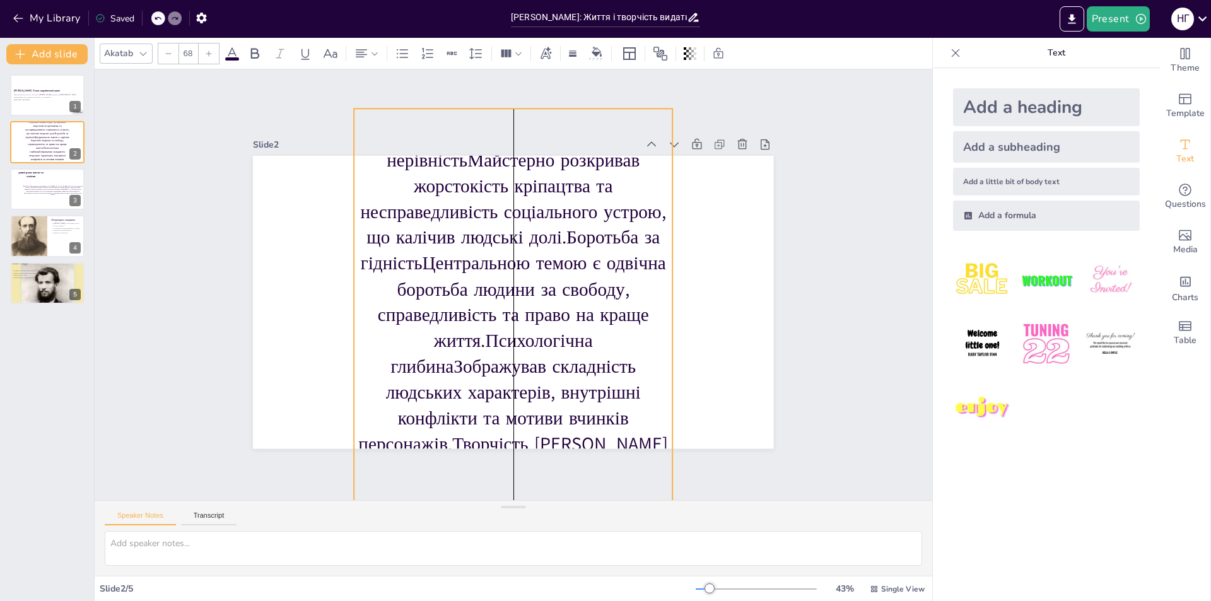
drag, startPoint x: 499, startPoint y: 290, endPoint x: 496, endPoint y: 365, distance: 75.1
click at [496, 365] on p "Теми творчості [PERSON_NAME] нерівністьМайстерно розкривав жорстокість кріпацтв…" at bounding box center [513, 328] width 319 height 413
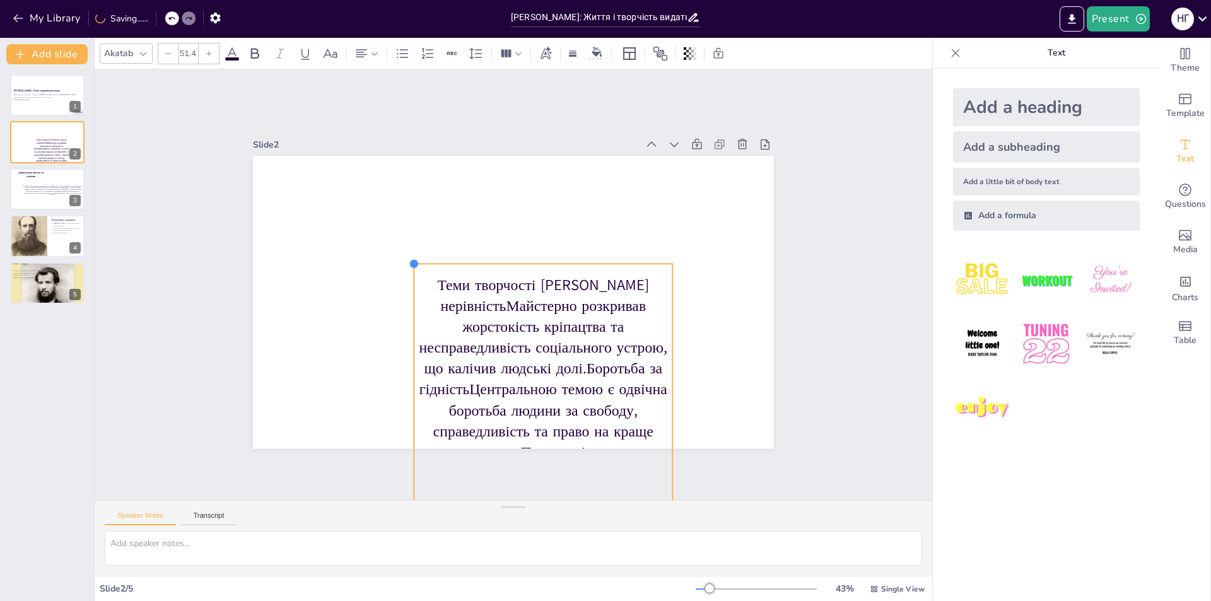
drag, startPoint x: 346, startPoint y: 177, endPoint x: 455, endPoint y: 284, distance: 152.5
click at [455, 284] on div "Теми творчості [PERSON_NAME] нерівністьМайстерно розкривав жорстокість кріпацтв…" at bounding box center [513, 302] width 520 height 293
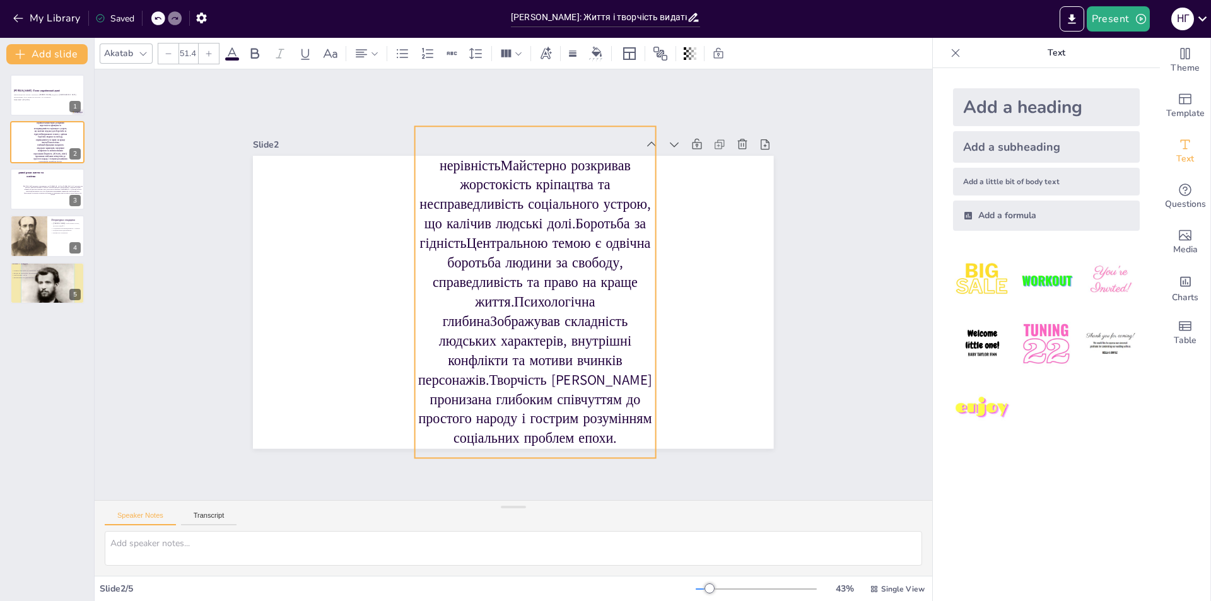
drag, startPoint x: 639, startPoint y: 429, endPoint x: 628, endPoint y: 275, distance: 154.3
click at [628, 275] on p "Теми творчості [PERSON_NAME] нерівністьМайстерно розкривав жорстокість кріпацтв…" at bounding box center [535, 292] width 241 height 312
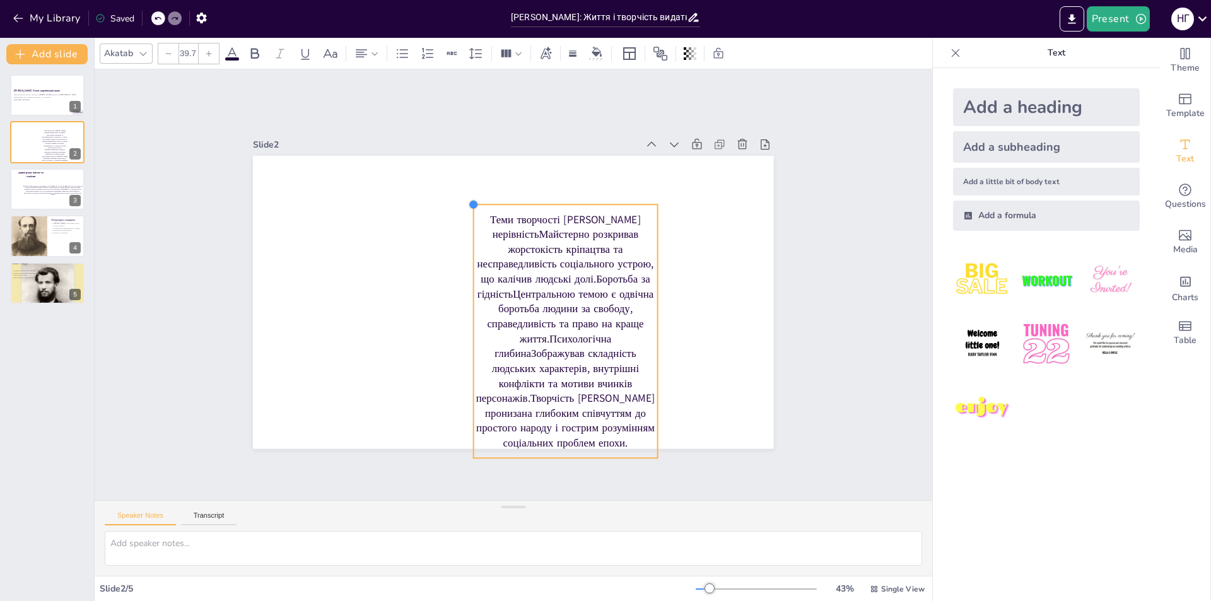
type input "39.3"
drag, startPoint x: 404, startPoint y: 122, endPoint x: 500, endPoint y: 201, distance: 123.7
click at [500, 201] on div "Теми творчості [PERSON_NAME] нерівністьМайстерно розкривав жорстокість кріпацтв…" at bounding box center [511, 302] width 548 height 346
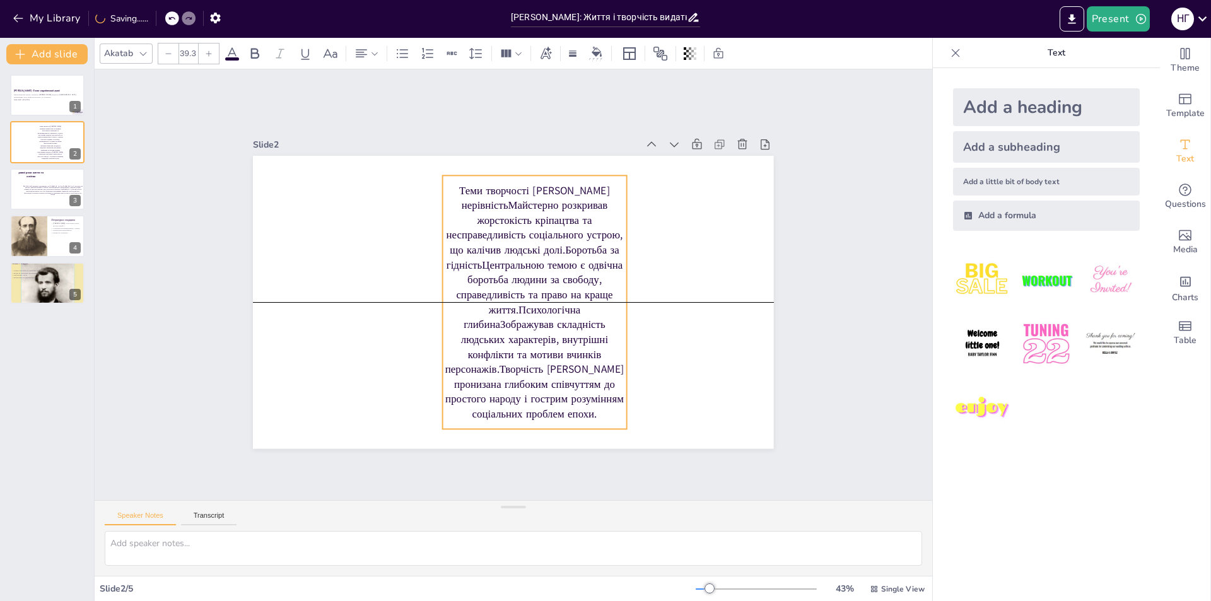
drag, startPoint x: 557, startPoint y: 286, endPoint x: 526, endPoint y: 253, distance: 45.1
click at [526, 253] on p "Теми творчості [PERSON_NAME] нерівністьМайстерно розкривав жорстокість кріпацтв…" at bounding box center [535, 302] width 184 height 238
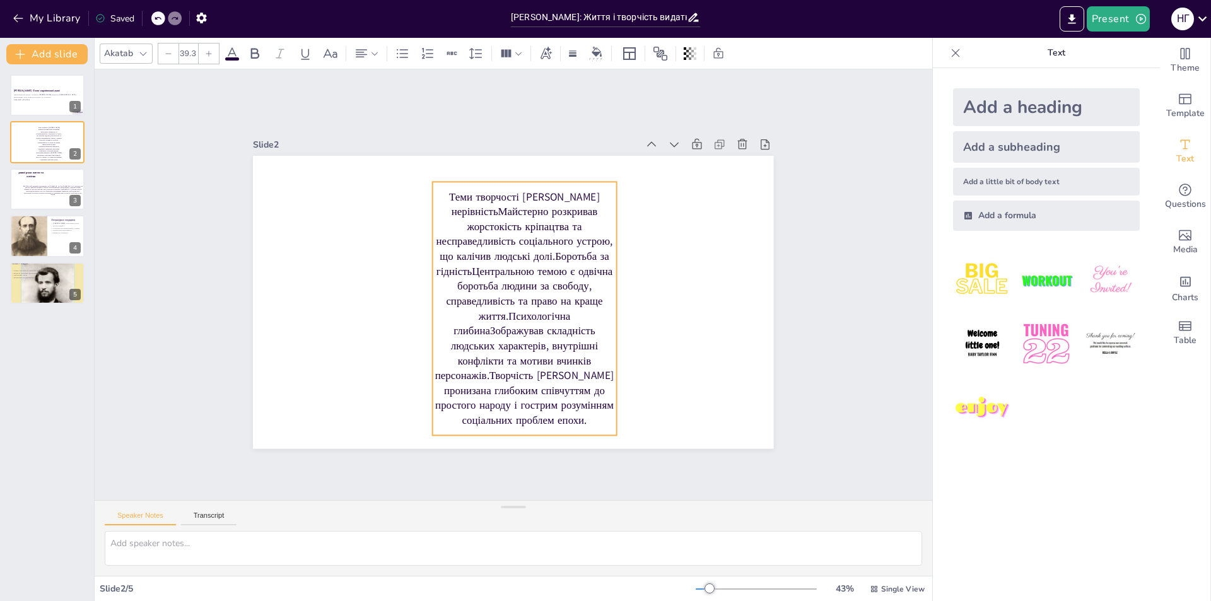
drag, startPoint x: 525, startPoint y: 256, endPoint x: 515, endPoint y: 262, distance: 12.4
click at [515, 262] on p "Теми творчості [PERSON_NAME] нерівністьМайстерно розкривав жорстокість кріпацтв…" at bounding box center [525, 308] width 184 height 238
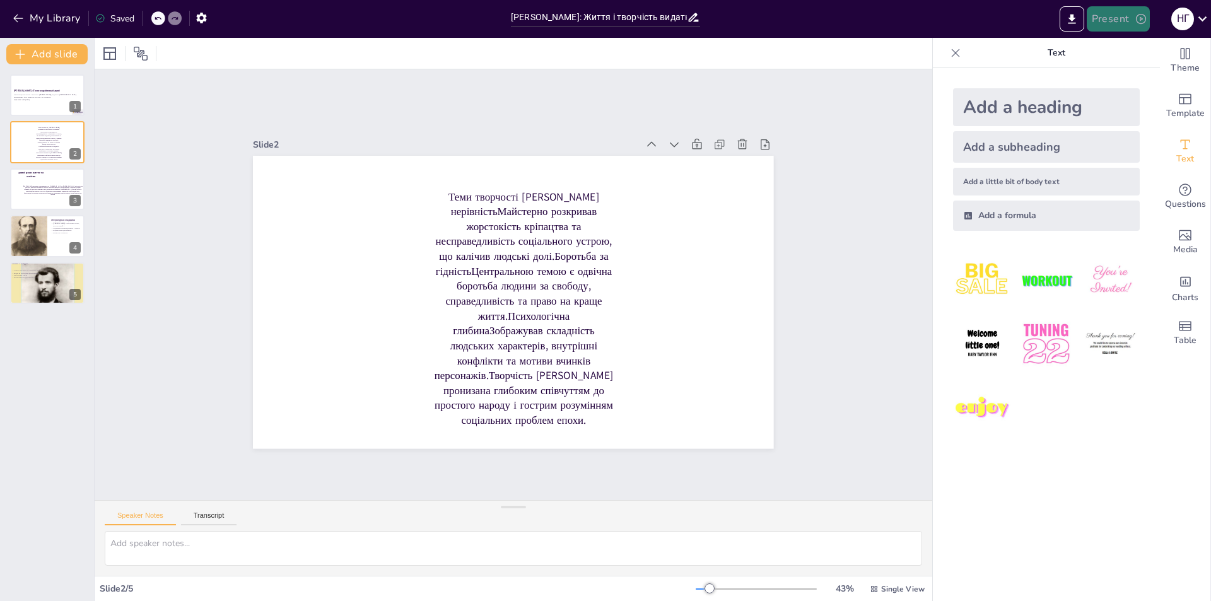
click at [1119, 22] on button "Present" at bounding box center [1118, 18] width 63 height 25
click at [1070, 20] on div at bounding box center [605, 300] width 1211 height 601
click at [1066, 22] on icon "Export to PowerPoint" at bounding box center [1071, 19] width 13 height 13
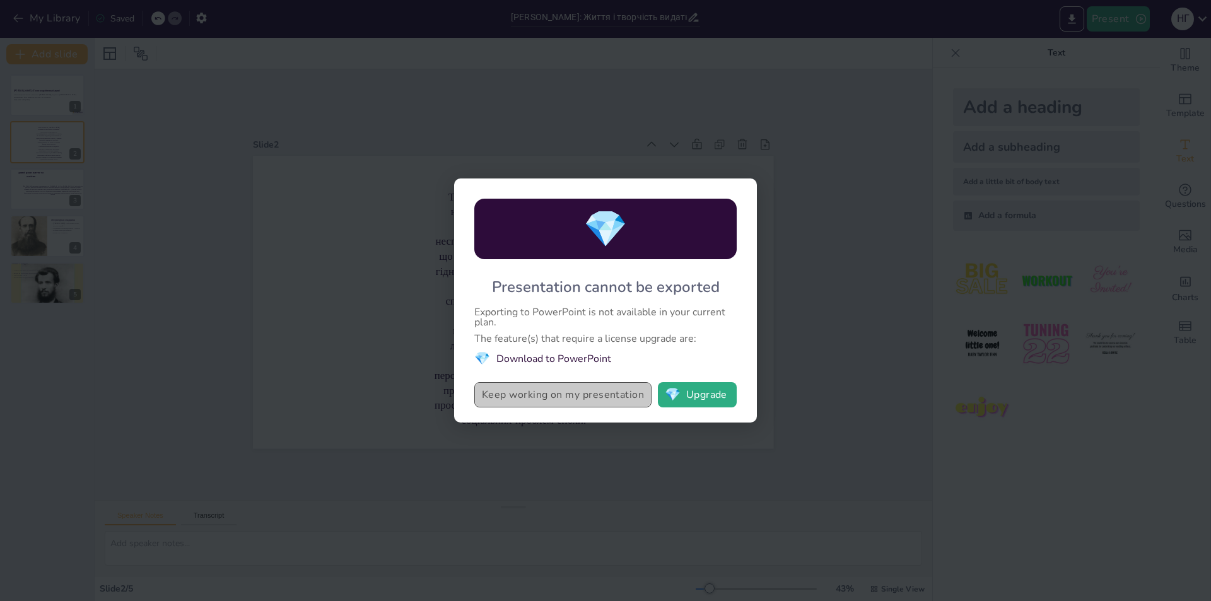
click at [587, 397] on button "Keep working on my presentation" at bounding box center [562, 394] width 177 height 25
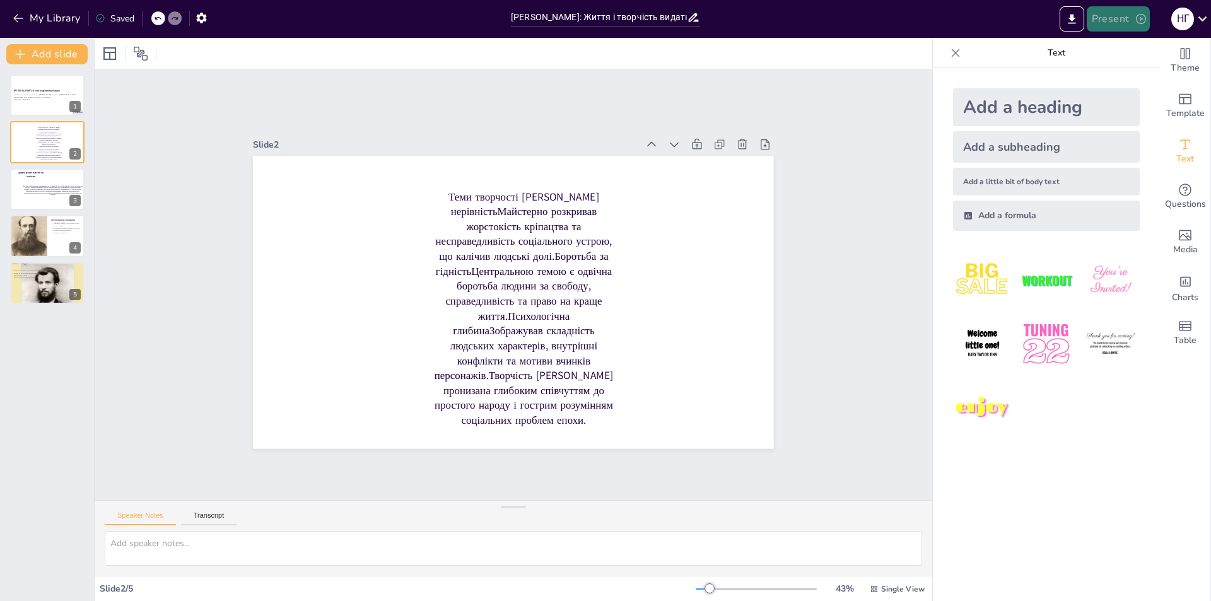
click at [1127, 20] on button "Present" at bounding box center [1118, 18] width 63 height 25
click at [1133, 45] on li "Preview presentation" at bounding box center [1137, 47] width 99 height 20
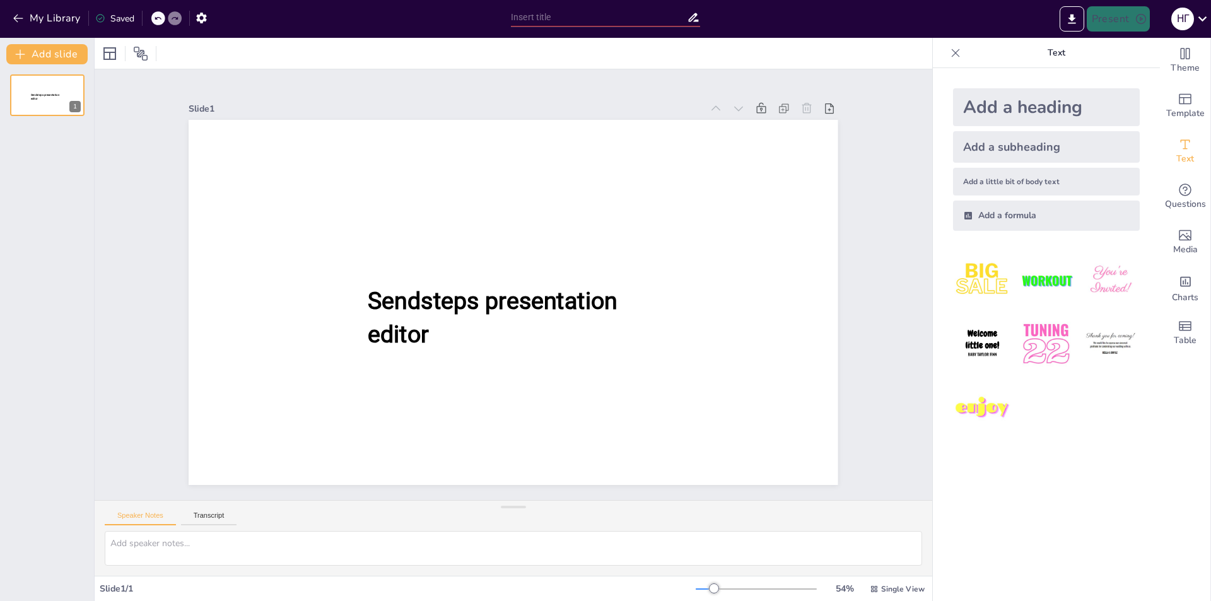
type input "[PERSON_NAME]: Життя і творчість видатного [DEMOGRAPHIC_DATA] письменника"
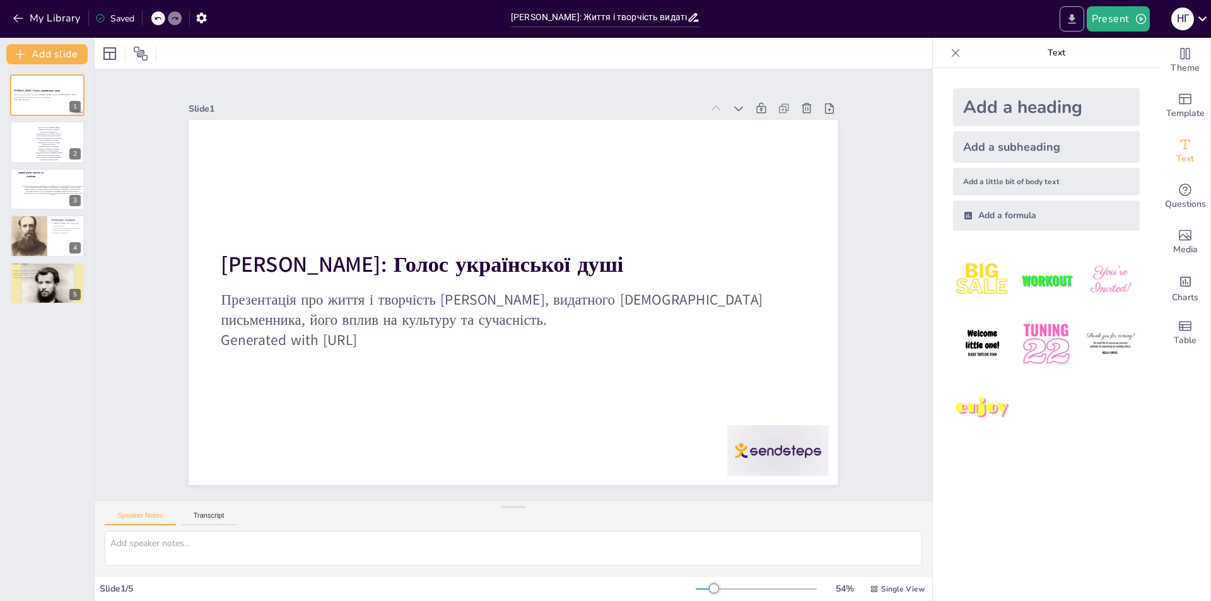
click at [1078, 18] on icon "Export to PowerPoint" at bounding box center [1071, 19] width 13 height 13
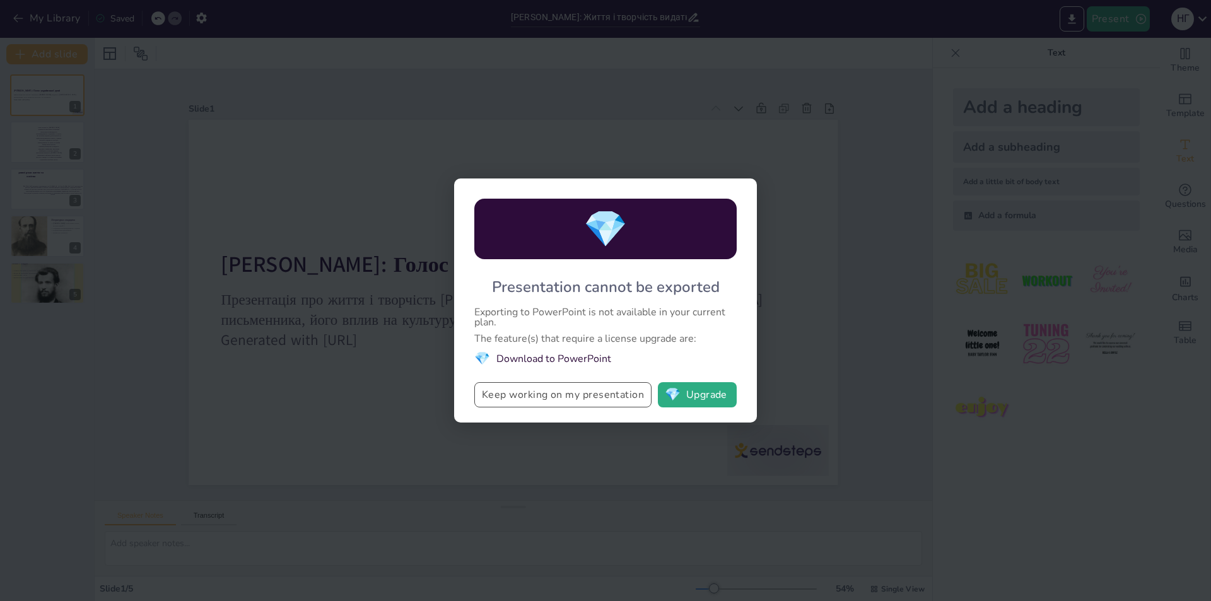
click at [623, 398] on button "Keep working on my presentation" at bounding box center [562, 394] width 177 height 25
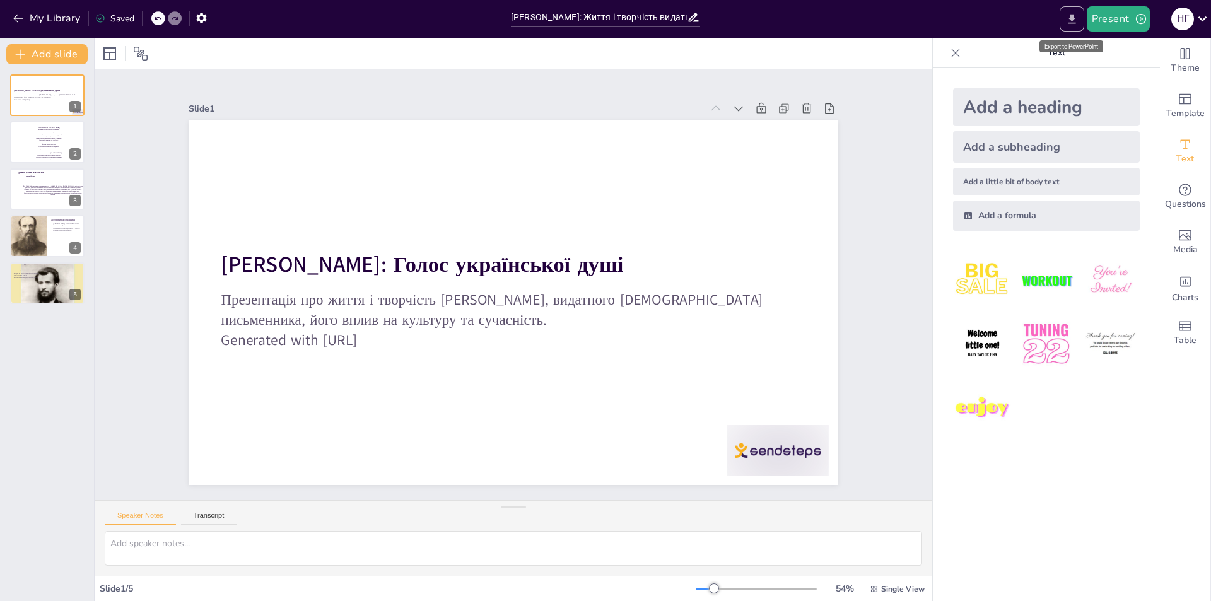
click at [1076, 27] on button "Export to PowerPoint" at bounding box center [1072, 18] width 25 height 25
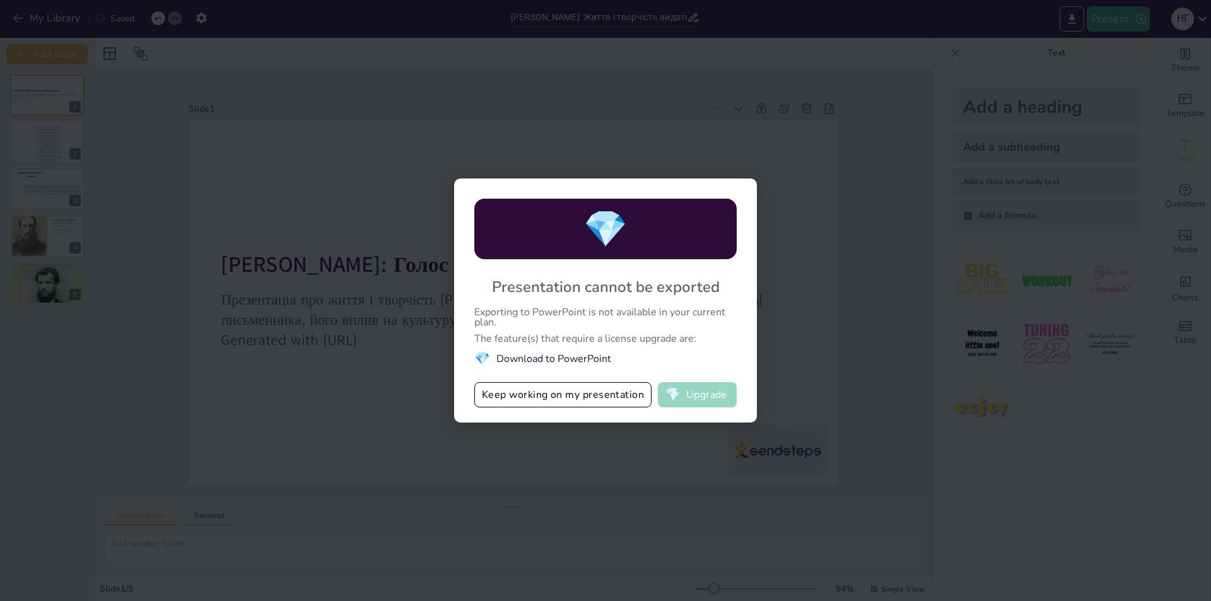
click at [718, 404] on button "💎 Upgrade" at bounding box center [697, 394] width 79 height 25
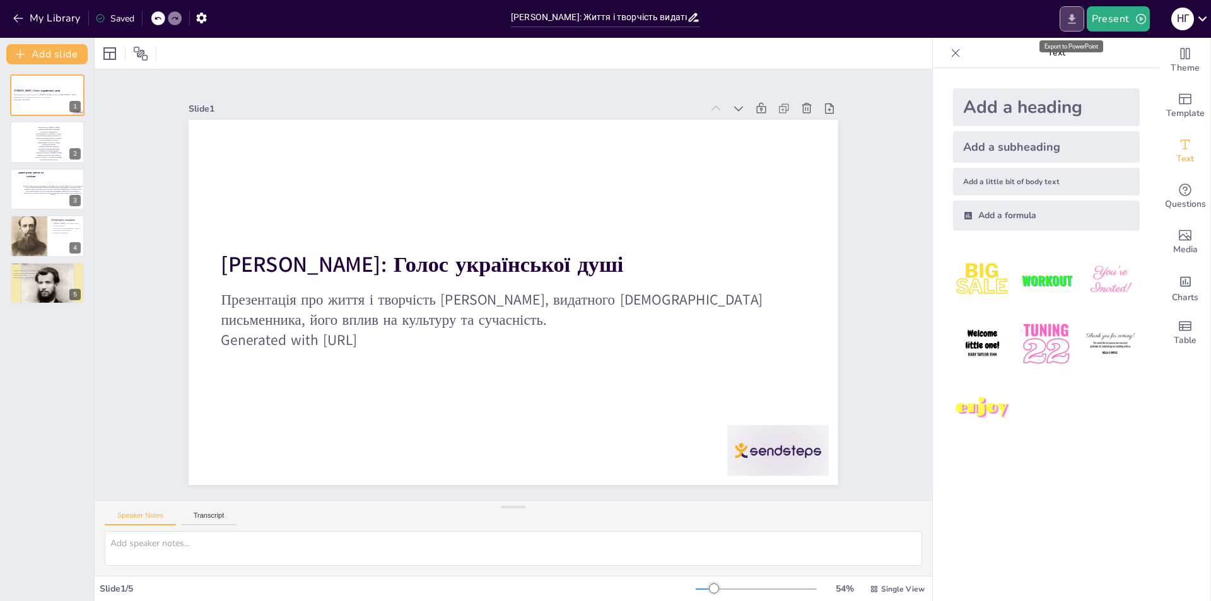
click at [1082, 27] on button "Export to PowerPoint" at bounding box center [1072, 18] width 25 height 25
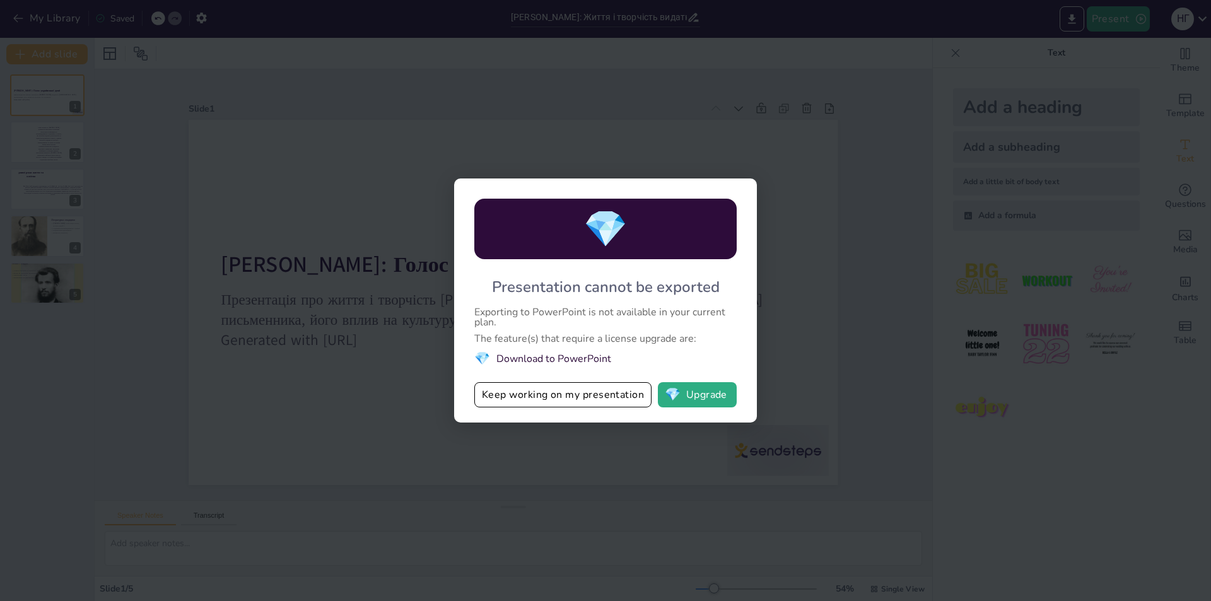
click at [512, 356] on li "💎 Download to PowerPoint" at bounding box center [605, 358] width 262 height 17
click at [515, 362] on li "💎 Download to PowerPoint" at bounding box center [605, 358] width 262 height 17
click at [517, 363] on li "💎 Download to PowerPoint" at bounding box center [605, 358] width 262 height 17
click at [473, 349] on div "💎 Presentation cannot be exported Exporting to PowerPoint is not available in y…" at bounding box center [605, 300] width 303 height 244
click at [493, 356] on li "💎 Download to PowerPoint" at bounding box center [605, 358] width 262 height 17
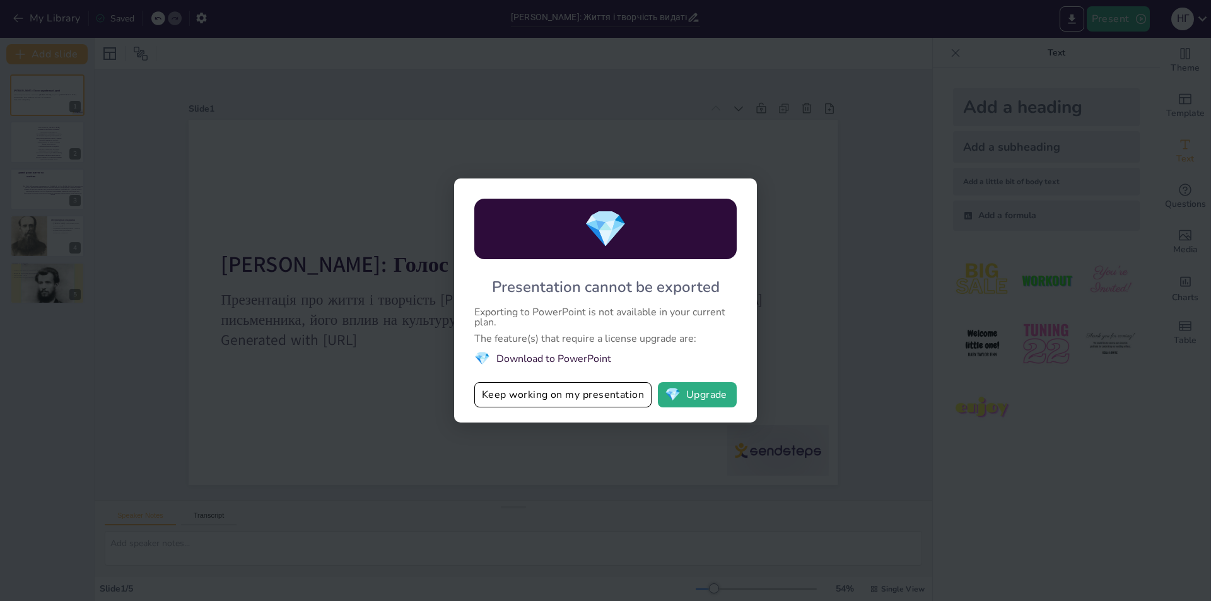
click at [502, 356] on li "💎 Download to PowerPoint" at bounding box center [605, 358] width 262 height 17
click at [505, 356] on li "💎 Download to PowerPoint" at bounding box center [605, 358] width 262 height 17
drag, startPoint x: 505, startPoint y: 356, endPoint x: 655, endPoint y: 351, distance: 150.2
click at [655, 351] on li "💎 Download to PowerPoint" at bounding box center [605, 358] width 262 height 17
click at [1150, 168] on div "💎 Presentation cannot be exported Exporting to PowerPoint is not available in y…" at bounding box center [605, 300] width 1211 height 601
